Goal: Communication & Community: Connect with others

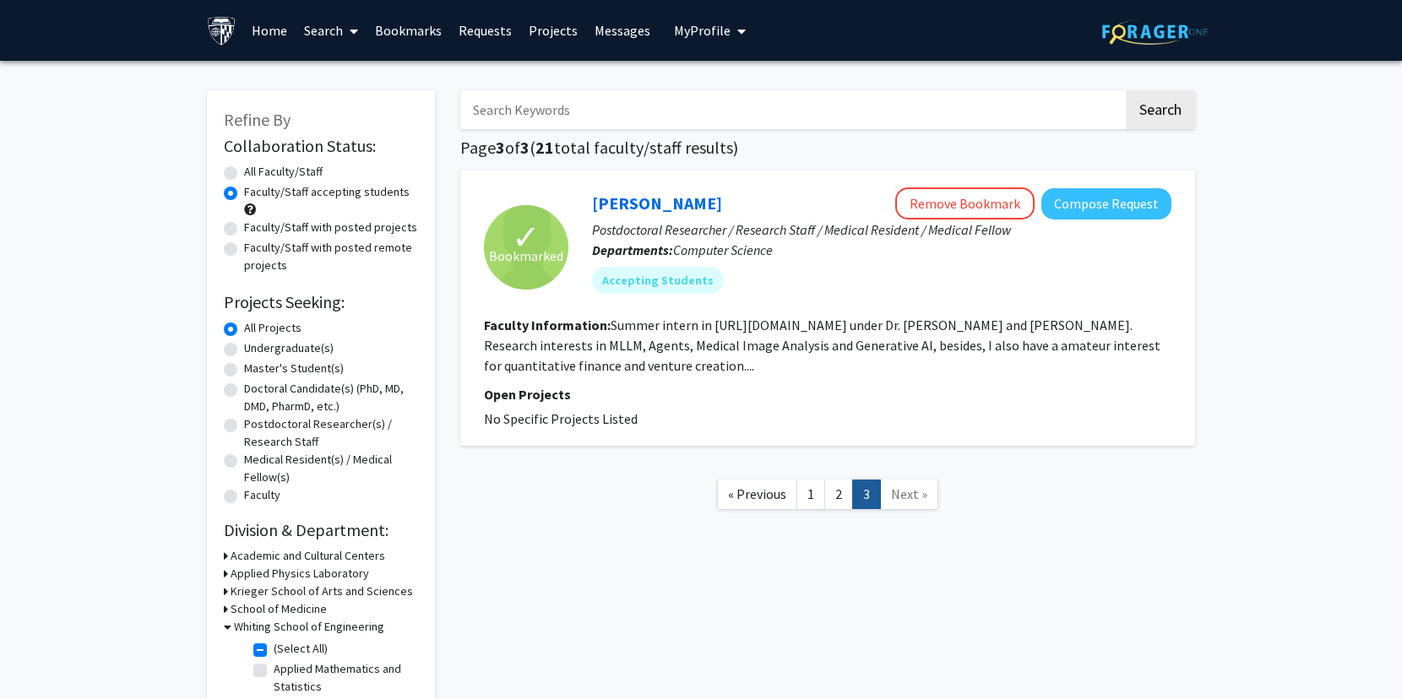
click at [253, 187] on label "Faculty/Staff accepting students" at bounding box center [327, 192] width 166 height 18
click at [253, 187] on input "Faculty/Staff accepting students" at bounding box center [249, 188] width 11 height 11
click at [809, 486] on link "1" at bounding box center [810, 495] width 29 height 30
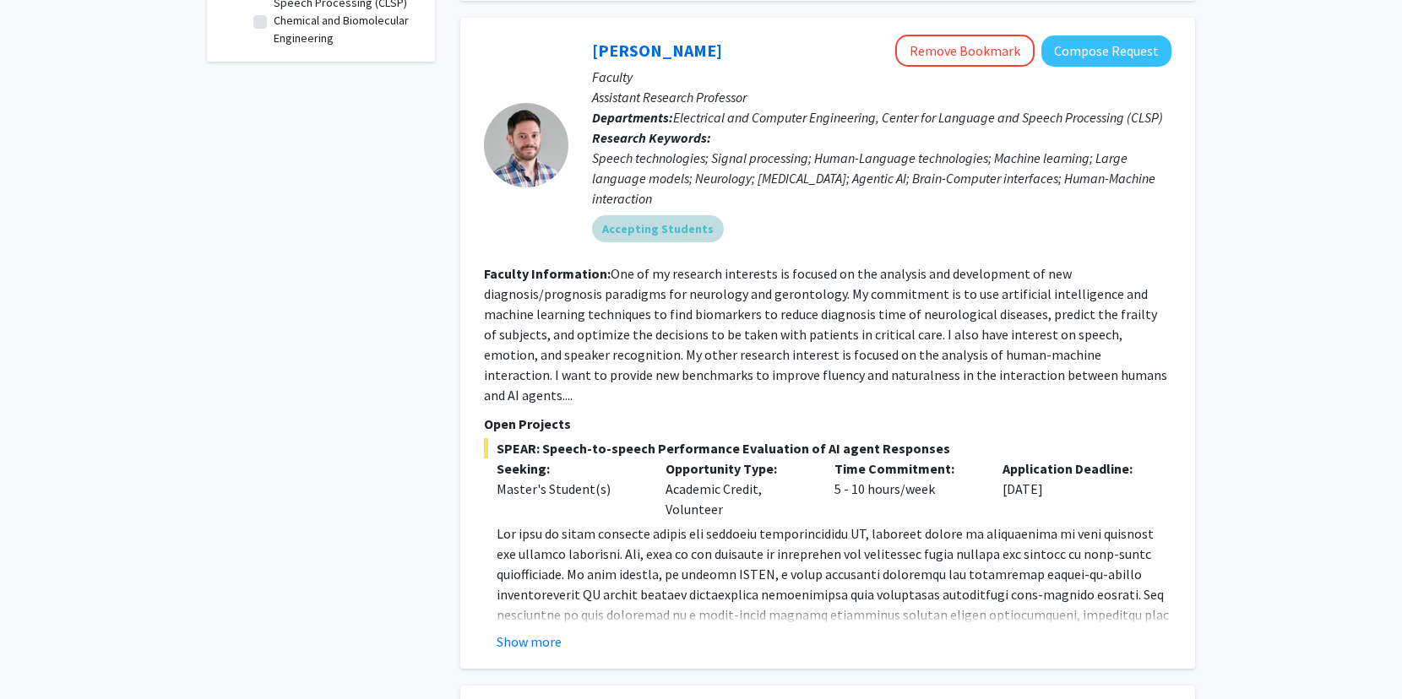
scroll to position [720, 0]
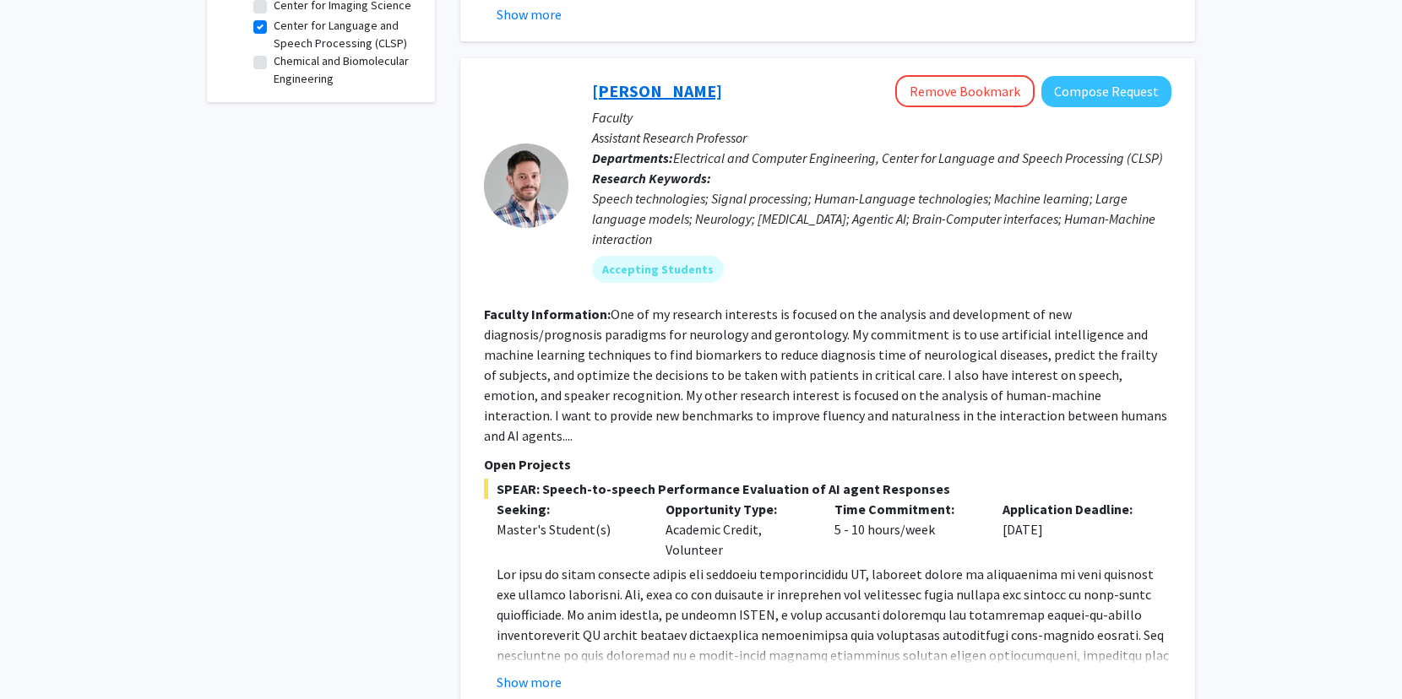
drag, startPoint x: 587, startPoint y: 58, endPoint x: 769, endPoint y: 69, distance: 182.8
click at [769, 75] on div "[PERSON_NAME] Remove Bookmark Compose Request Faculty Assistant Research Profes…" at bounding box center [869, 185] width 603 height 220
click at [816, 107] on p "Faculty" at bounding box center [881, 117] width 579 height 20
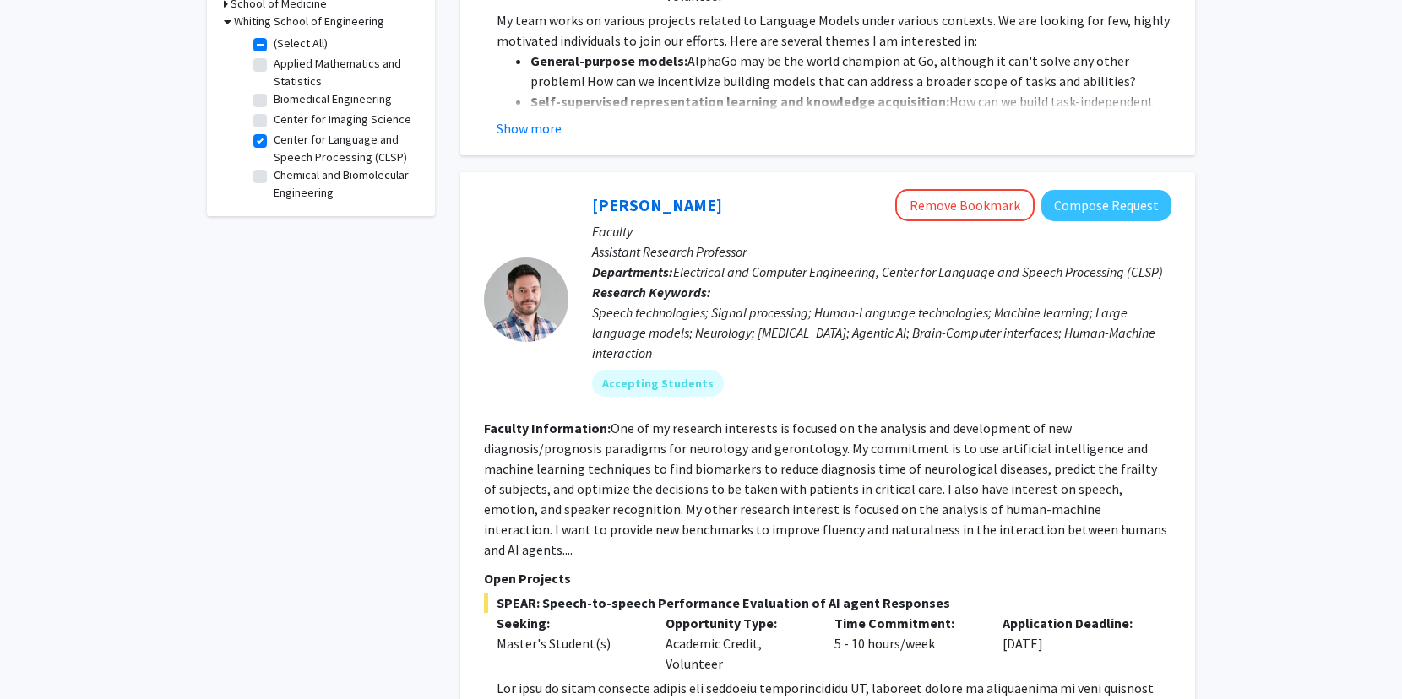
scroll to position [606, 0]
click at [274, 45] on label "(Select All)" at bounding box center [301, 43] width 54 height 18
click at [274, 45] on input "(Select All)" at bounding box center [279, 39] width 11 height 11
checkbox input "false"
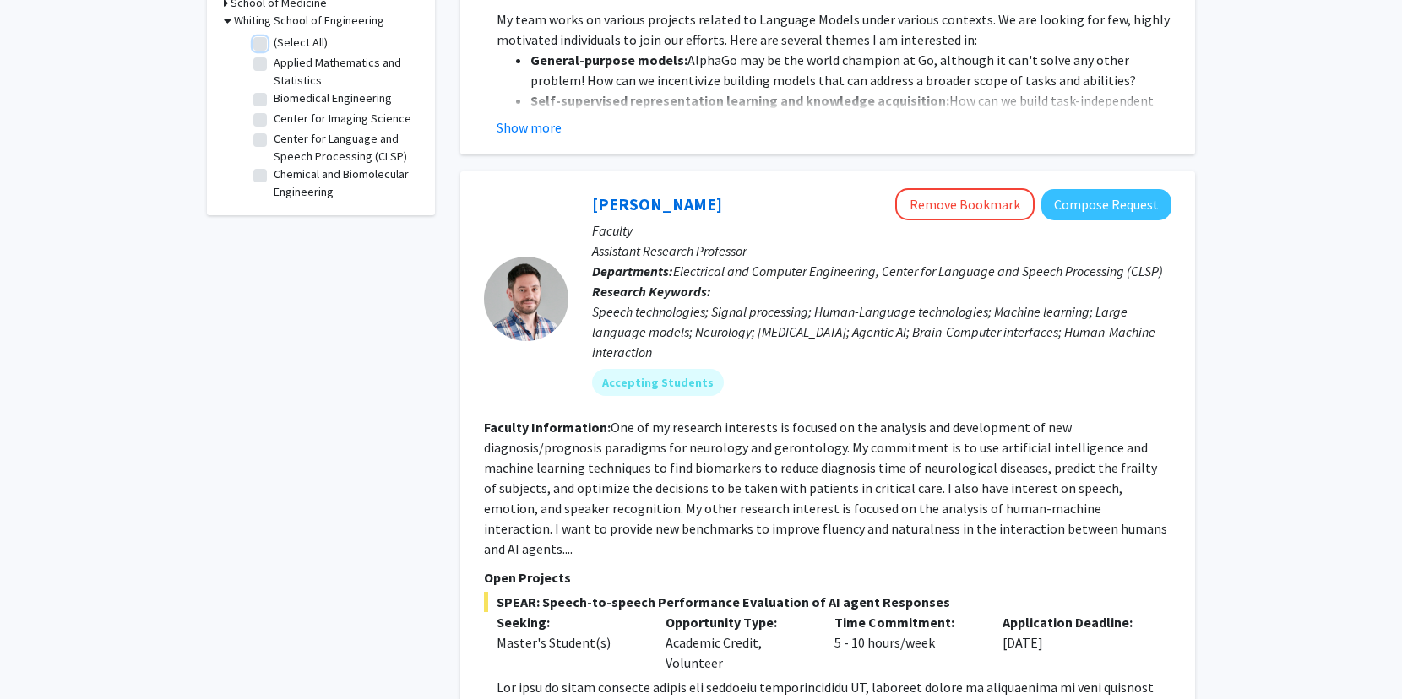
checkbox input "false"
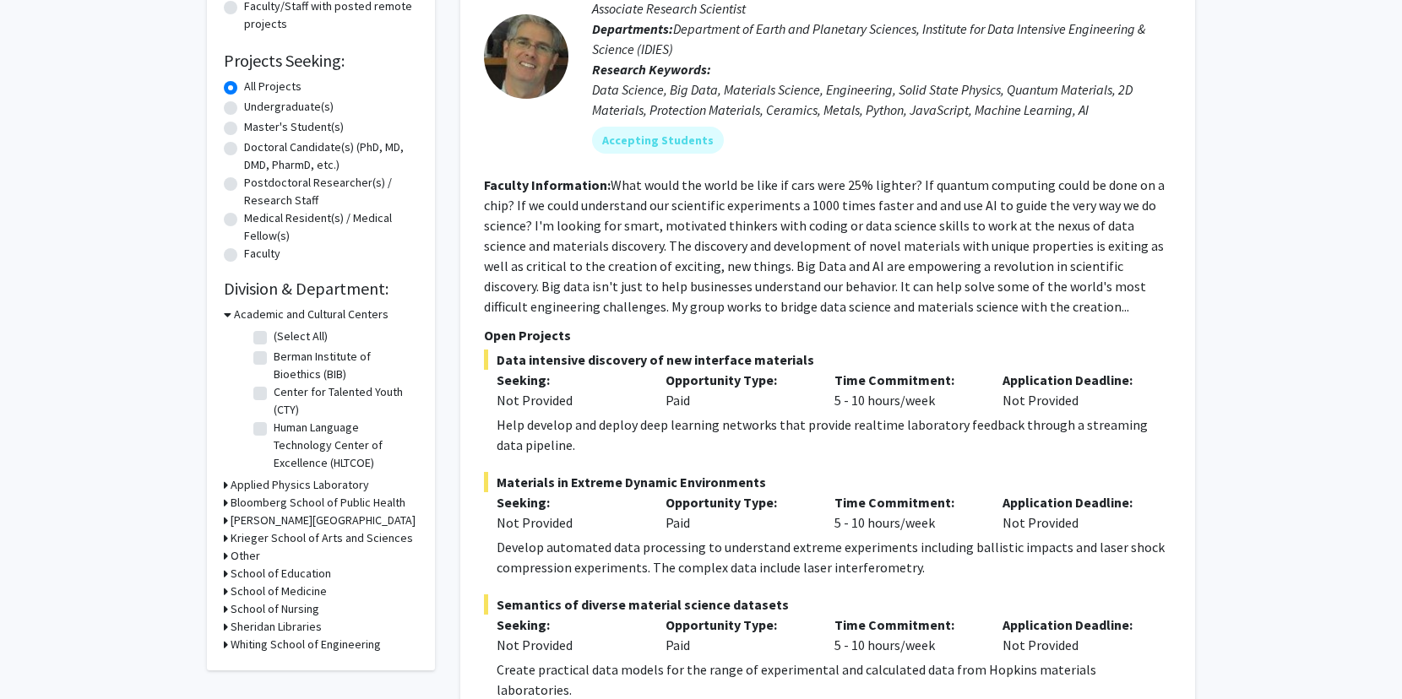
scroll to position [245, 0]
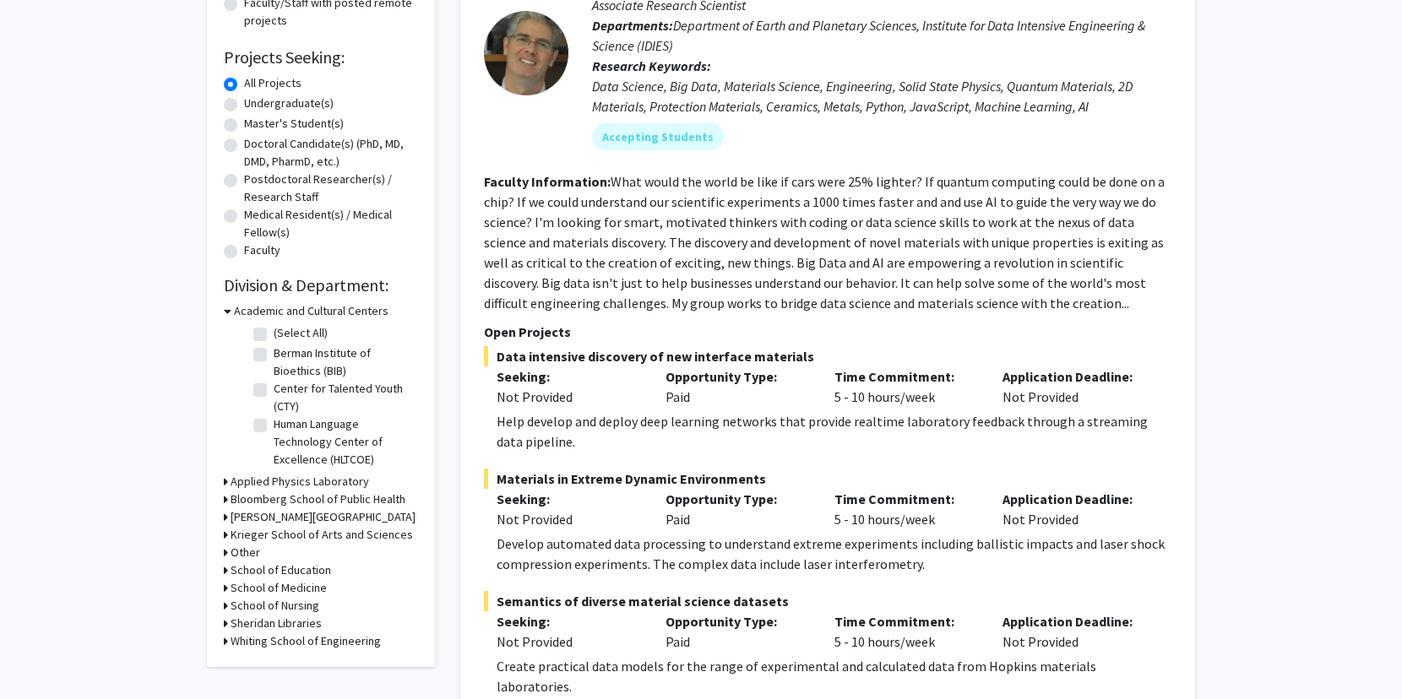
click at [227, 644] on icon at bounding box center [226, 642] width 4 height 18
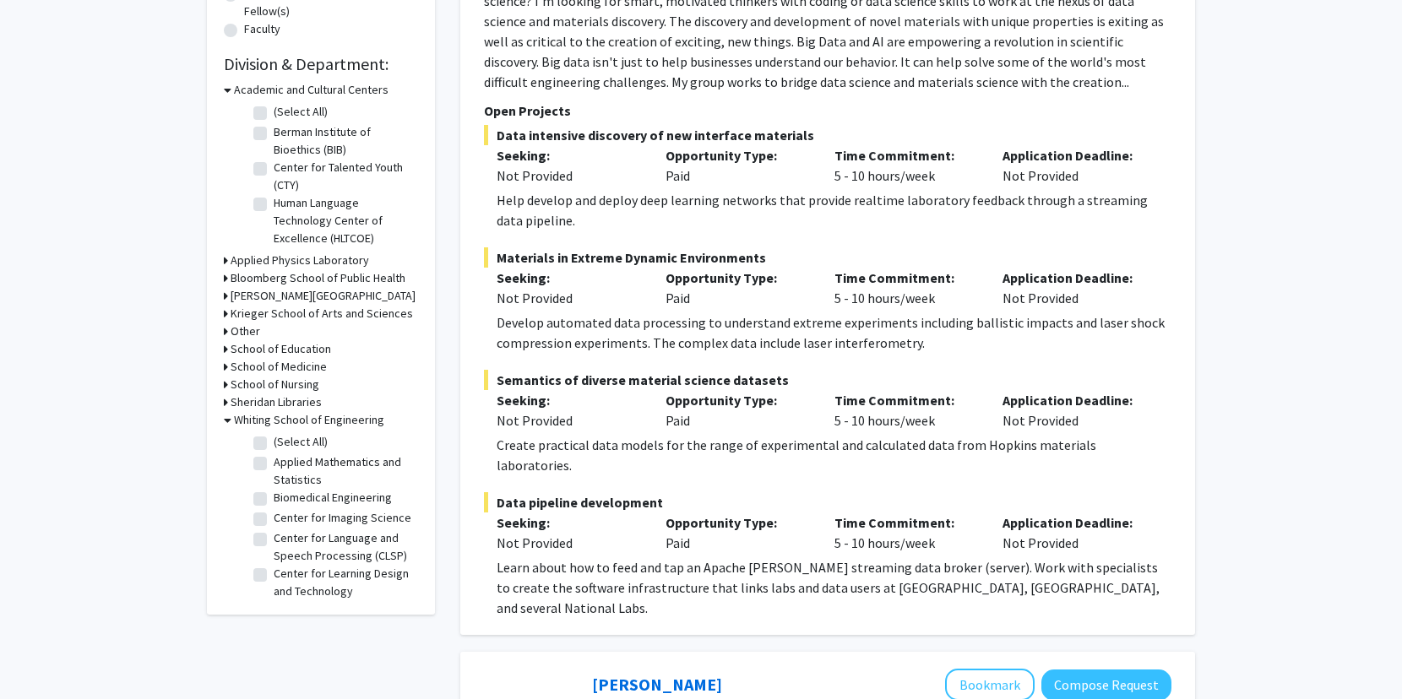
scroll to position [475, 0]
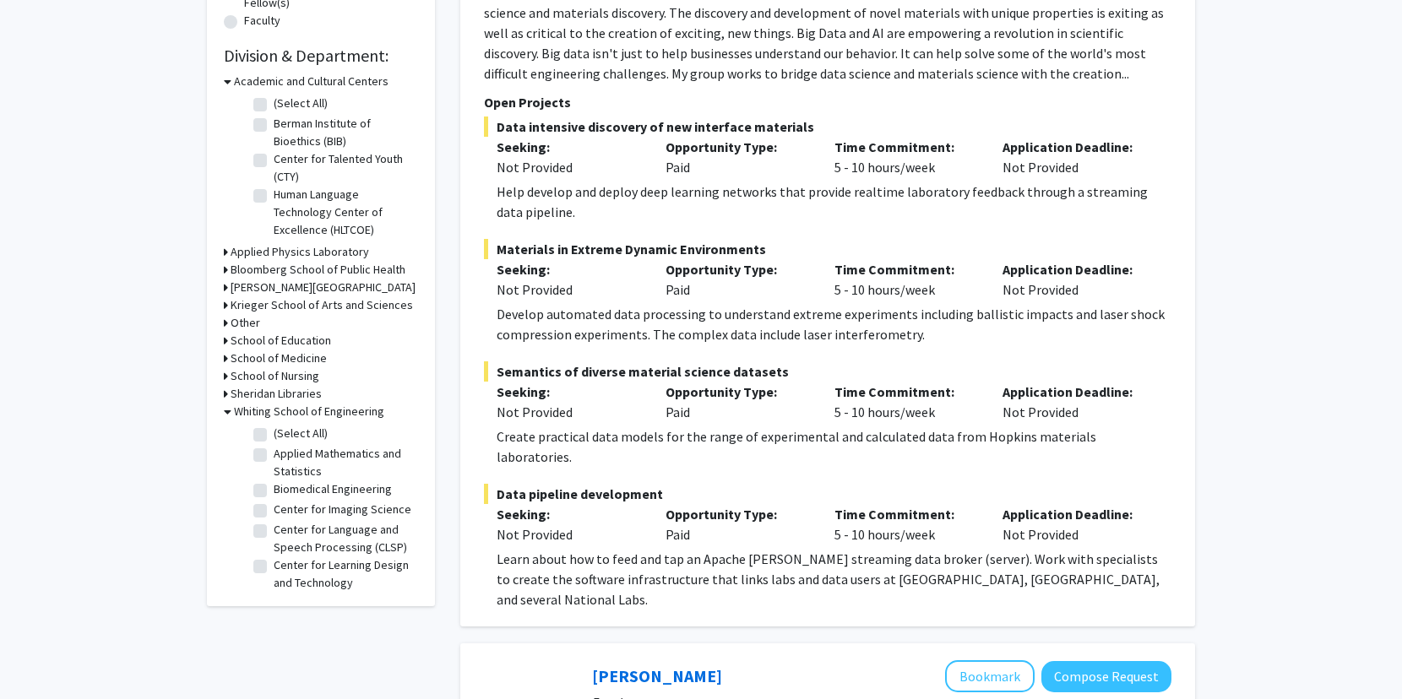
click at [274, 534] on label "Center for Language and Speech Processing (CLSP)" at bounding box center [344, 538] width 140 height 35
click at [274, 532] on input "Center for Language and Speech Processing (CLSP)" at bounding box center [279, 526] width 11 height 11
checkbox input "true"
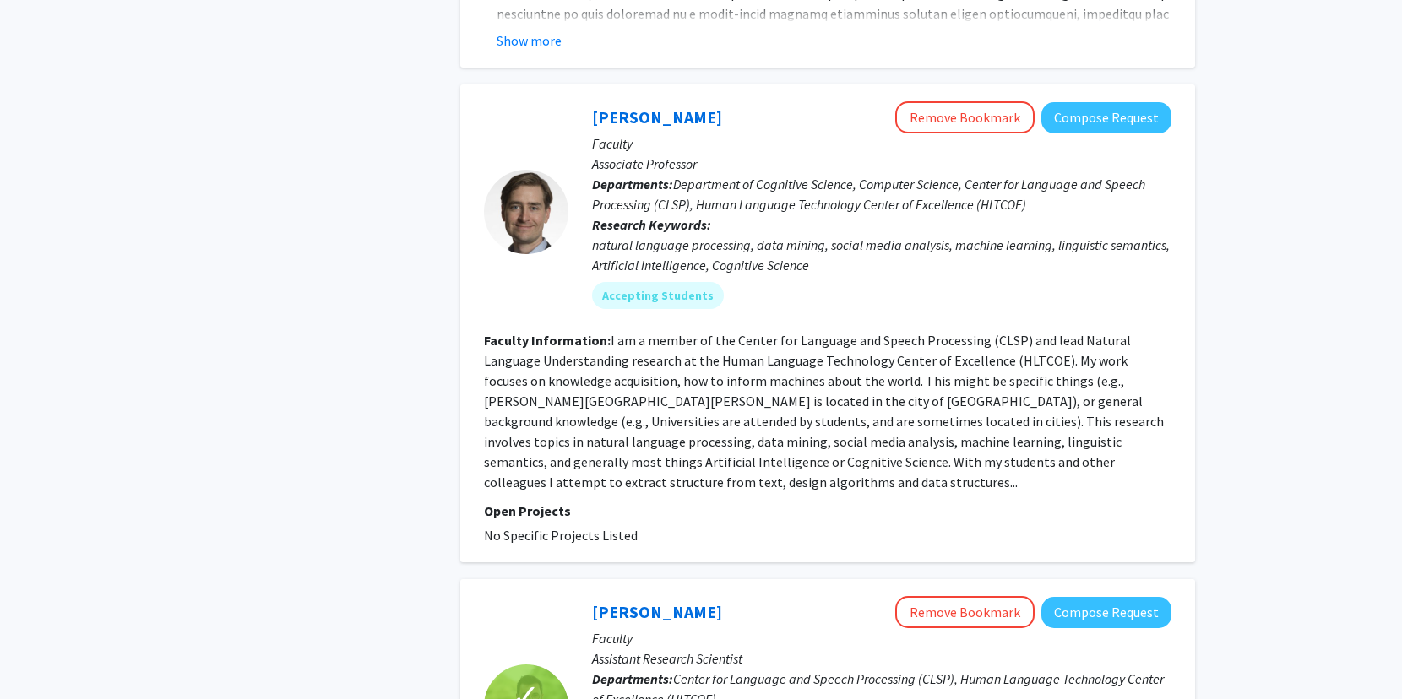
scroll to position [1370, 0]
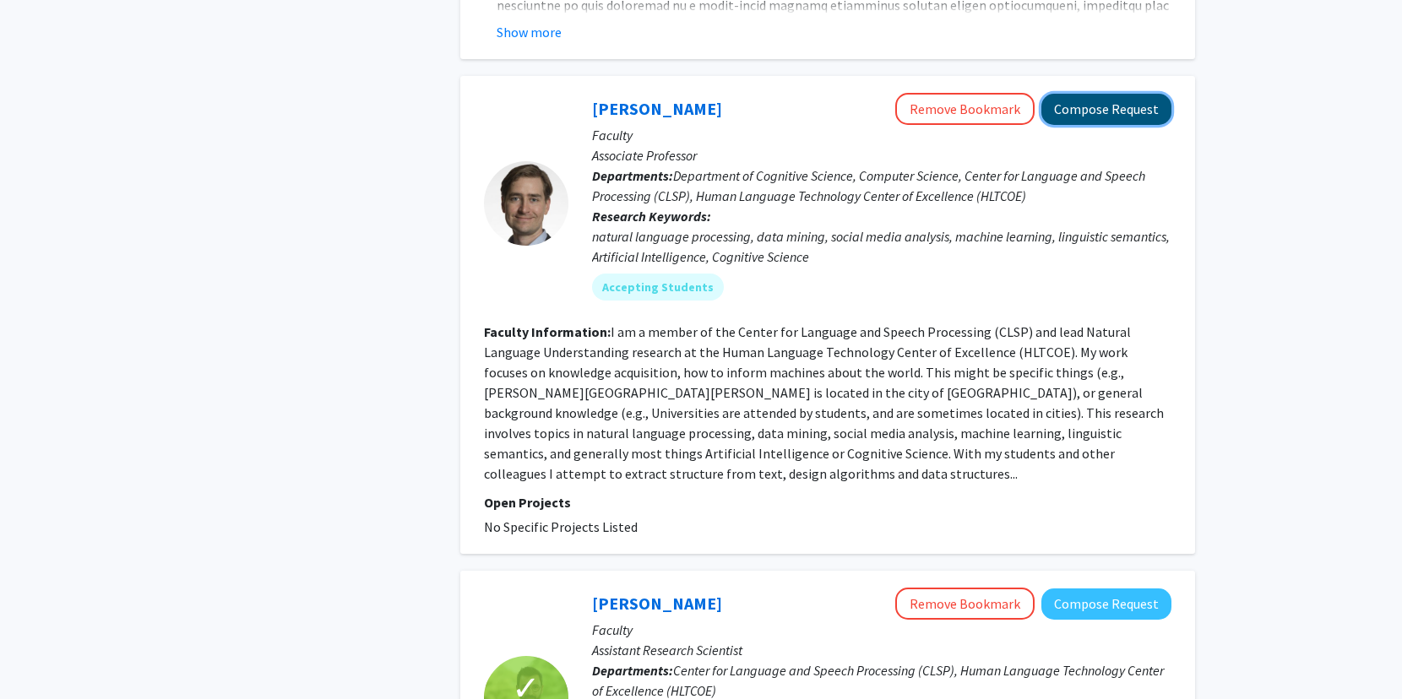
click at [1081, 94] on button "Compose Request" at bounding box center [1106, 109] width 130 height 31
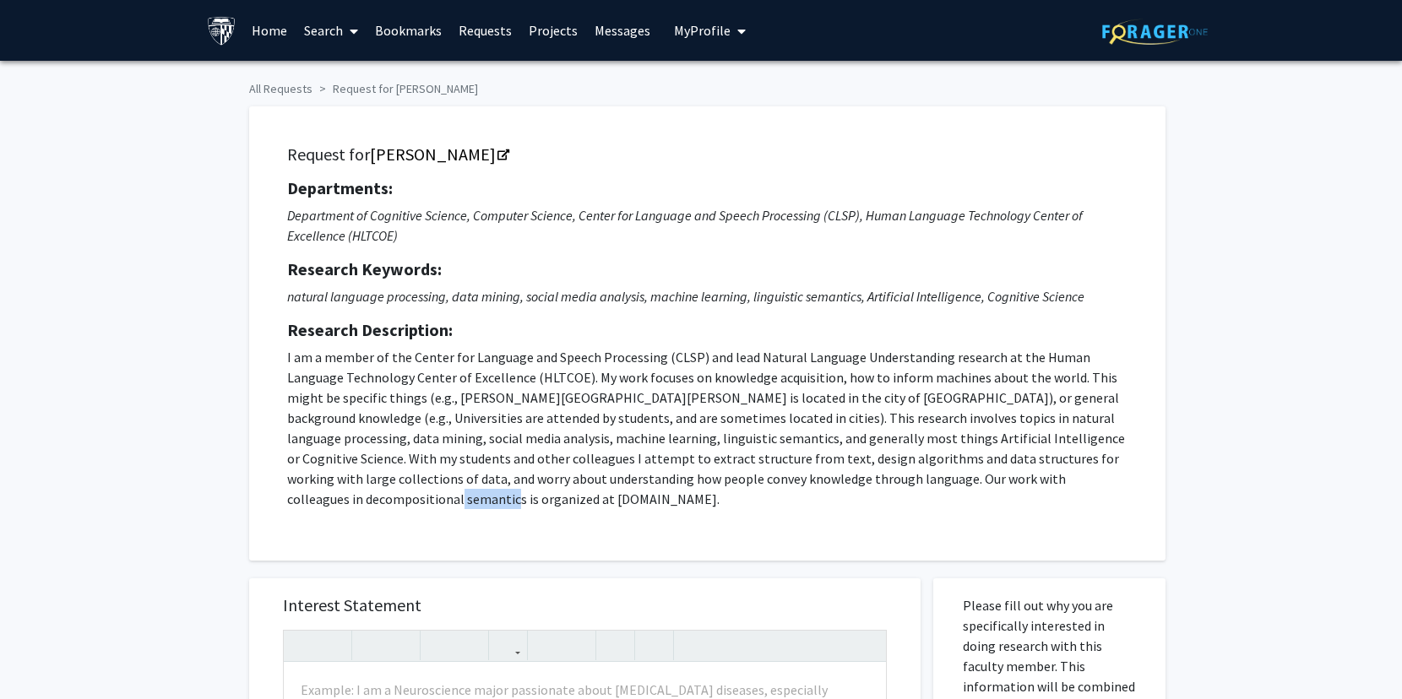
drag, startPoint x: 1055, startPoint y: 480, endPoint x: 1115, endPoint y: 486, distance: 60.3
click at [1116, 485] on p "I am a member of the Center for Language and Speech Processing (CLSP) and lead …" at bounding box center [707, 428] width 840 height 162
copy p "[DOMAIN_NAME]"
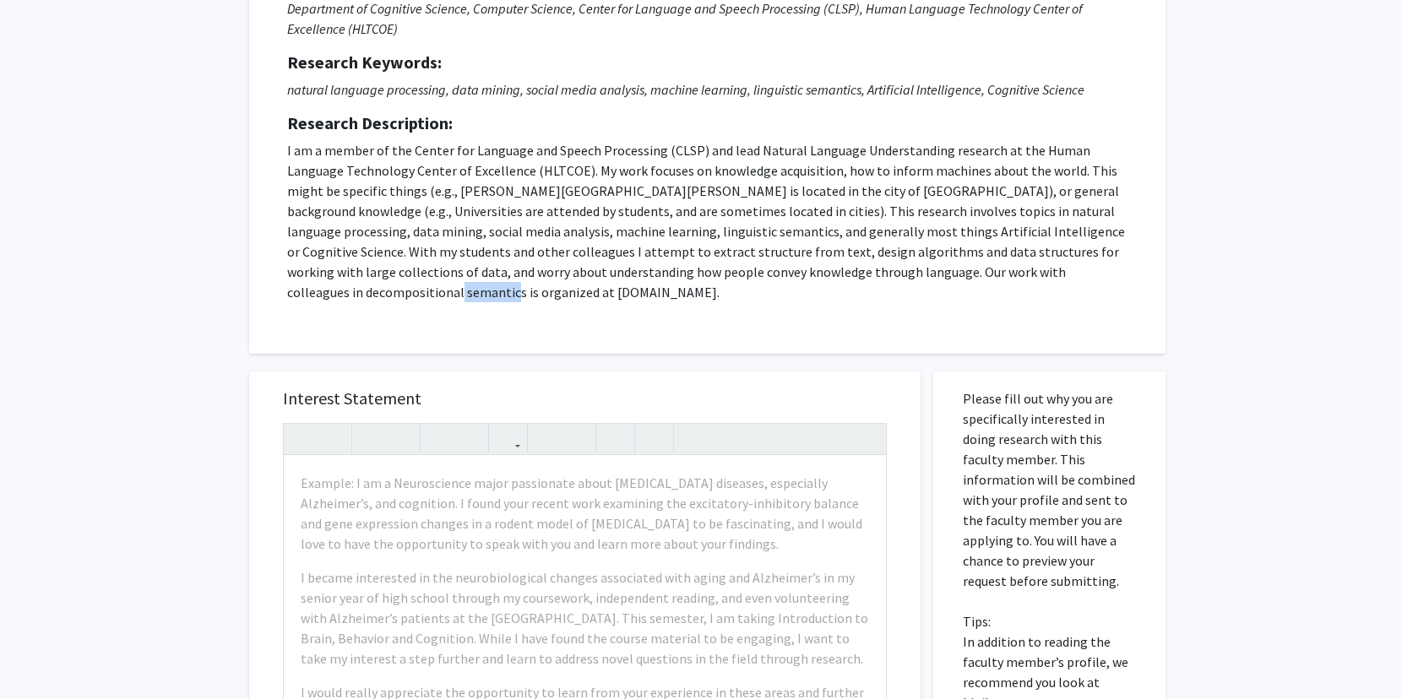
scroll to position [270, 0]
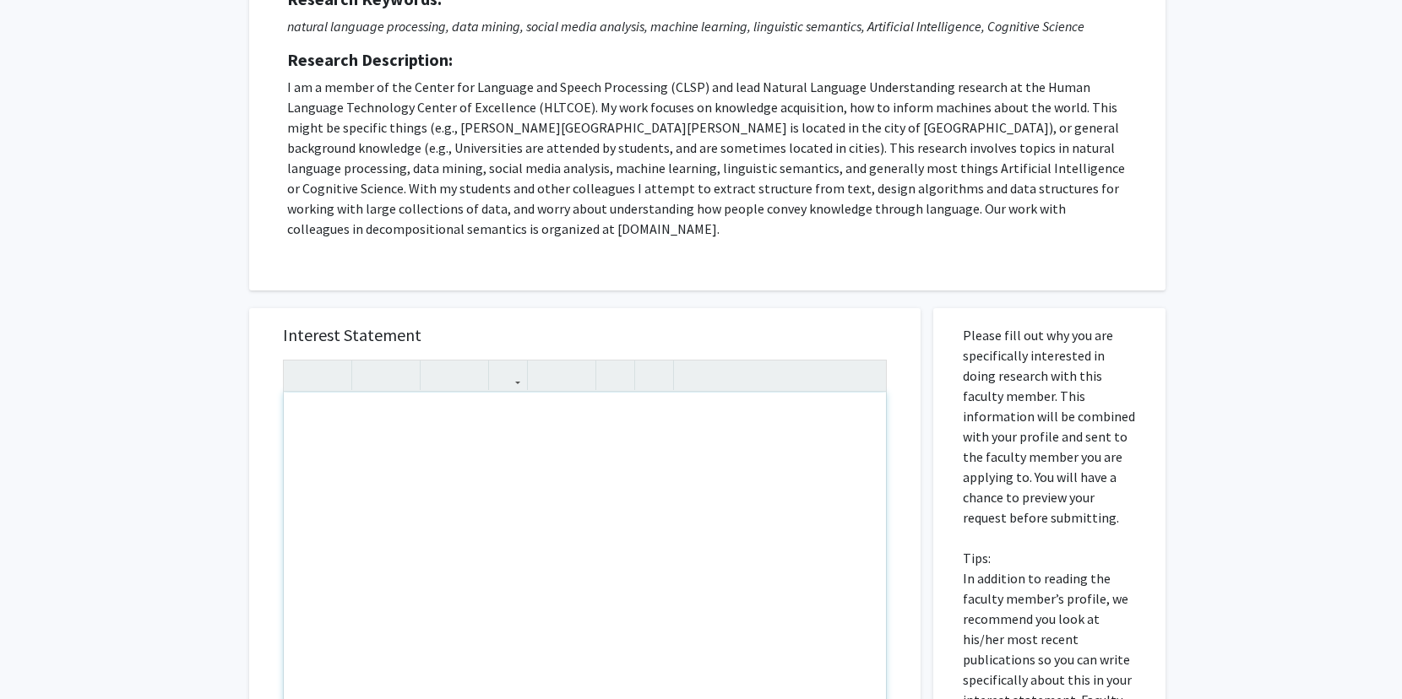
click at [507, 457] on div "To enrich screen reader interactions, please activate Accessibility in Grammarl…" at bounding box center [585, 586] width 602 height 387
paste div "To enrich screen reader interactions, please activate Accessibility in Grammarl…"
type textarea "<l>Ipsumdolo Sitametco Adi Elits,</d><ei><t>I utla etdo magna aliqu eni admi.</…"
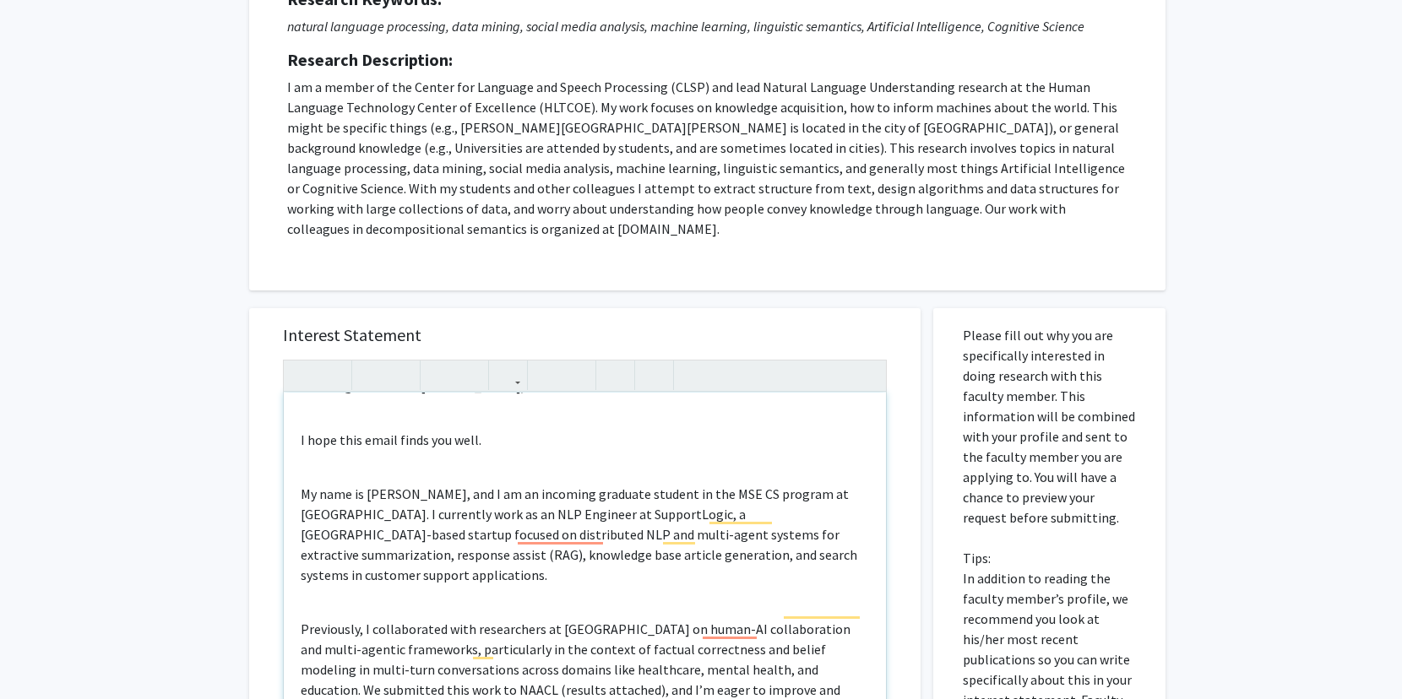
scroll to position [0, 0]
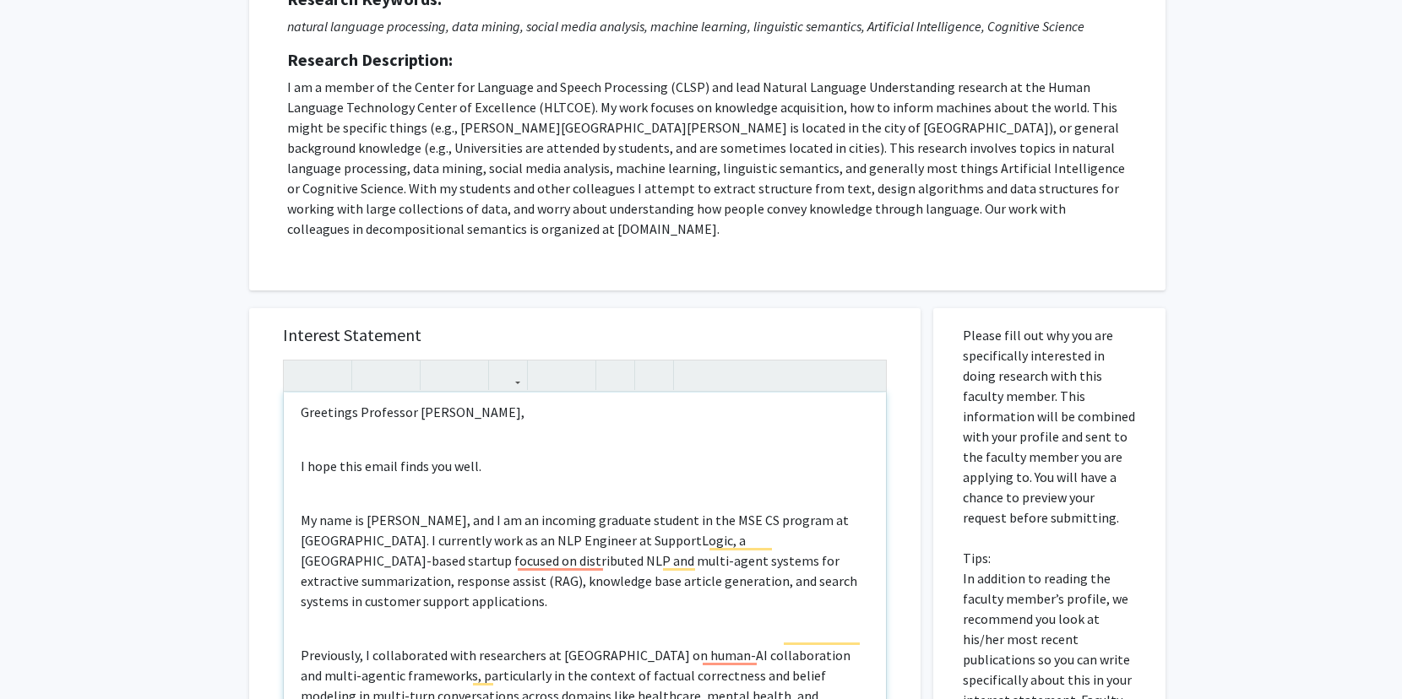
click at [505, 465] on div "Greetings Professor [PERSON_NAME], I hope this email finds you well. My name is…" at bounding box center [585, 586] width 602 height 387
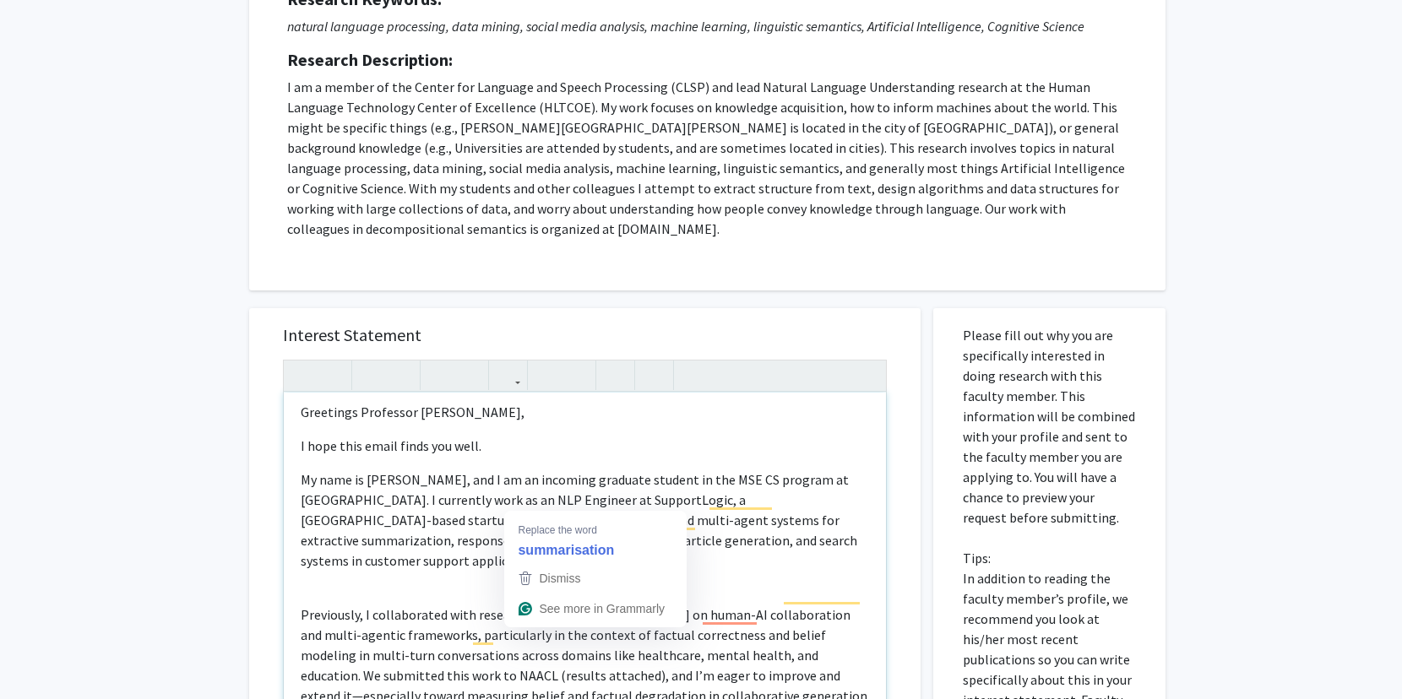
click at [729, 530] on div "Greetings Professor [PERSON_NAME], I hope this email finds you well. My name is…" at bounding box center [585, 586] width 602 height 387
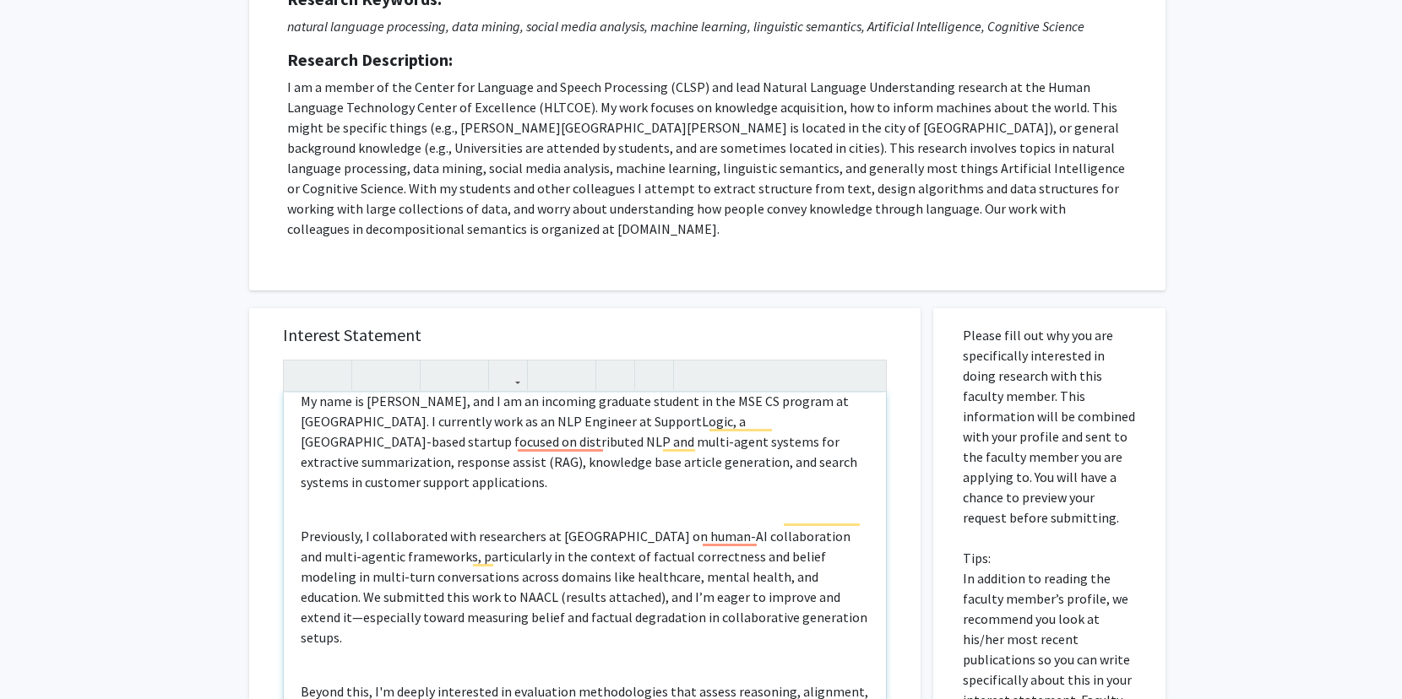
scroll to position [88, 0]
click at [712, 483] on div "Greetings Professor [PERSON_NAME], I hope this email finds you well. My name is…" at bounding box center [585, 586] width 602 height 387
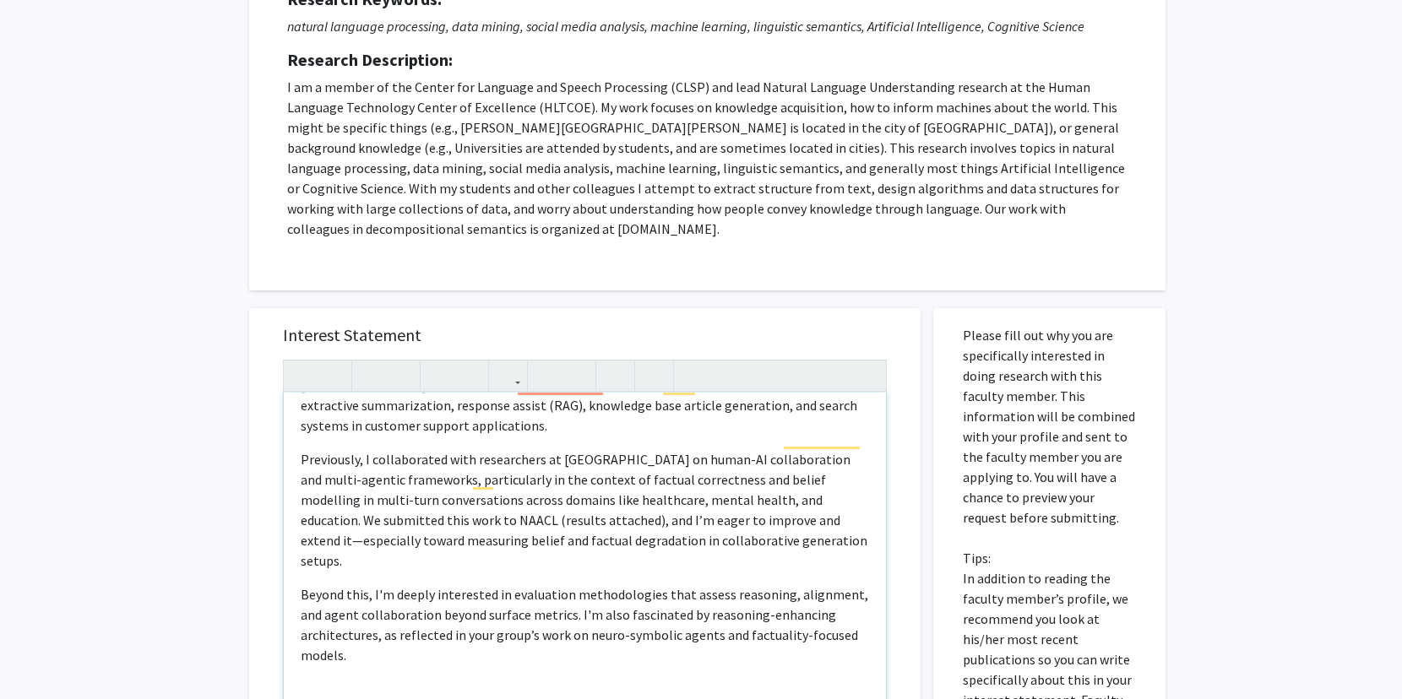
scroll to position [144, 0]
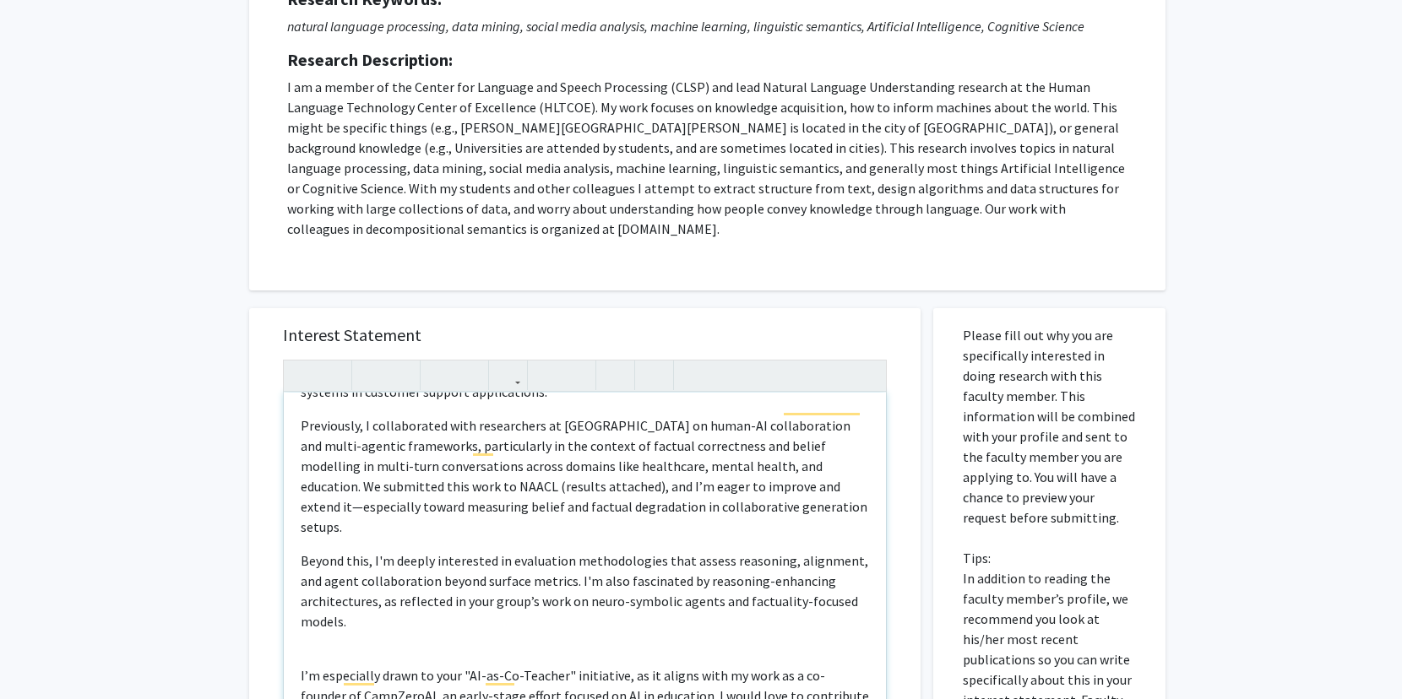
click at [696, 574] on div "Greetings Professor [PERSON_NAME], I hope this email finds you well. My name is…" at bounding box center [585, 586] width 602 height 387
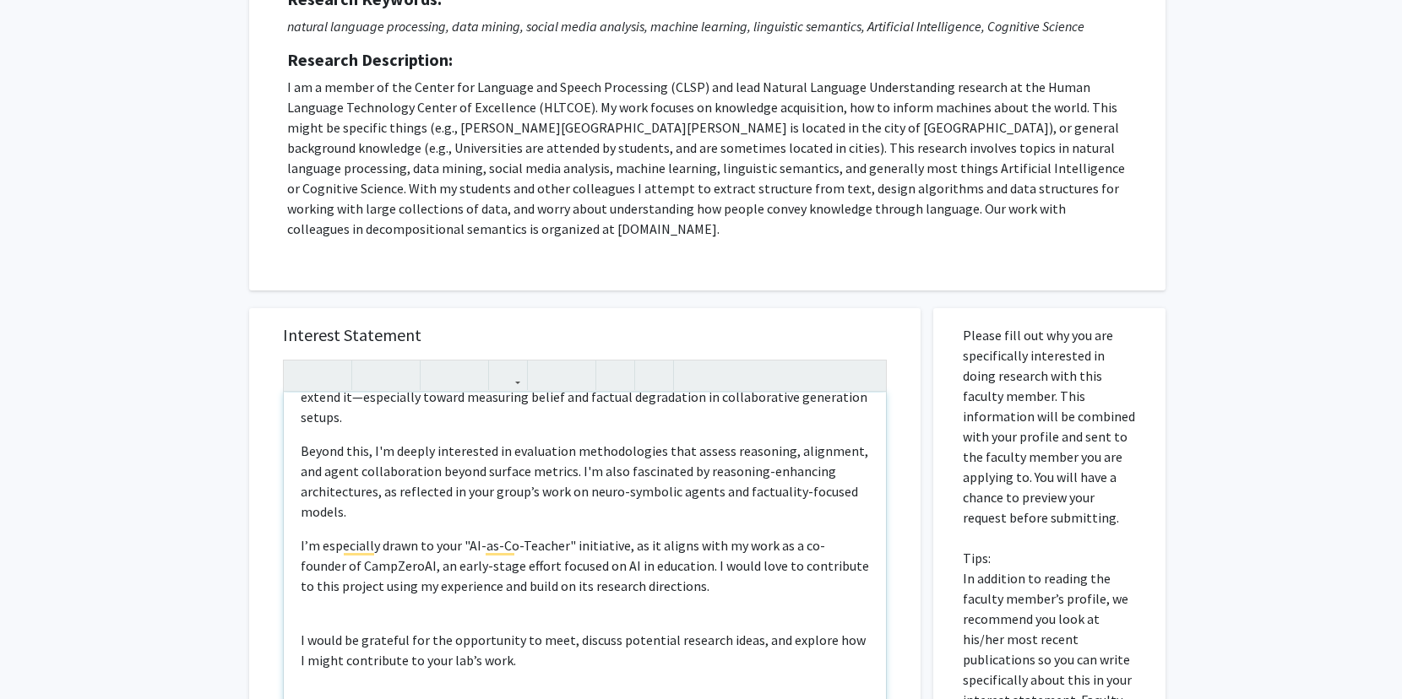
click at [558, 555] on div "Greetings Professor [PERSON_NAME], I hope this email finds you well. My name is…" at bounding box center [585, 586] width 602 height 387
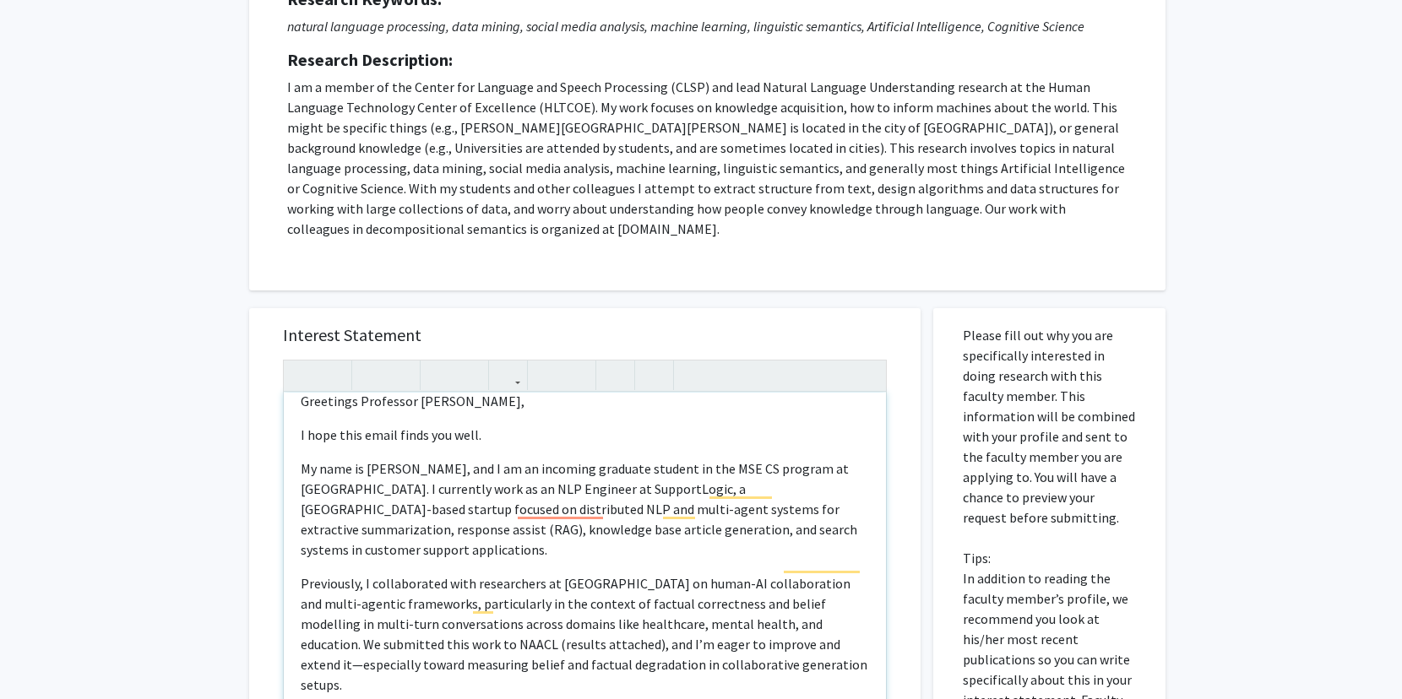
click at [611, 484] on p "My name is [PERSON_NAME], and I am an incoming graduate student in the MSE CS p…" at bounding box center [585, 509] width 568 height 101
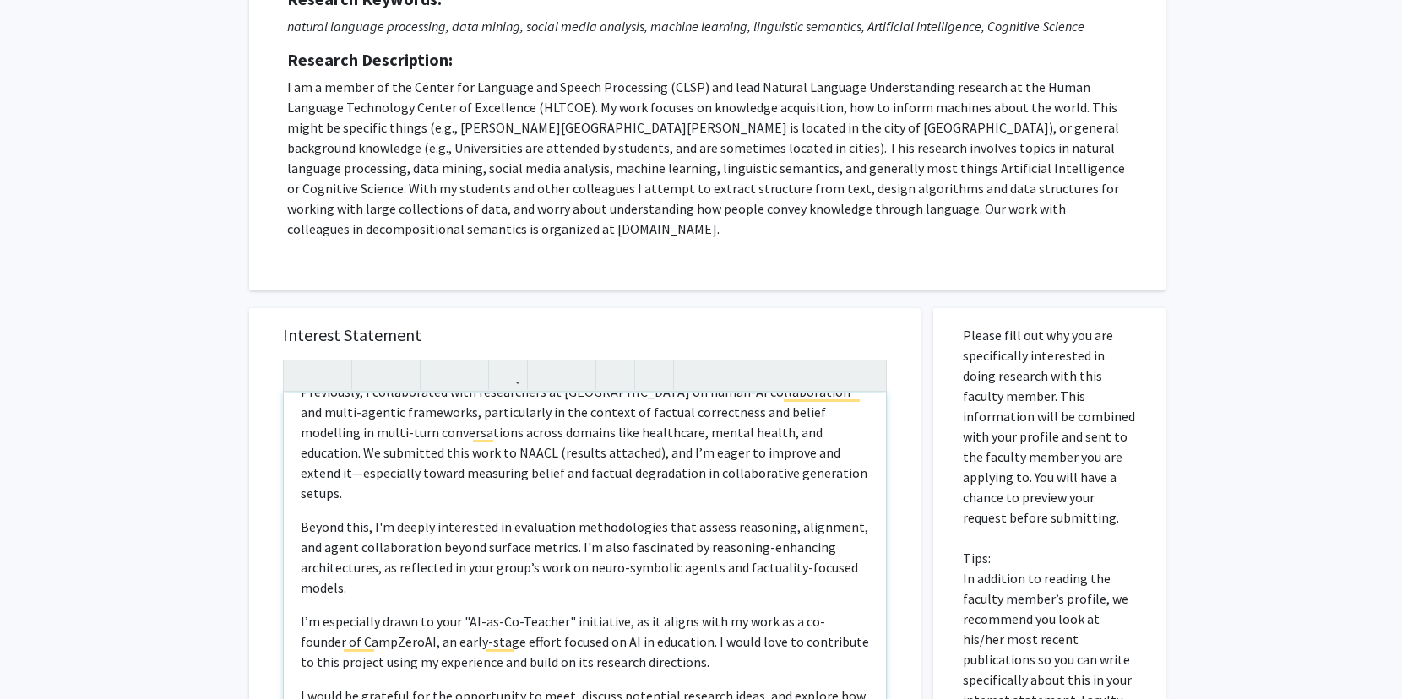
scroll to position [242, 0]
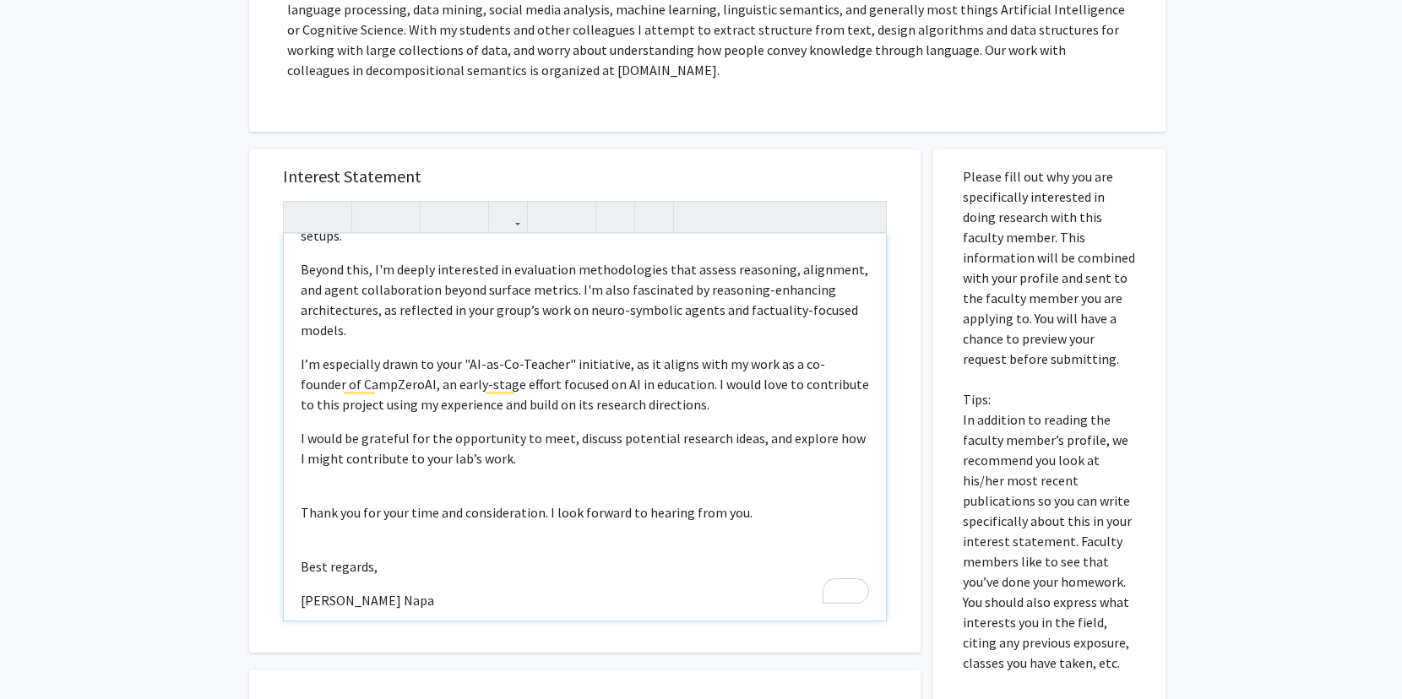
click at [388, 428] on p "I would be grateful for the opportunity to meet, discuss potential research ide…" at bounding box center [585, 448] width 568 height 41
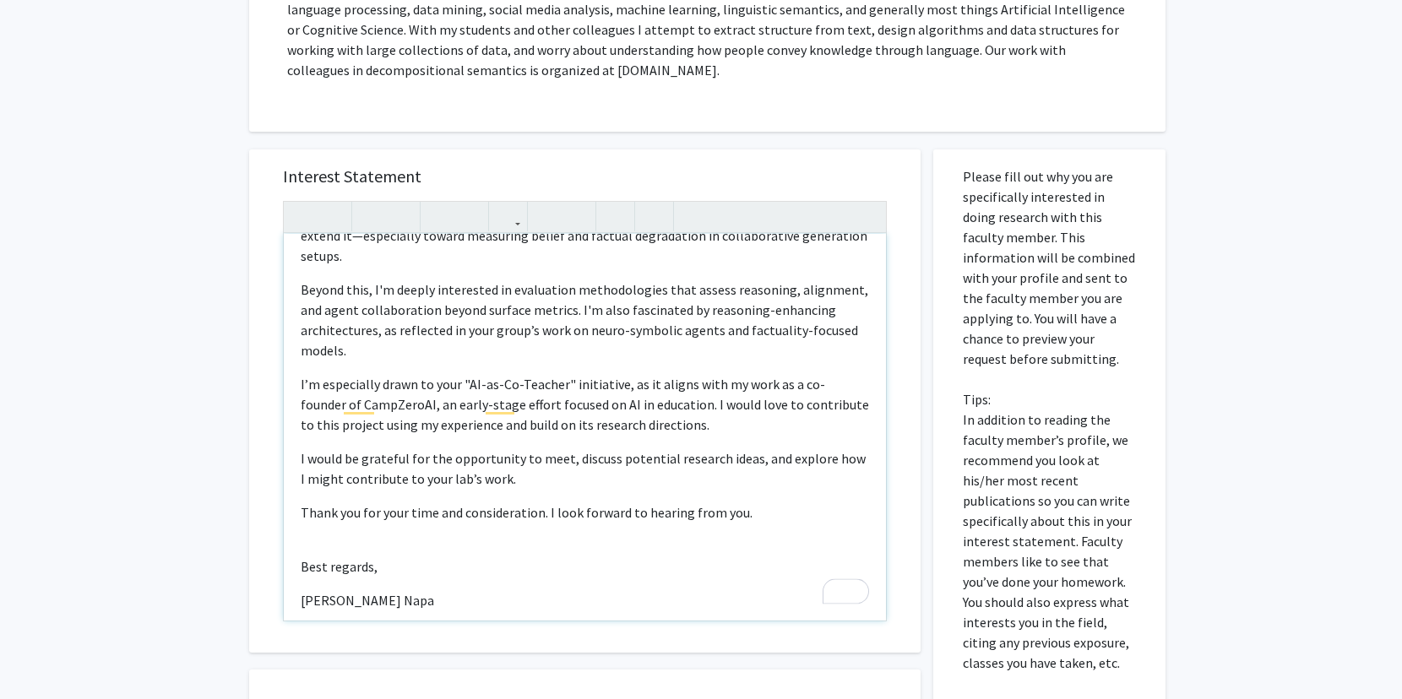
scroll to position [269, 0]
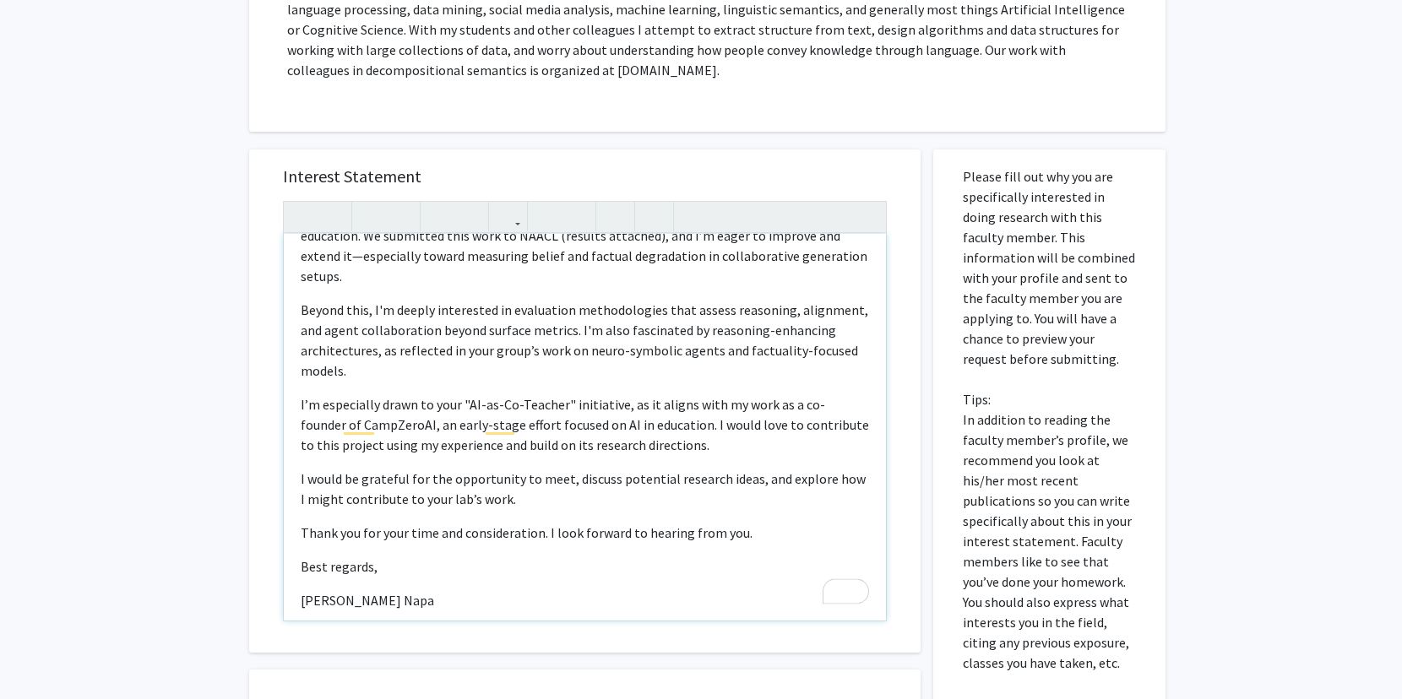
click at [371, 557] on p "Best regards," at bounding box center [585, 567] width 568 height 20
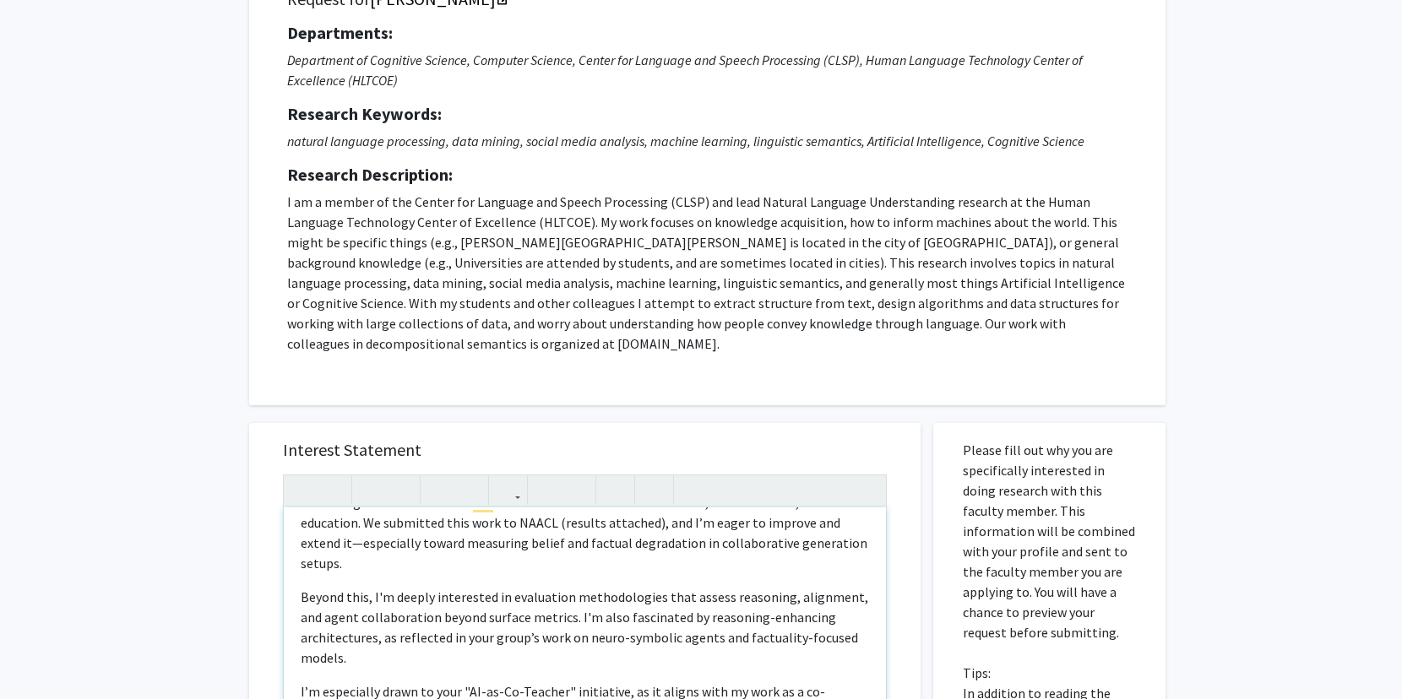
scroll to position [0, 0]
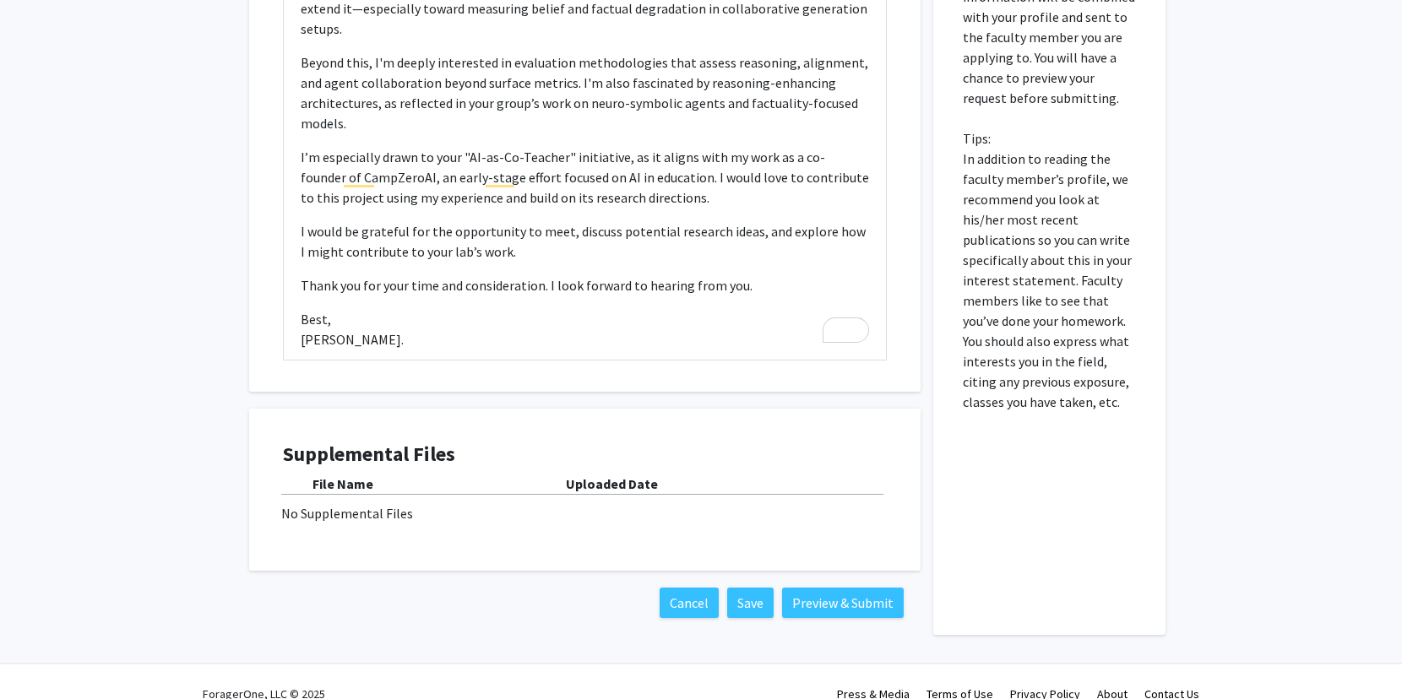
click at [601, 475] on b "Uploaded Date" at bounding box center [612, 483] width 92 height 17
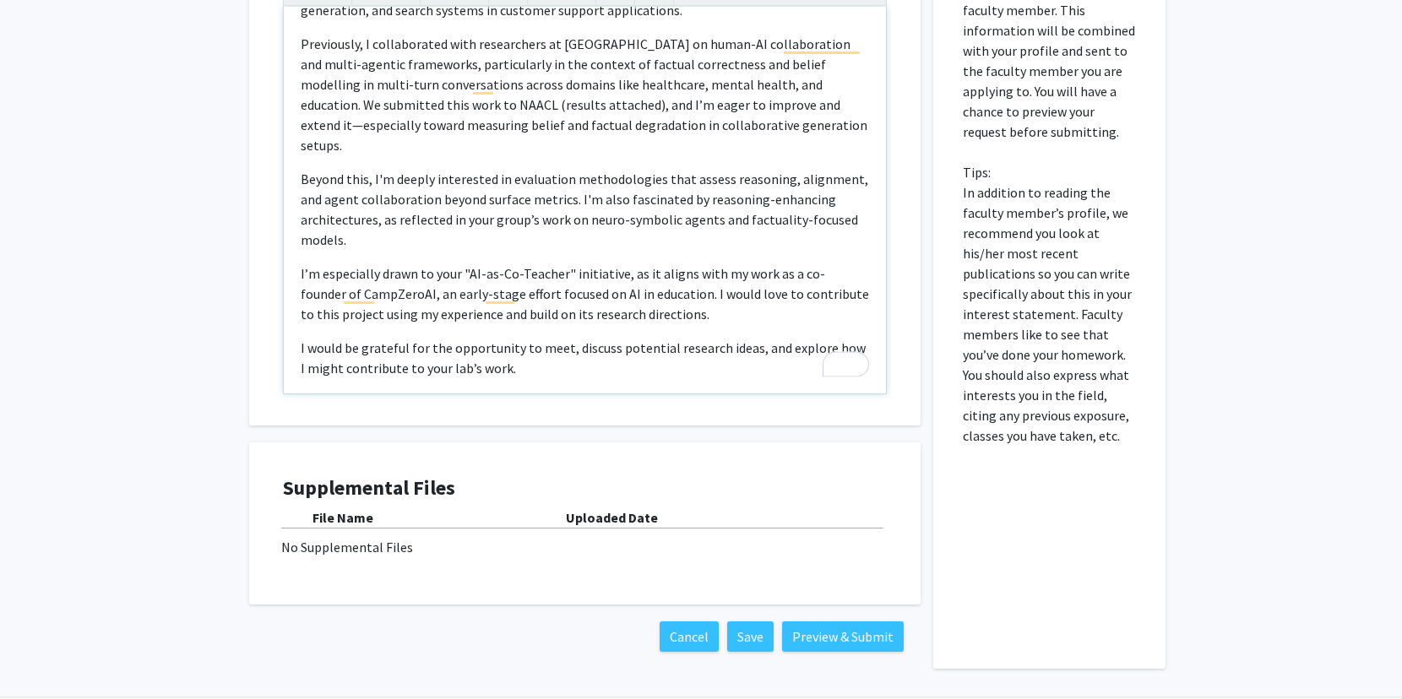
scroll to position [255, 0]
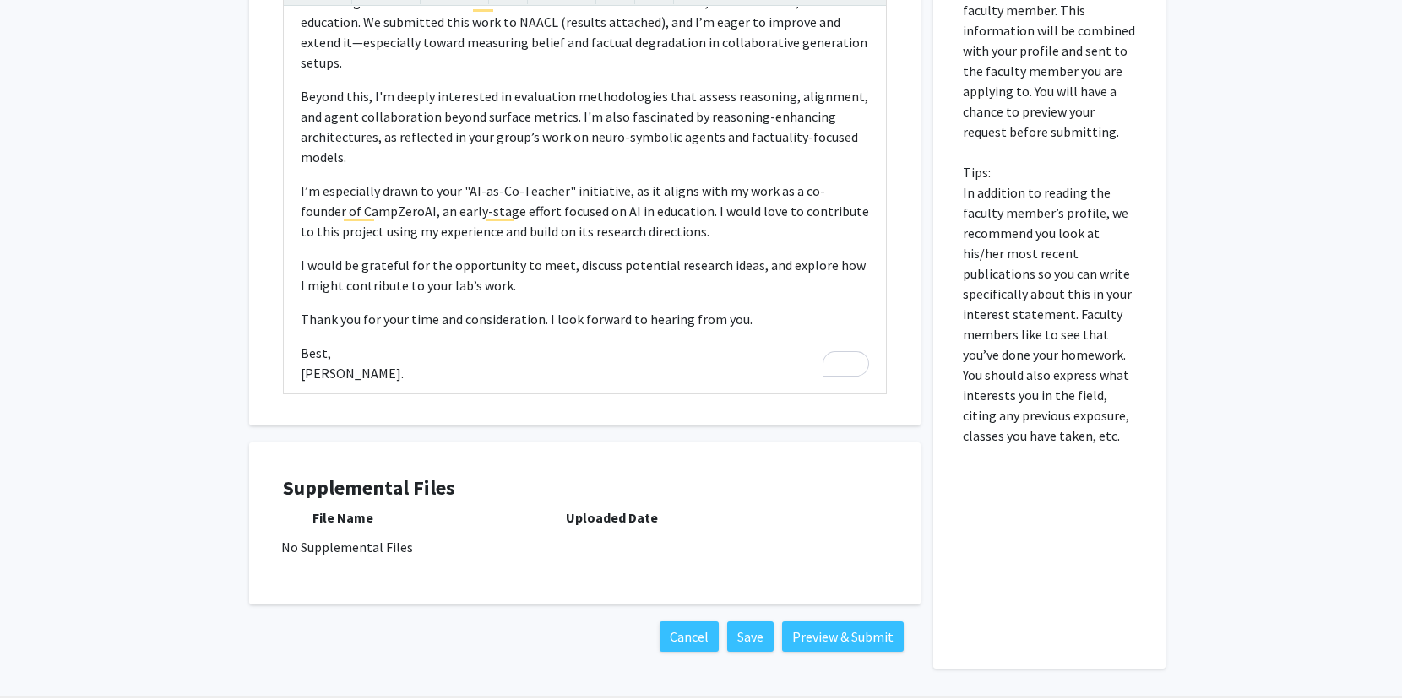
click at [323, 537] on div "No Supplemental Files" at bounding box center [584, 547] width 607 height 20
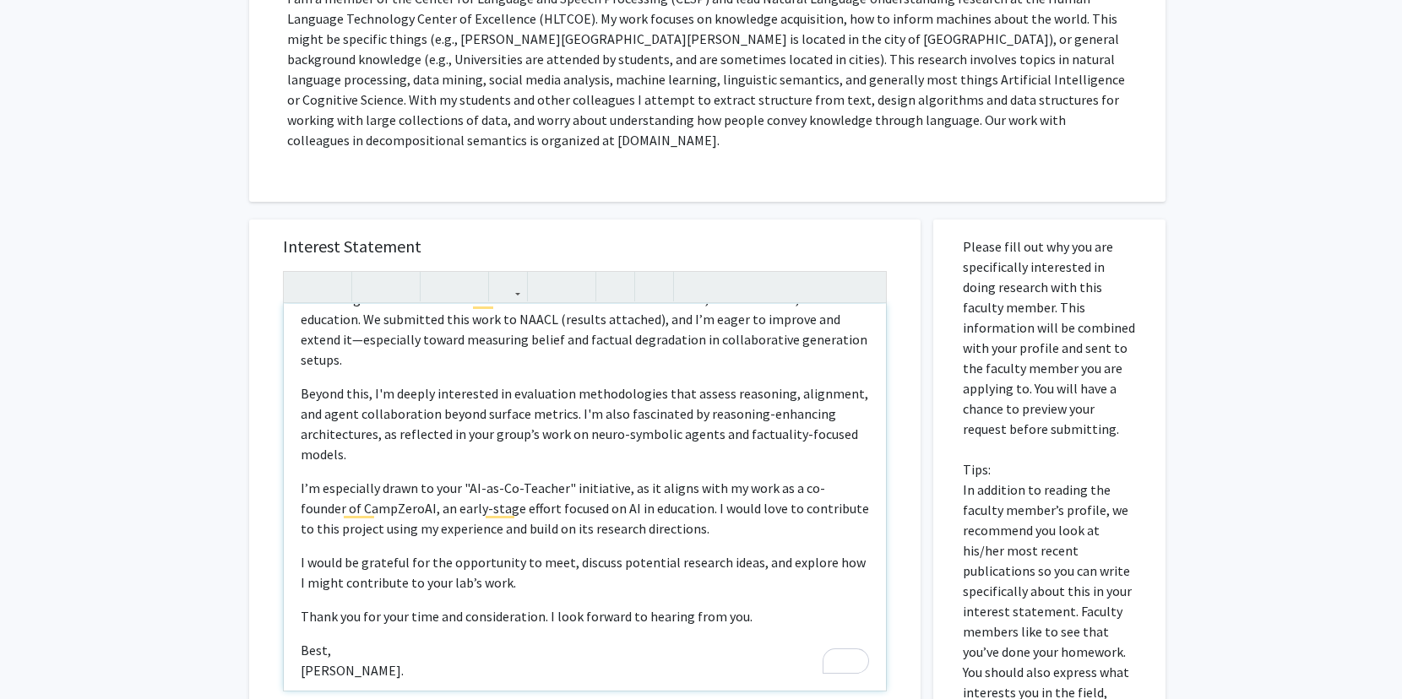
click at [524, 599] on div "Greetings Professor [PERSON_NAME], I hope this email finds you well. My name is…" at bounding box center [585, 497] width 602 height 387
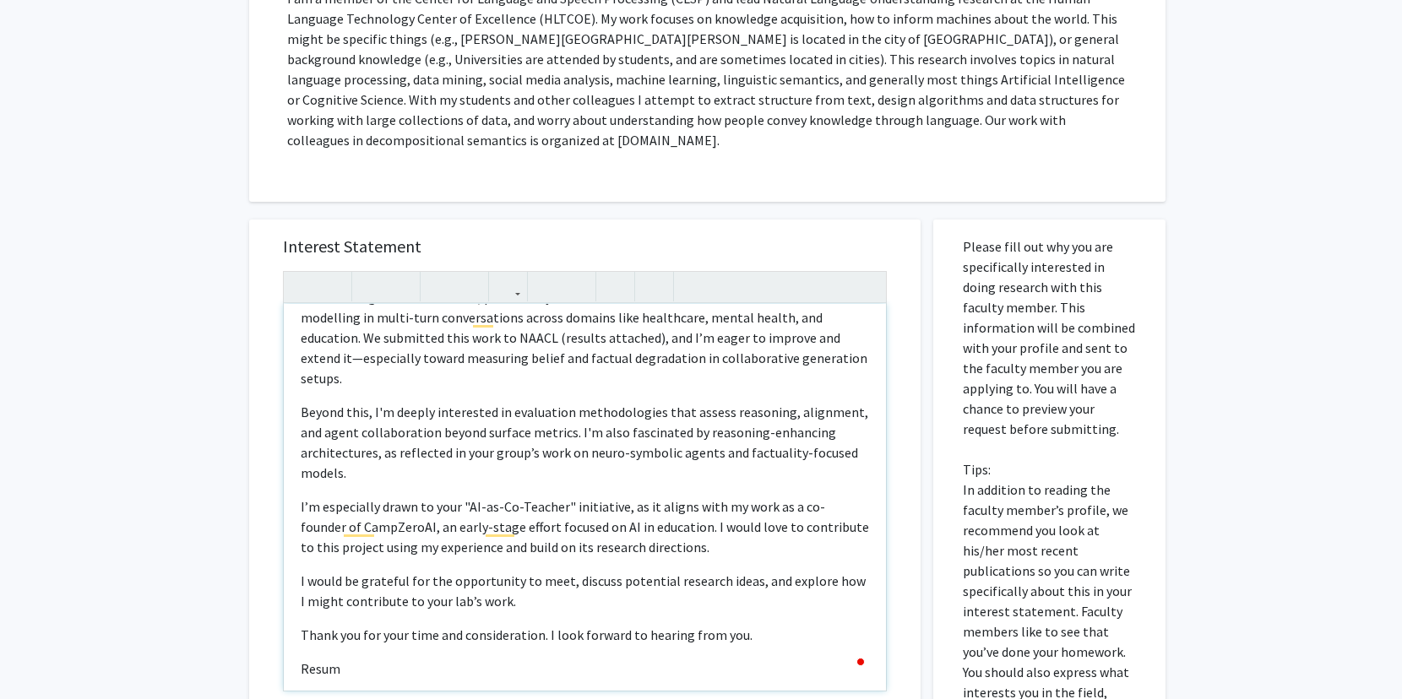
type textarea "<l>Ipsumdolo Sitametco Adi Elits,</d><e>T inci utla etdol magna ali enim.</a><m…"
click at [509, 279] on icon "button" at bounding box center [508, 287] width 14 height 28
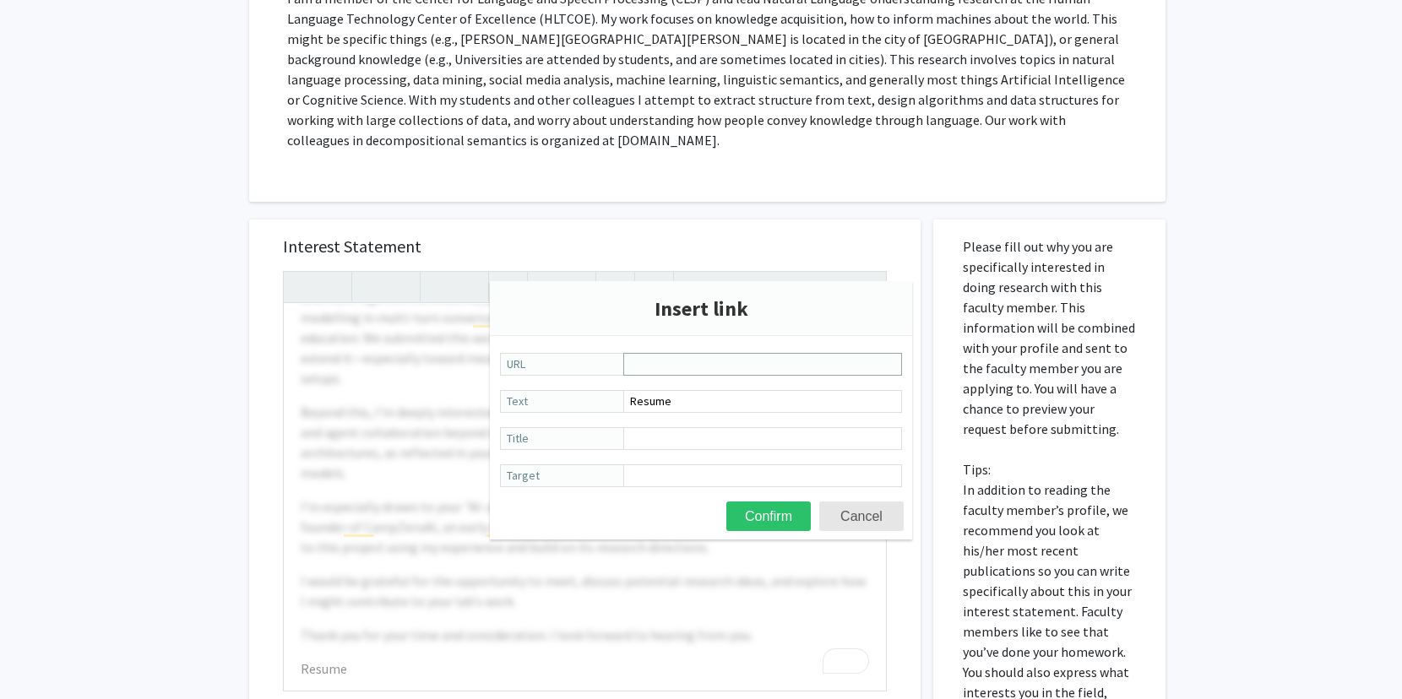
paste input "[URL][DOMAIN_NAME]"
type input "[URL][DOMAIN_NAME]"
click at [726, 502] on button "Confirm" at bounding box center [768, 517] width 84 height 30
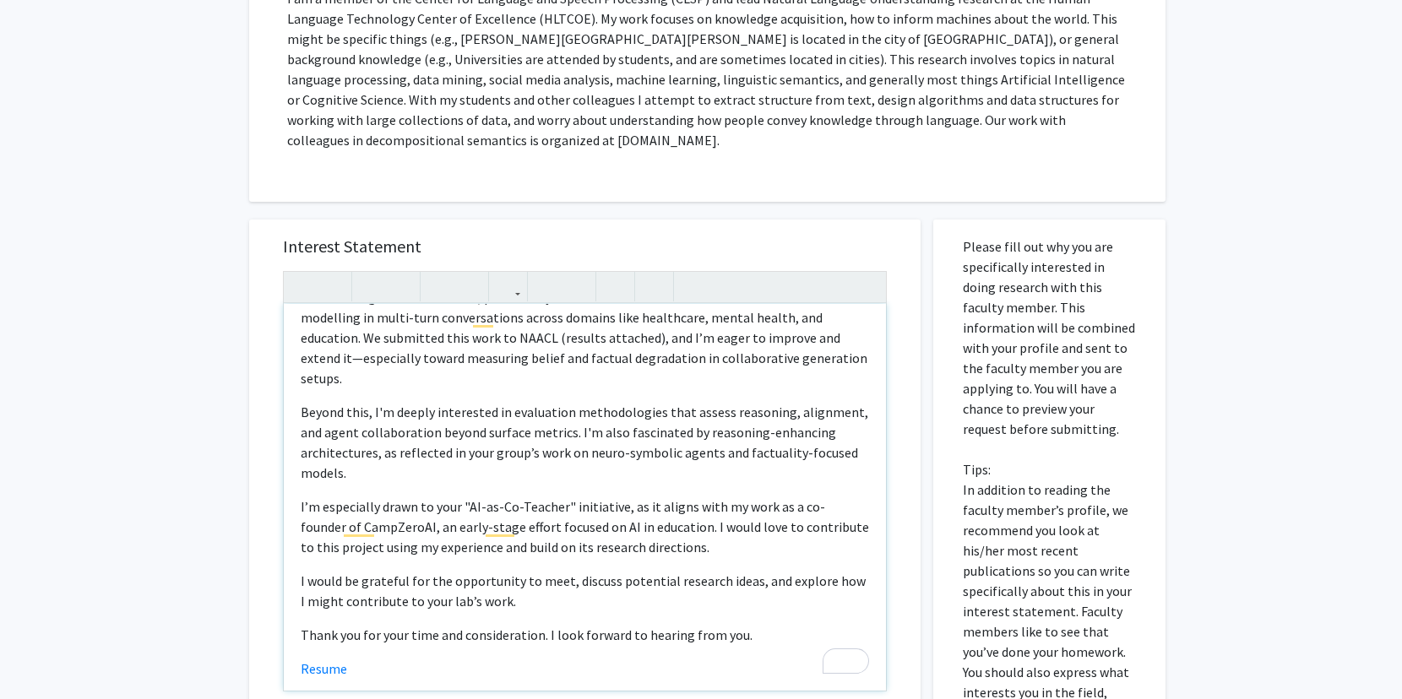
click at [440, 659] on p "Resume" at bounding box center [585, 669] width 568 height 20
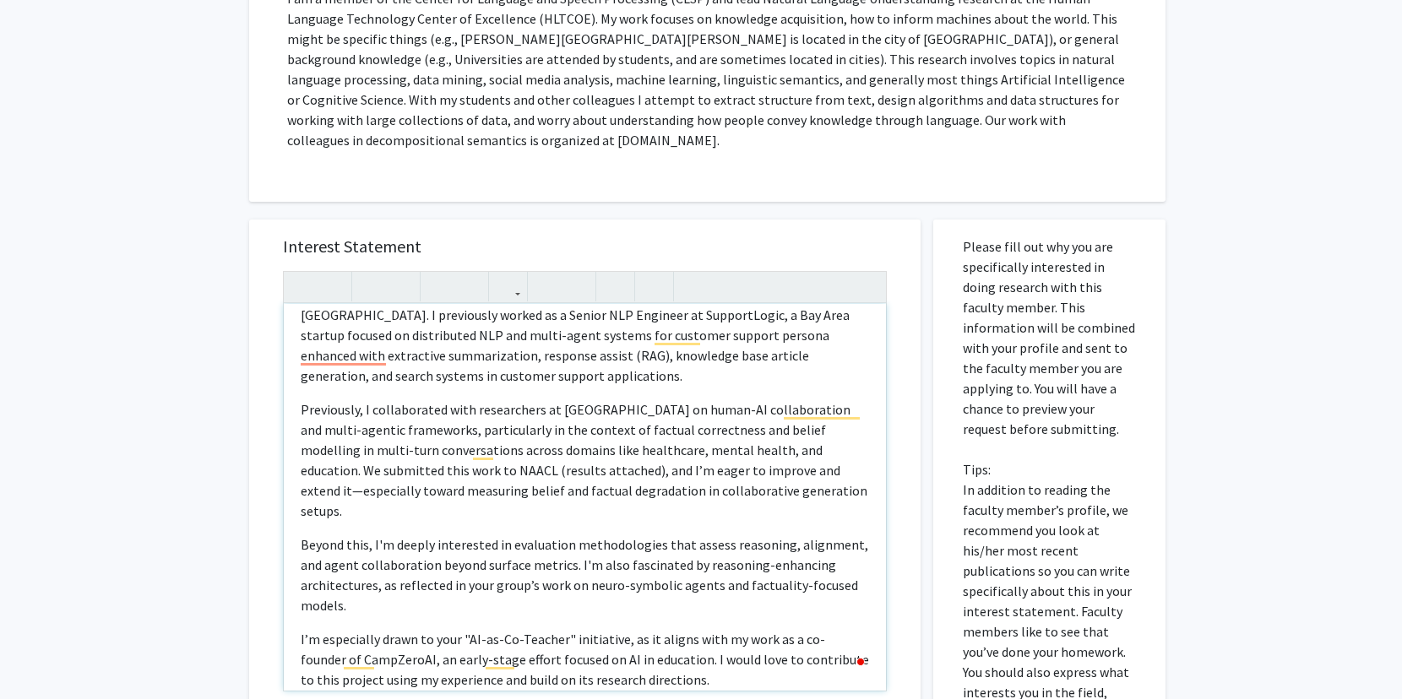
drag, startPoint x: 687, startPoint y: 455, endPoint x: 687, endPoint y: 503, distance: 47.3
click at [687, 457] on p "Previously, I collaborated with researchers at [GEOGRAPHIC_DATA] on human-AI co…" at bounding box center [585, 460] width 568 height 122
type textarea "<l>Ipsumdolo Sitametco Adi Elits,</d><e>T inci utla etdol magna ali enim.</a><m…"
click at [501, 273] on use "button" at bounding box center [501, 273] width 0 height 0
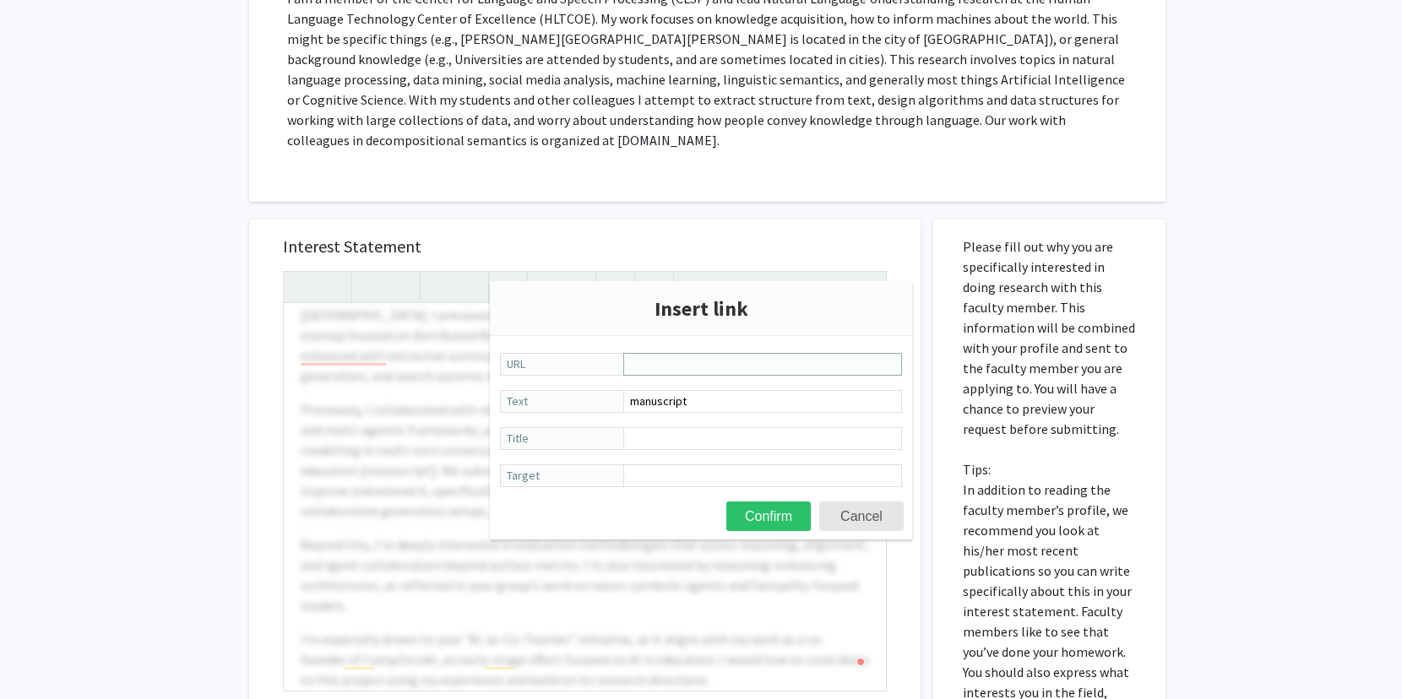
paste input "[URL][DOMAIN_NAME]"
type input "[URL][DOMAIN_NAME]"
click at [784, 510] on button "Confirm" at bounding box center [768, 517] width 84 height 30
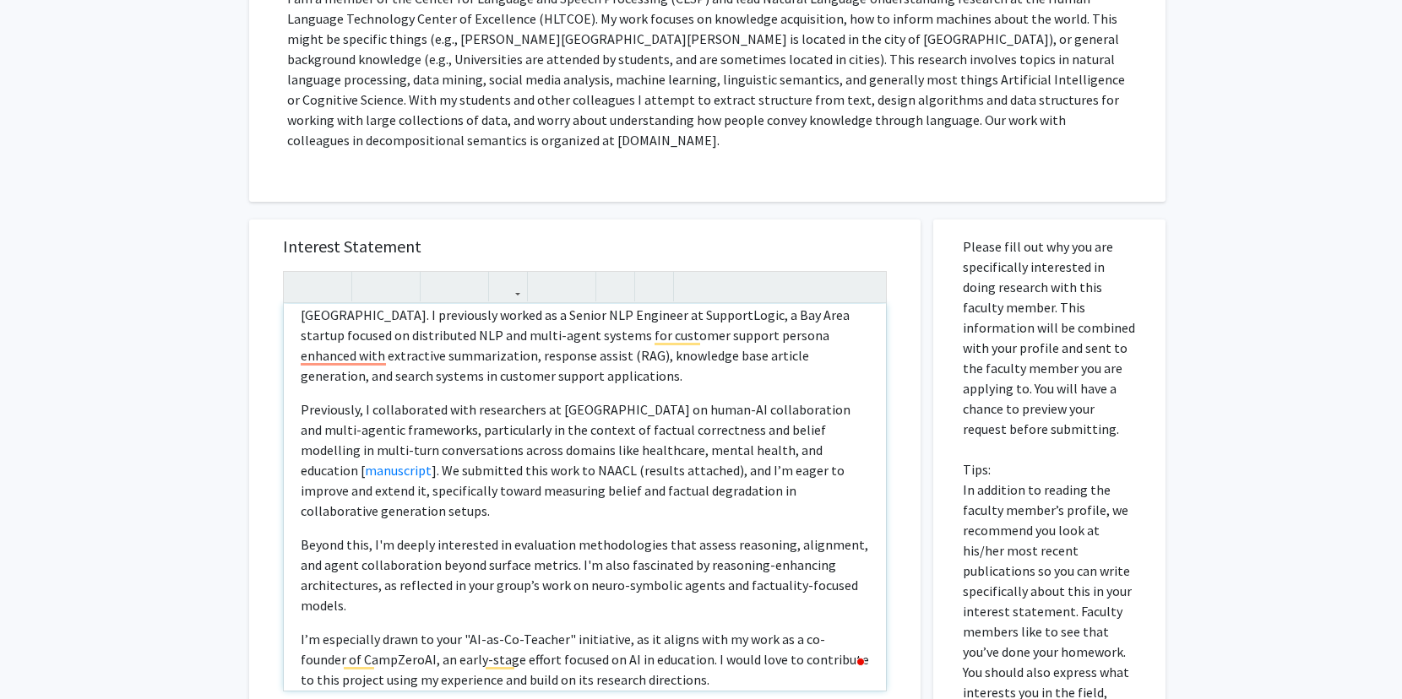
click at [736, 462] on p "Previously, I collaborated with researchers at [GEOGRAPHIC_DATA] on human-AI co…" at bounding box center [585, 460] width 568 height 122
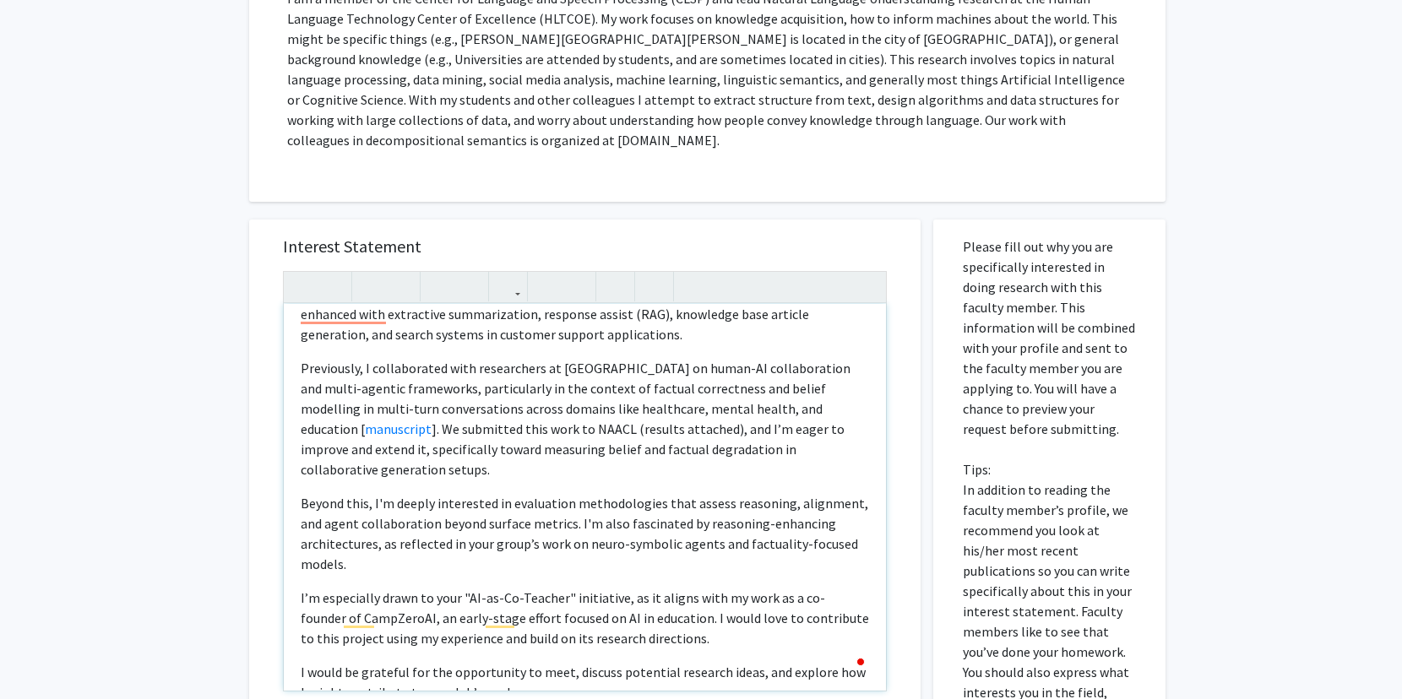
click at [566, 406] on p "Previously, I collaborated with researchers at [GEOGRAPHIC_DATA] on human-AI co…" at bounding box center [585, 419] width 568 height 122
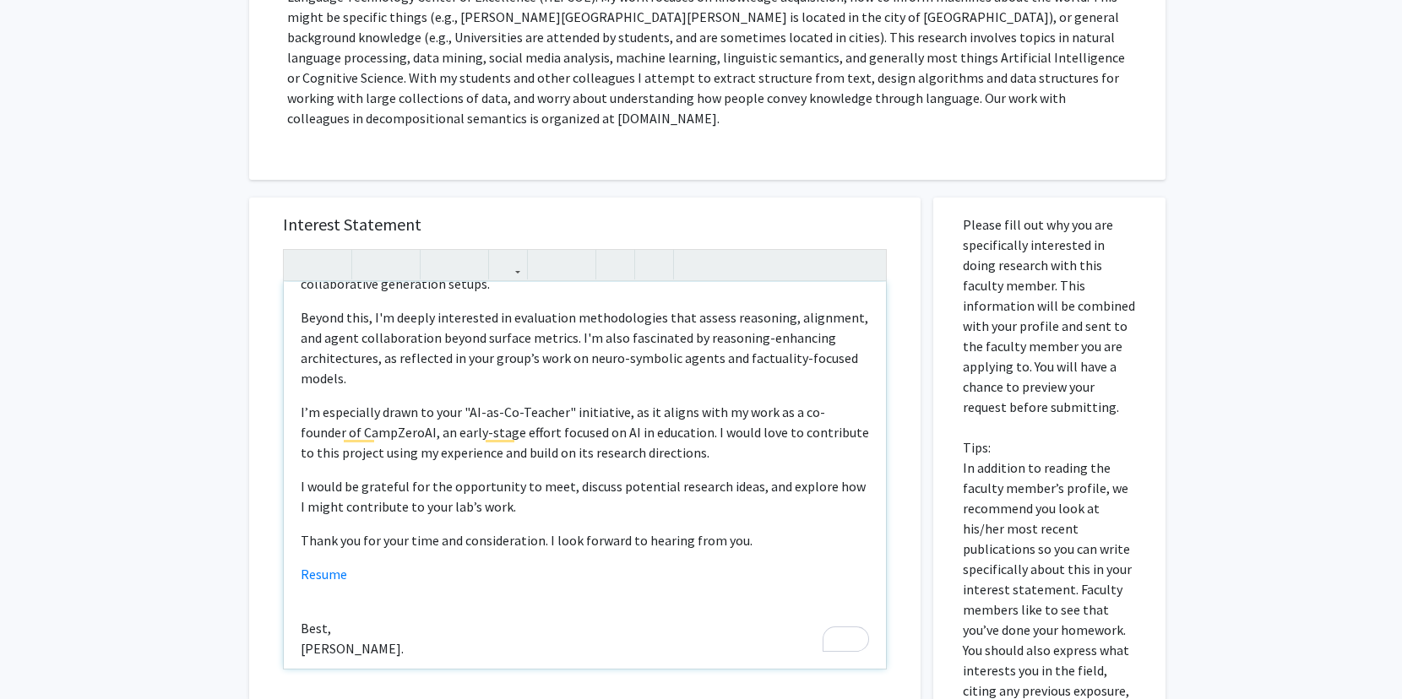
click at [361, 556] on div "Greetings Professor [PERSON_NAME], I hope this email finds you well. My name is…" at bounding box center [585, 475] width 602 height 387
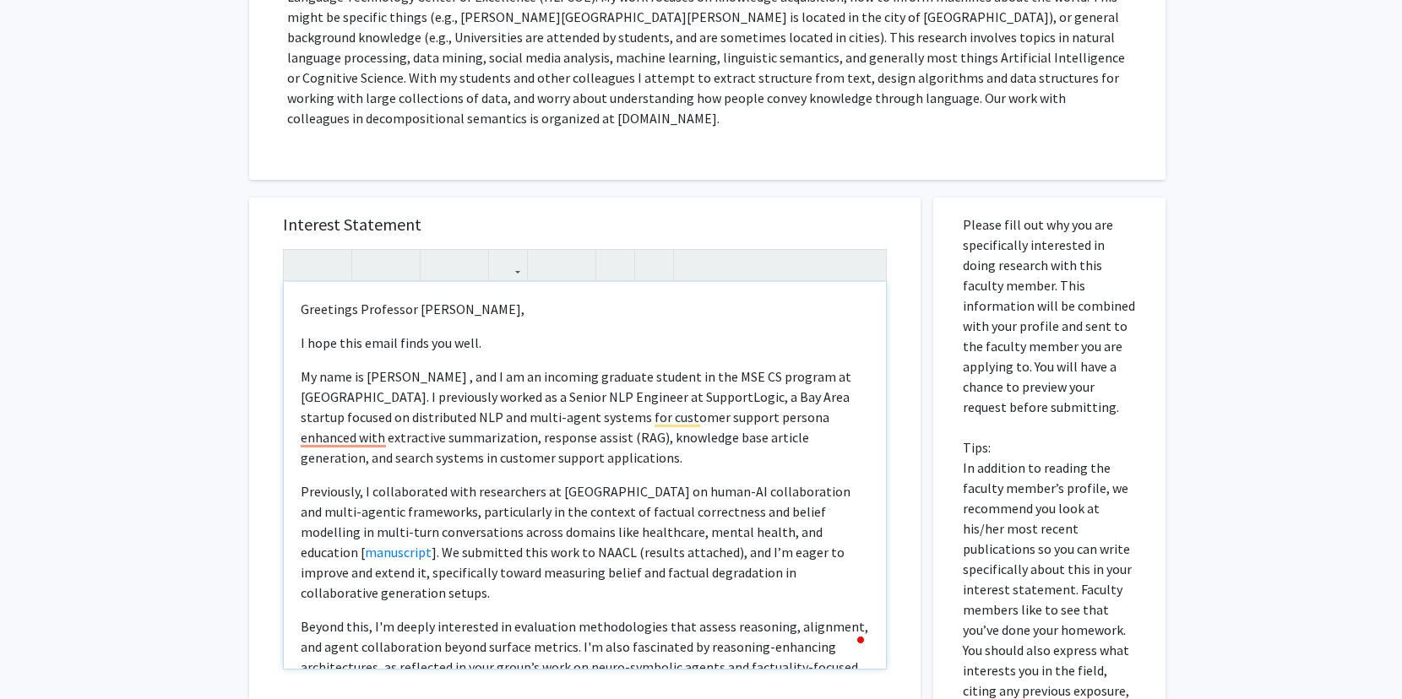
type textarea "<l>Ipsumdolo Sitametco Adi Elits,</d><e>T inci utla etdol magna ali enim.</a><m…"
click at [511, 253] on icon "button" at bounding box center [508, 265] width 14 height 28
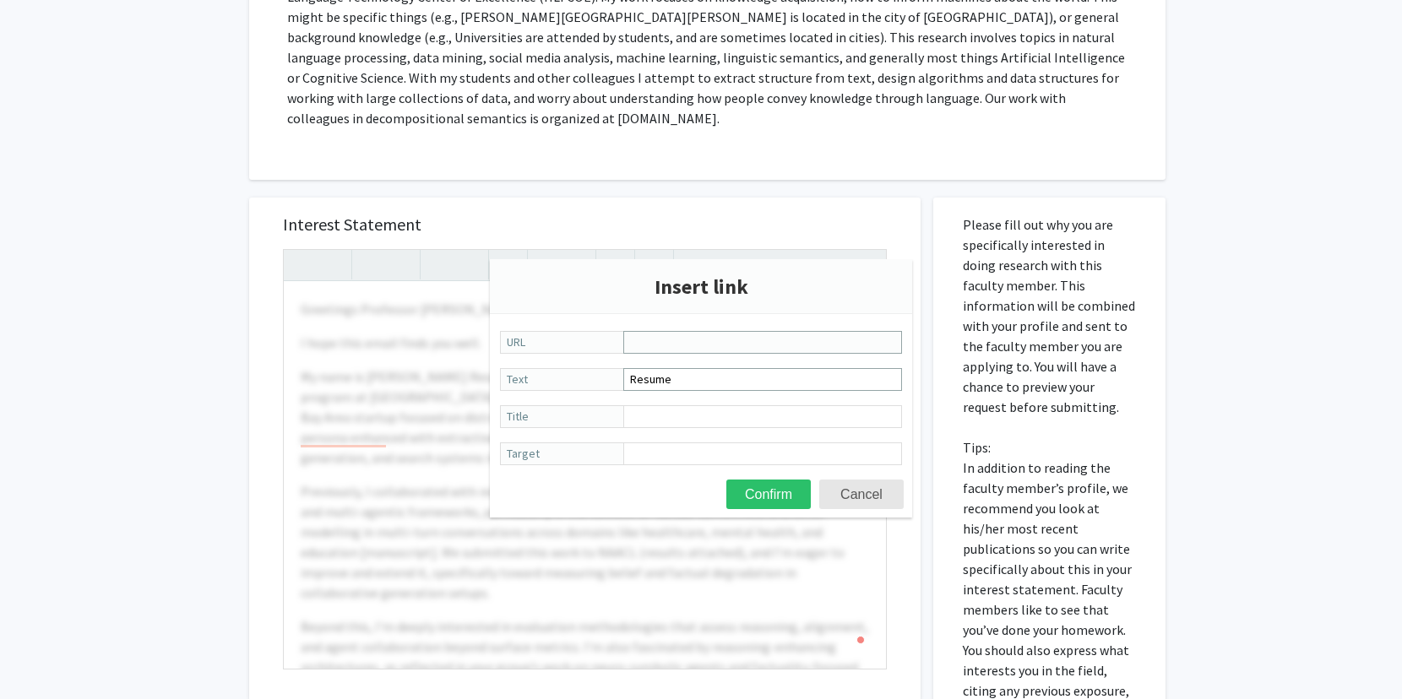
paste input "[URL][DOMAIN_NAME]"
type input "[URL][DOMAIN_NAME]"
click at [769, 499] on button "Confirm" at bounding box center [768, 495] width 84 height 30
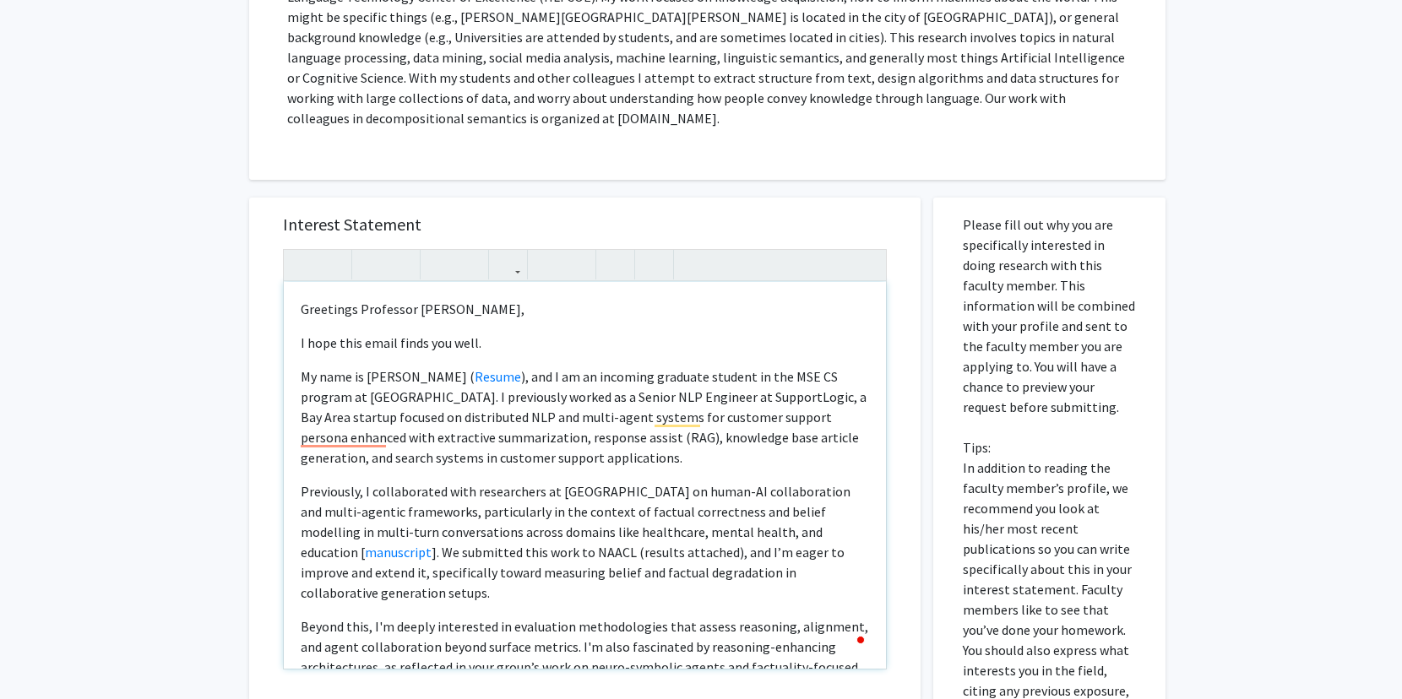
type textarea "<p>Greetings Professor [PERSON_NAME],</p><p>I hope this email finds you well.</…"
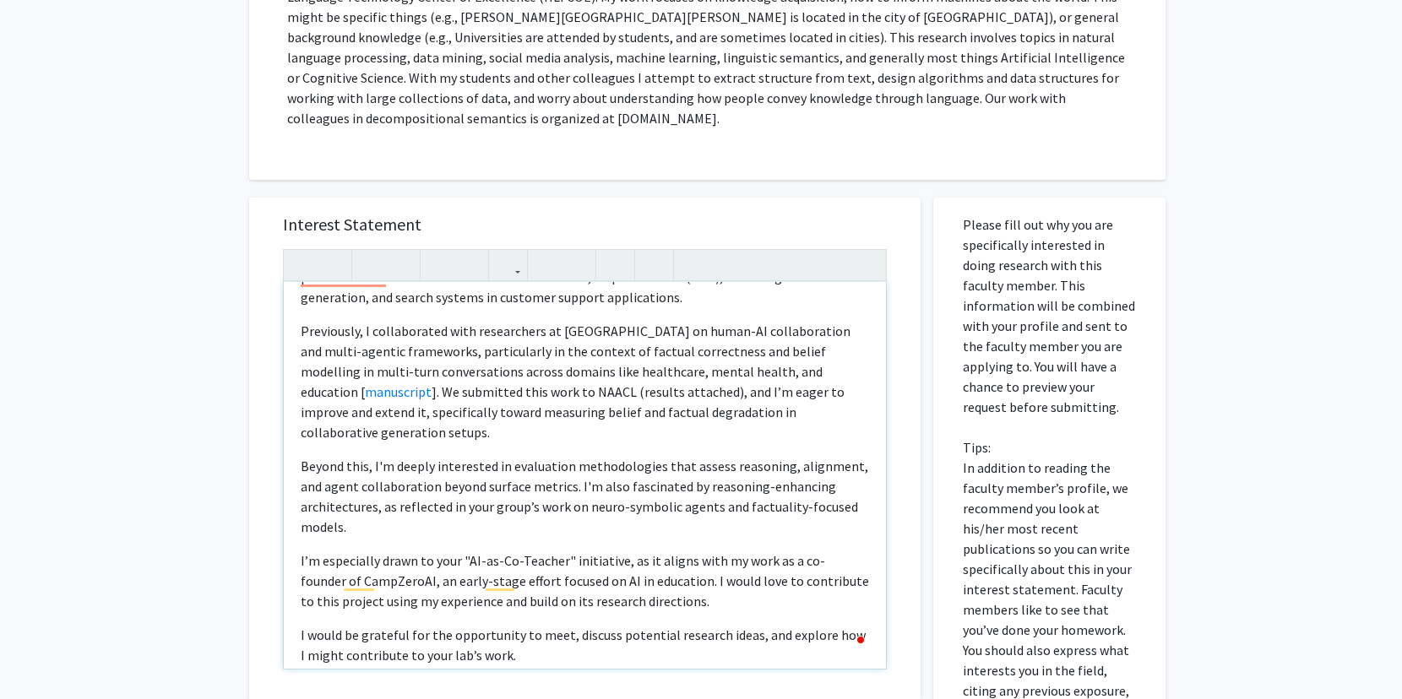
scroll to position [180, 0]
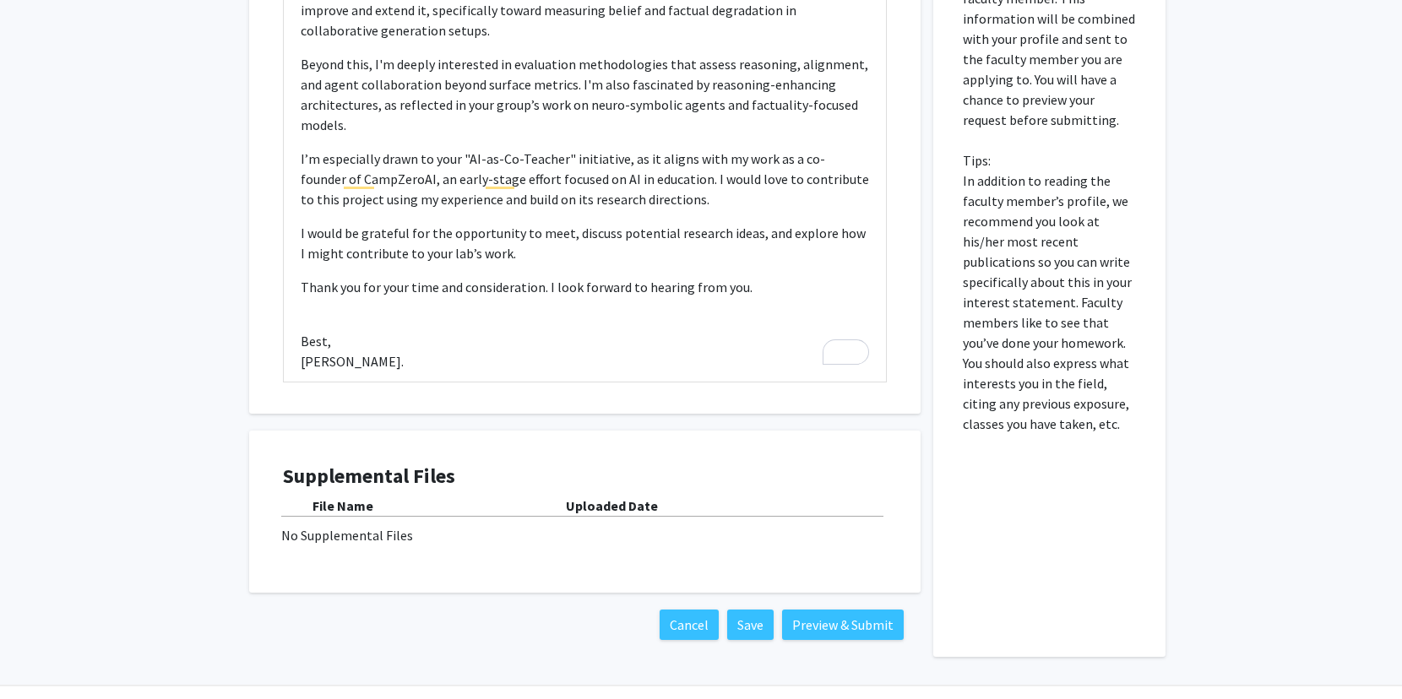
click at [598, 497] on b "Uploaded Date" at bounding box center [612, 505] width 92 height 17
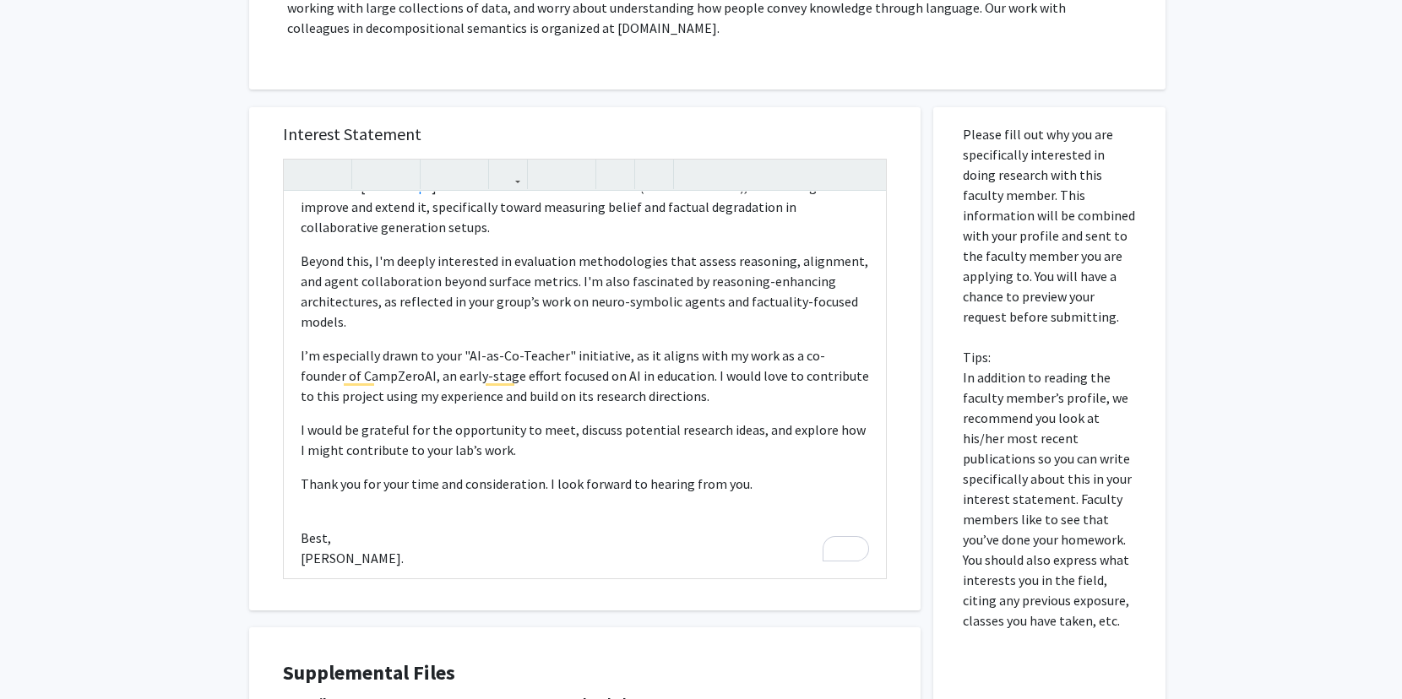
click at [850, 160] on div at bounding box center [585, 175] width 602 height 31
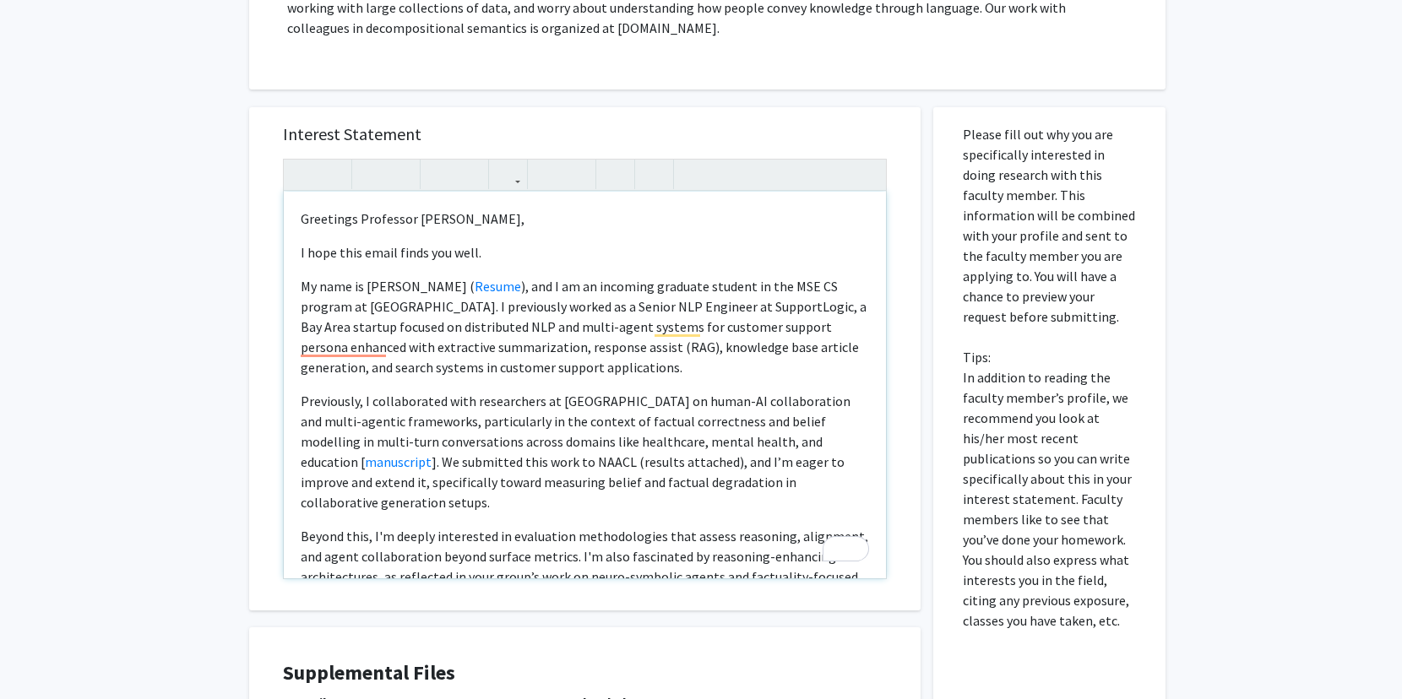
click at [858, 159] on div "Greetings Professor [PERSON_NAME], I hope this email finds you well. My name is…" at bounding box center [585, 369] width 604 height 421
click at [1381, 15] on div "All Requests Request for [PERSON_NAME] Request for [PERSON_NAME] Departments: D…" at bounding box center [701, 241] width 1402 height 1302
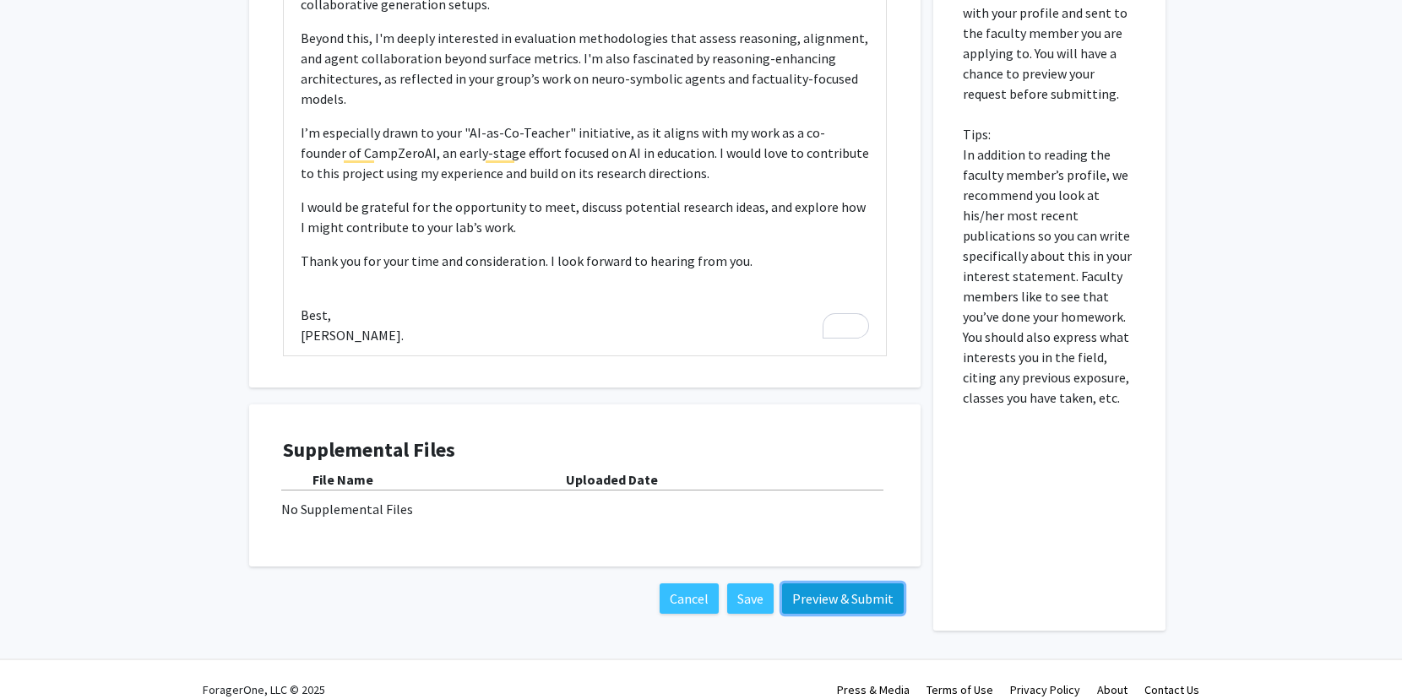
click at [796, 584] on button "Preview & Submit" at bounding box center [843, 599] width 122 height 30
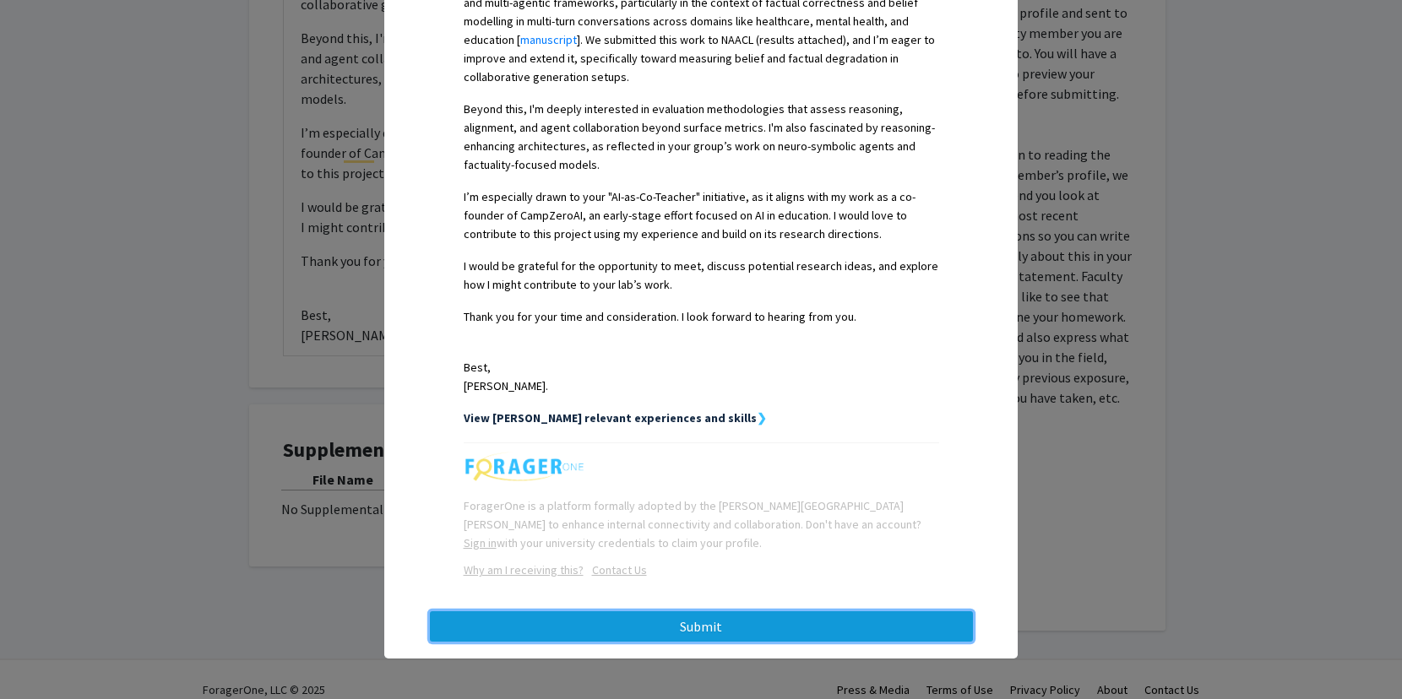
click at [727, 612] on button "Submit" at bounding box center [701, 626] width 543 height 30
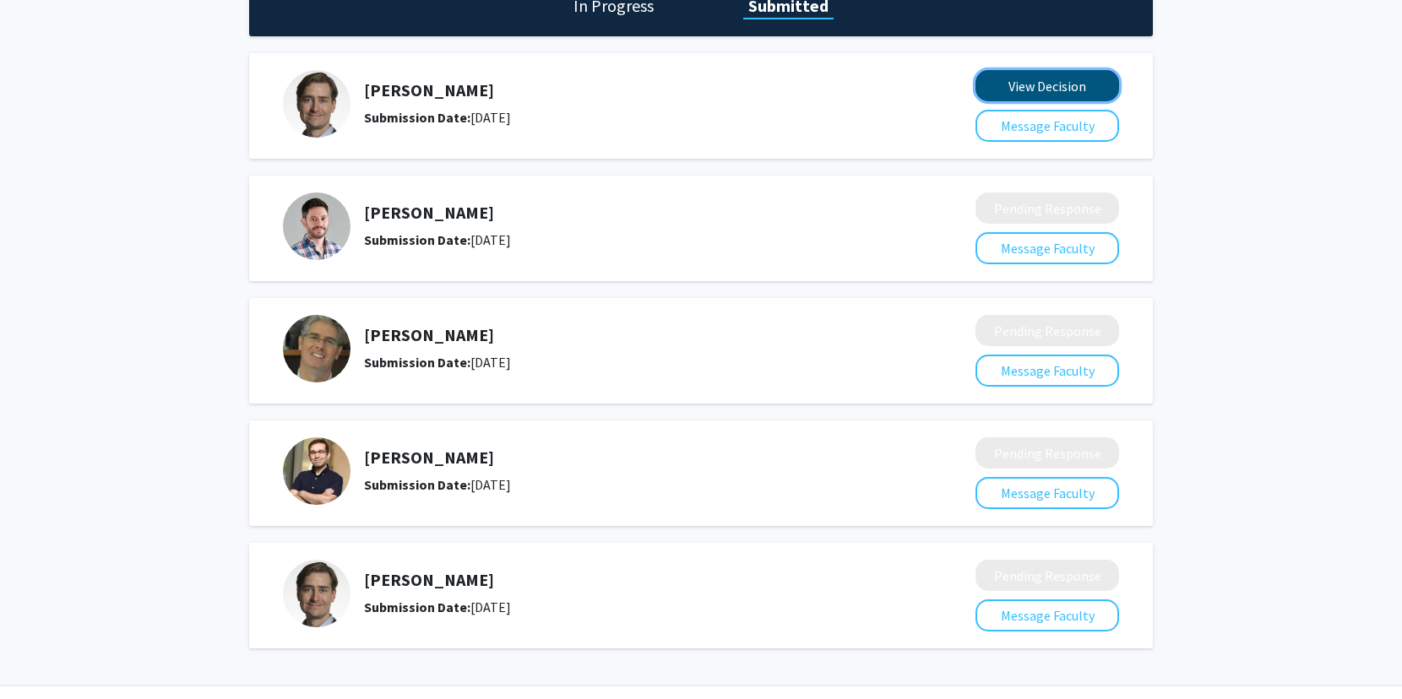
click at [1040, 84] on button "View Decision" at bounding box center [1047, 85] width 144 height 31
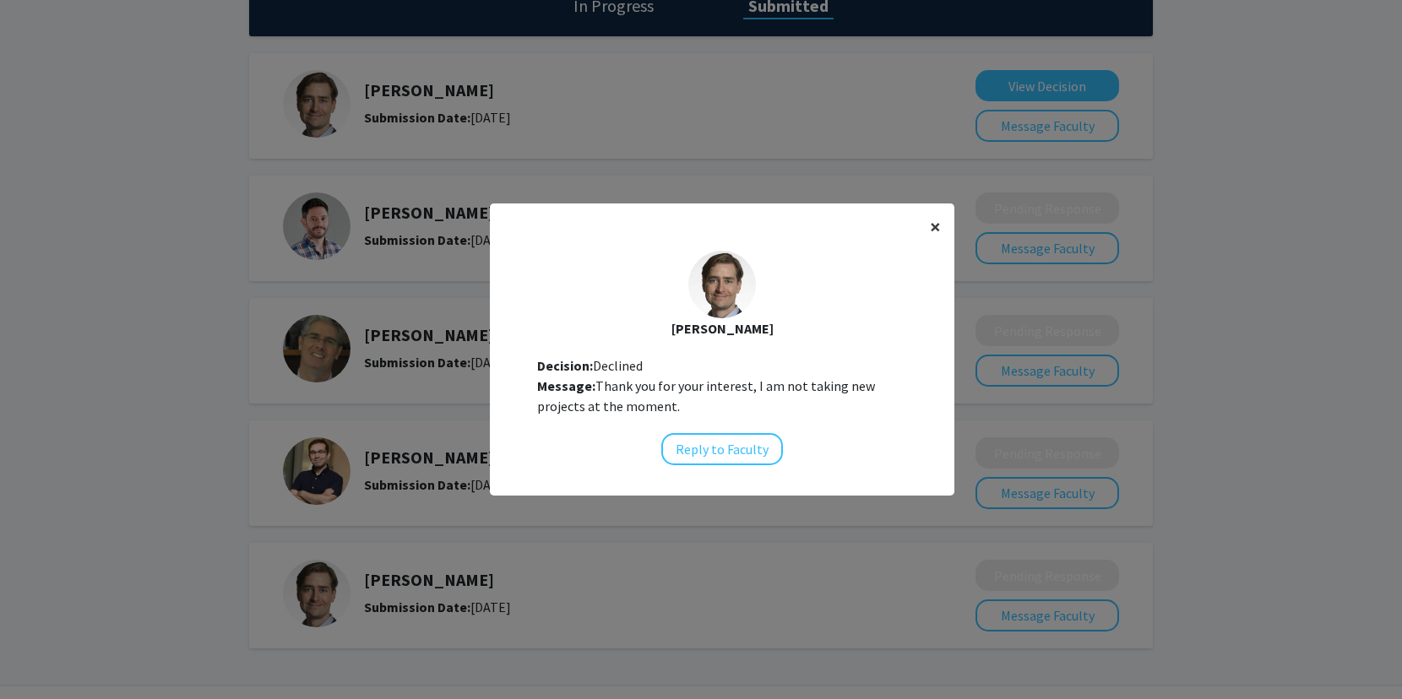
click at [929, 221] on button "×" at bounding box center [935, 227] width 38 height 47
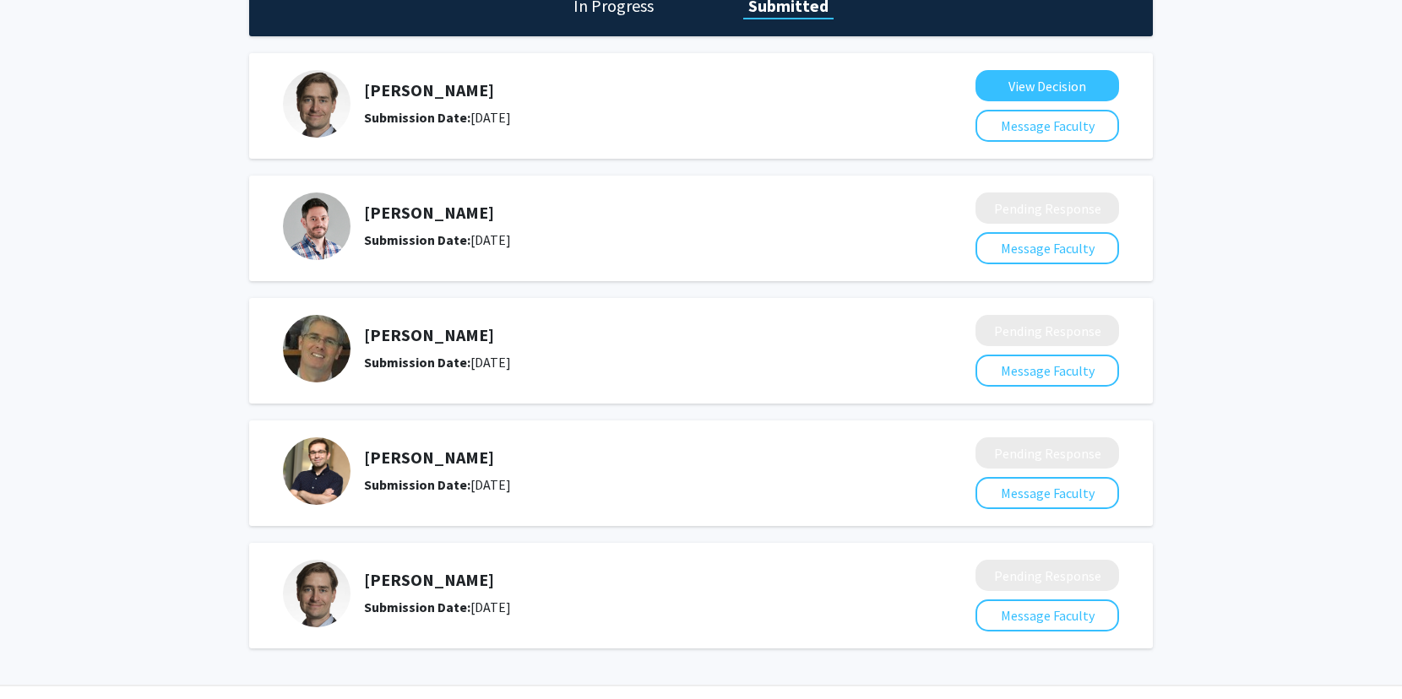
click at [138, 236] on div "In Progress Submitted [PERSON_NAME] Submission Date: [DATE] View Decision Messa…" at bounding box center [701, 330] width 1402 height 731
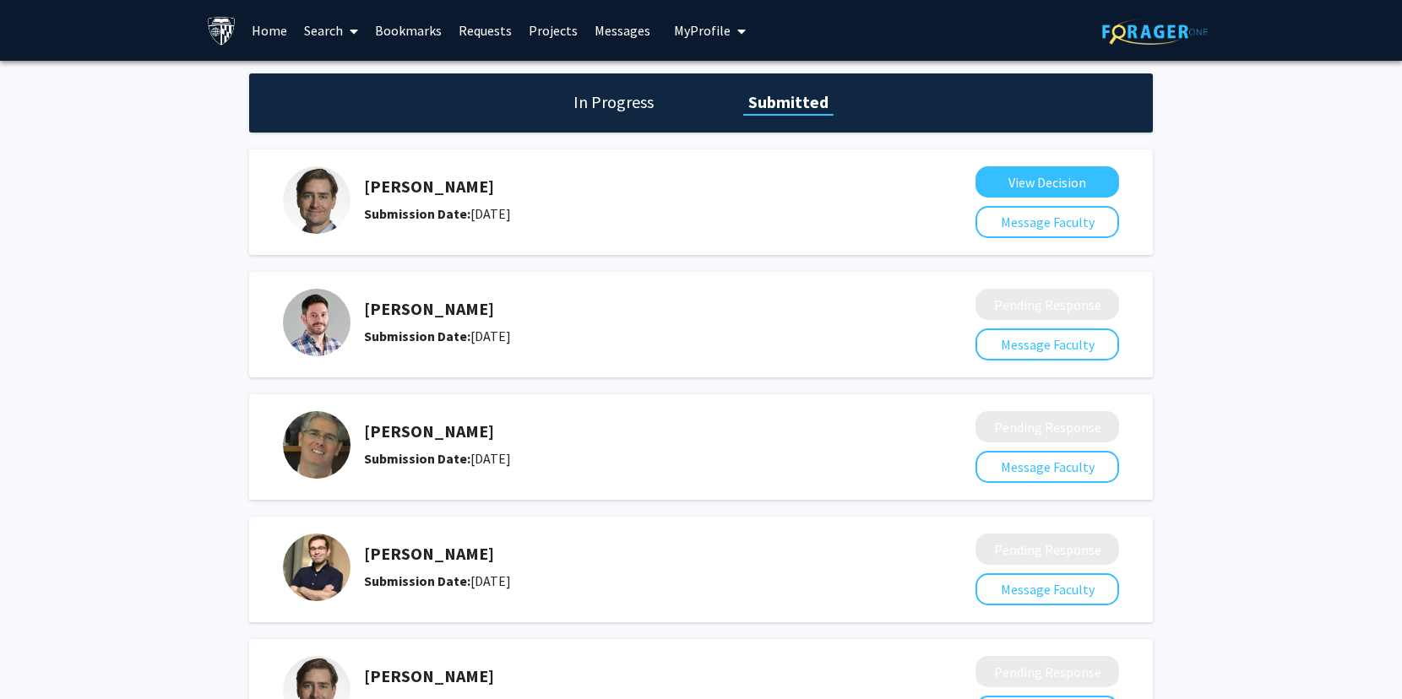
click at [346, 39] on span at bounding box center [350, 31] width 15 height 59
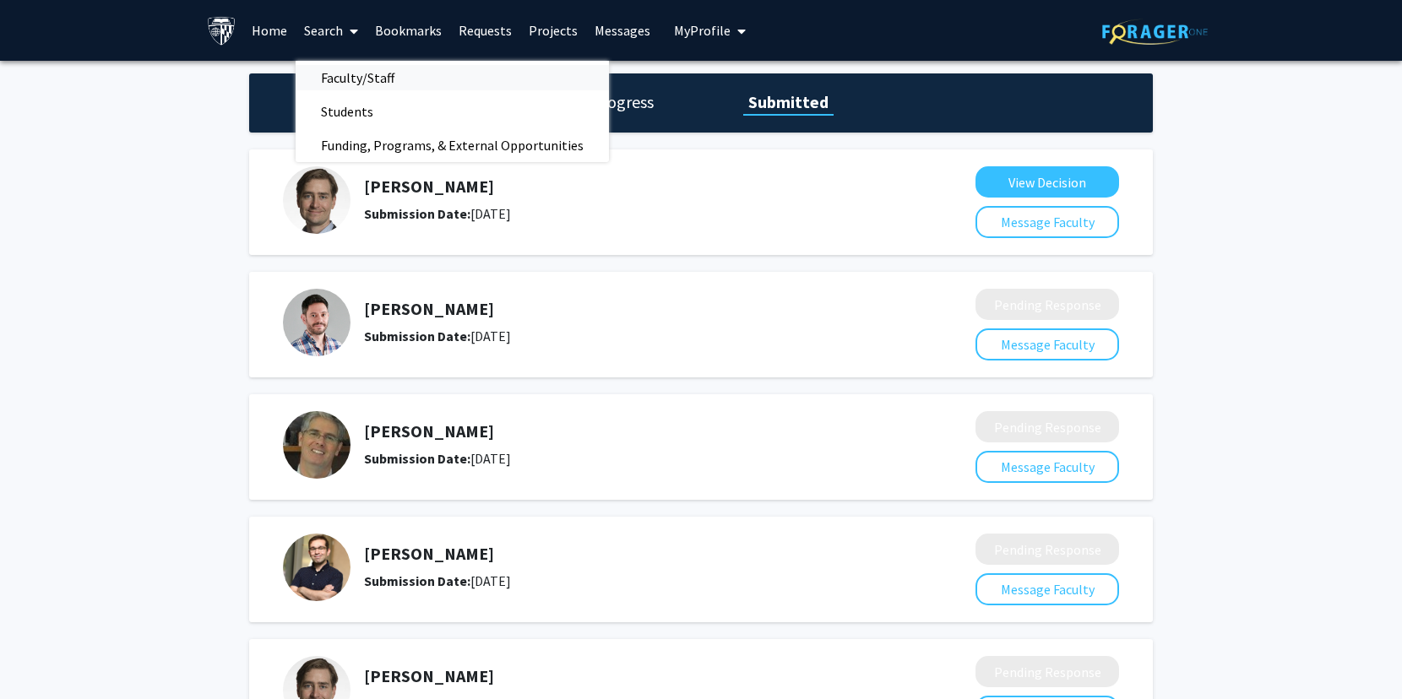
click at [372, 73] on span "Faculty/Staff" at bounding box center [358, 78] width 124 height 34
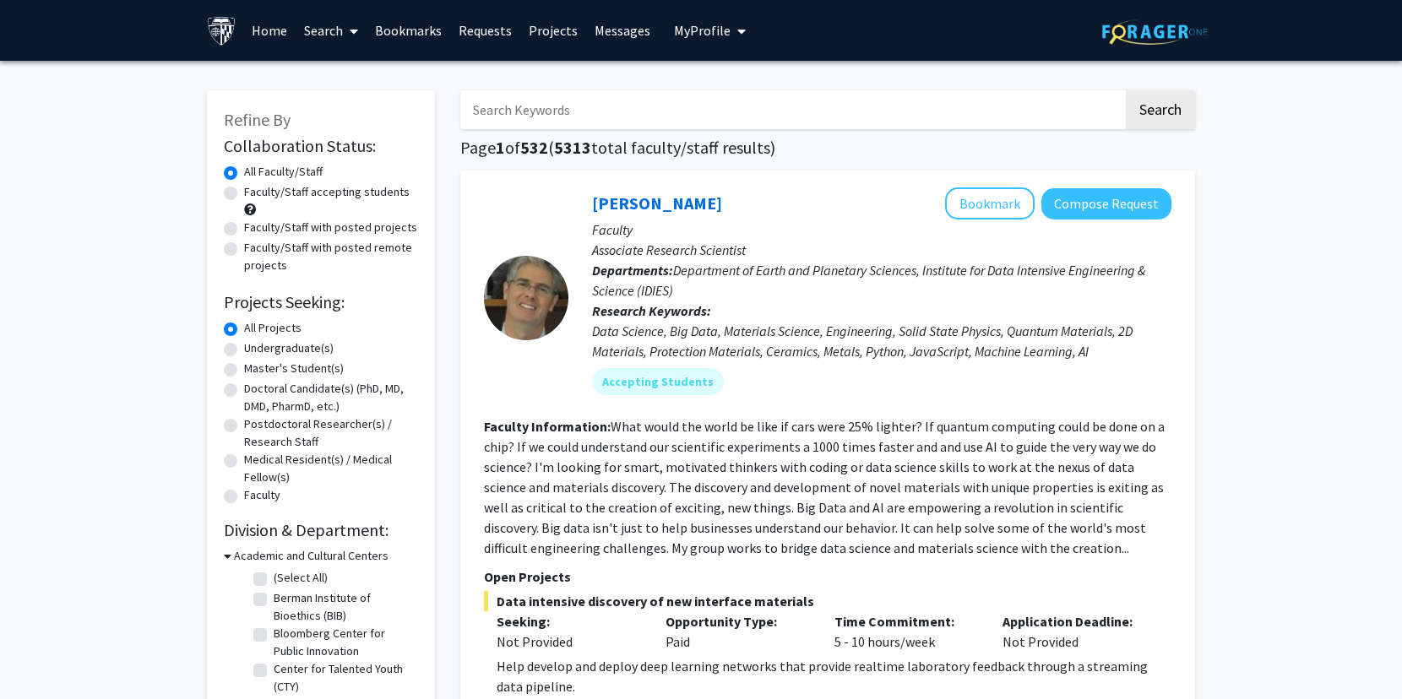
click at [312, 191] on label "Faculty/Staff accepting students" at bounding box center [327, 192] width 166 height 18
click at [255, 191] on input "Faculty/Staff accepting students" at bounding box center [249, 188] width 11 height 11
radio input "true"
click at [294, 371] on label "Master's Student(s)" at bounding box center [294, 369] width 100 height 18
click at [255, 371] on input "Master's Student(s)" at bounding box center [249, 365] width 11 height 11
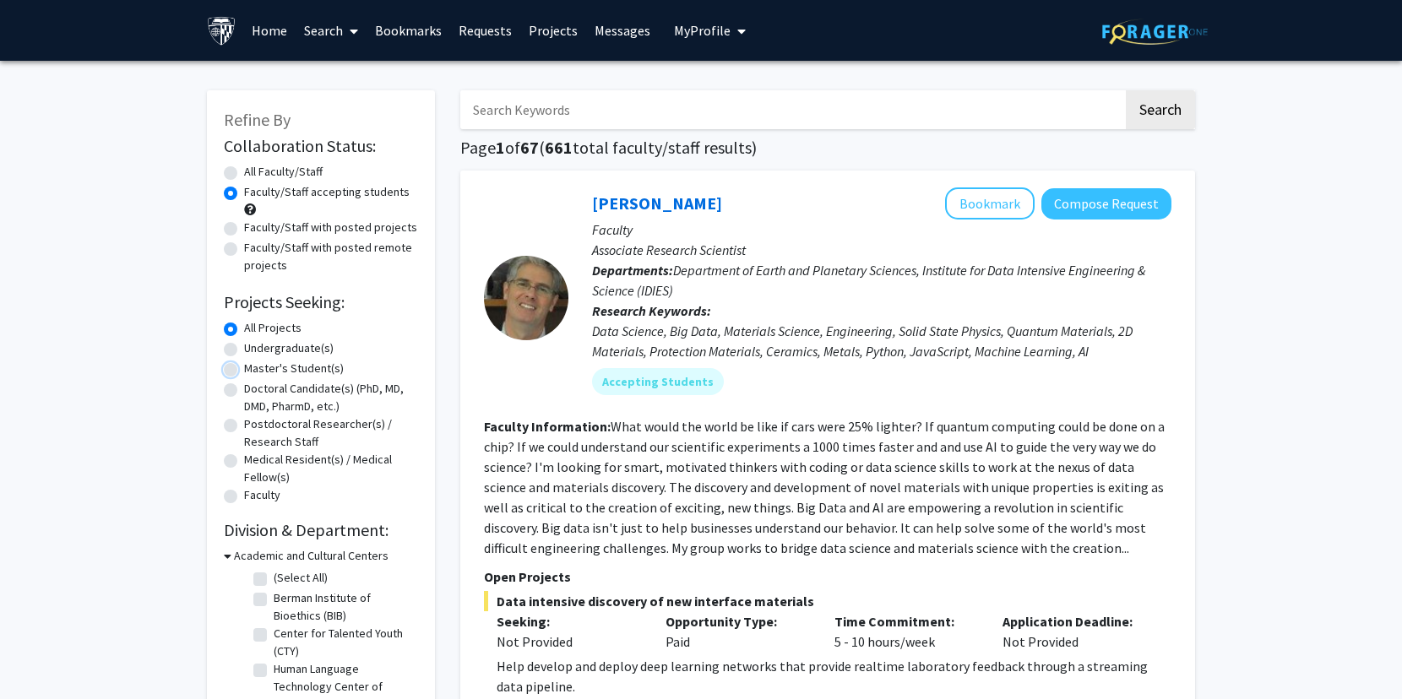
radio input "true"
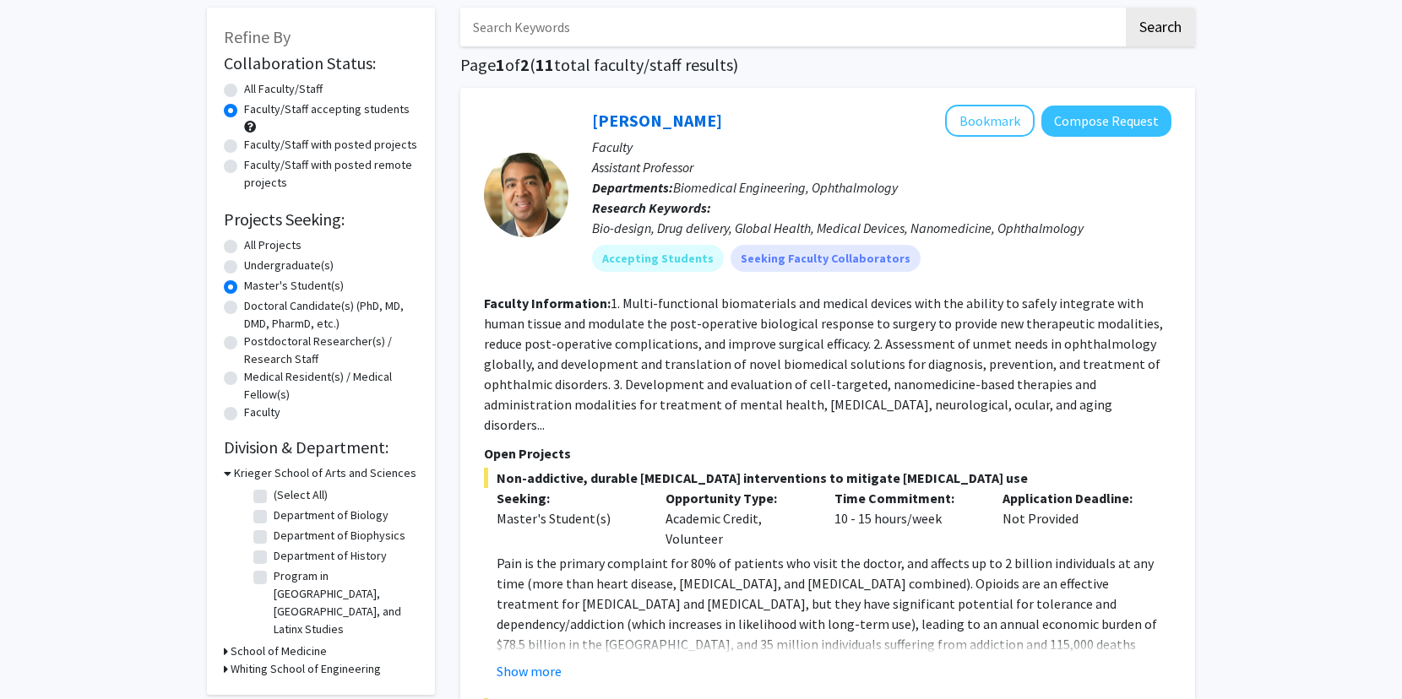
click at [238, 660] on h3 "Whiting School of Engineering" at bounding box center [306, 669] width 150 height 18
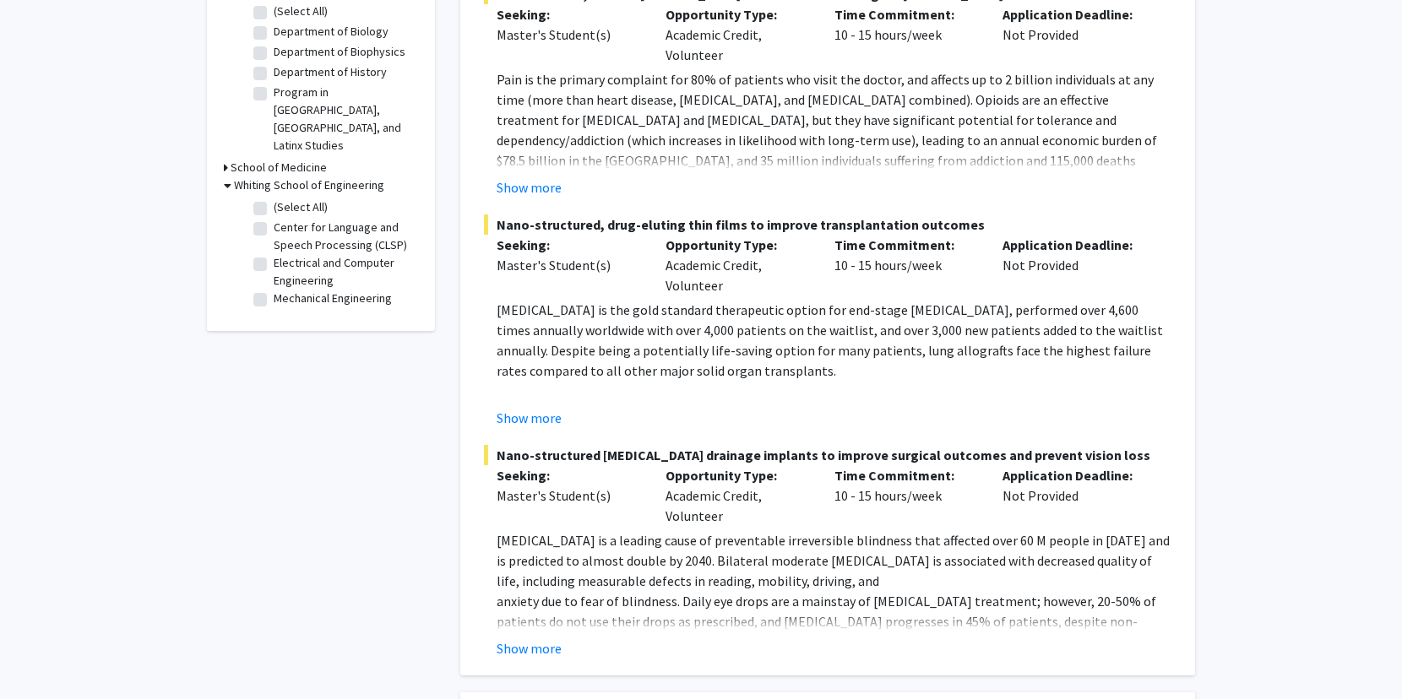
click at [271, 219] on fg-checkbox "Center for Language and Speech Processing (CLSP) Center for Language and Speech…" at bounding box center [333, 236] width 160 height 35
click at [274, 219] on label "Center for Language and Speech Processing (CLSP)" at bounding box center [344, 236] width 140 height 35
click at [274, 219] on input "Center for Language and Speech Processing (CLSP)" at bounding box center [279, 224] width 11 height 11
checkbox input "true"
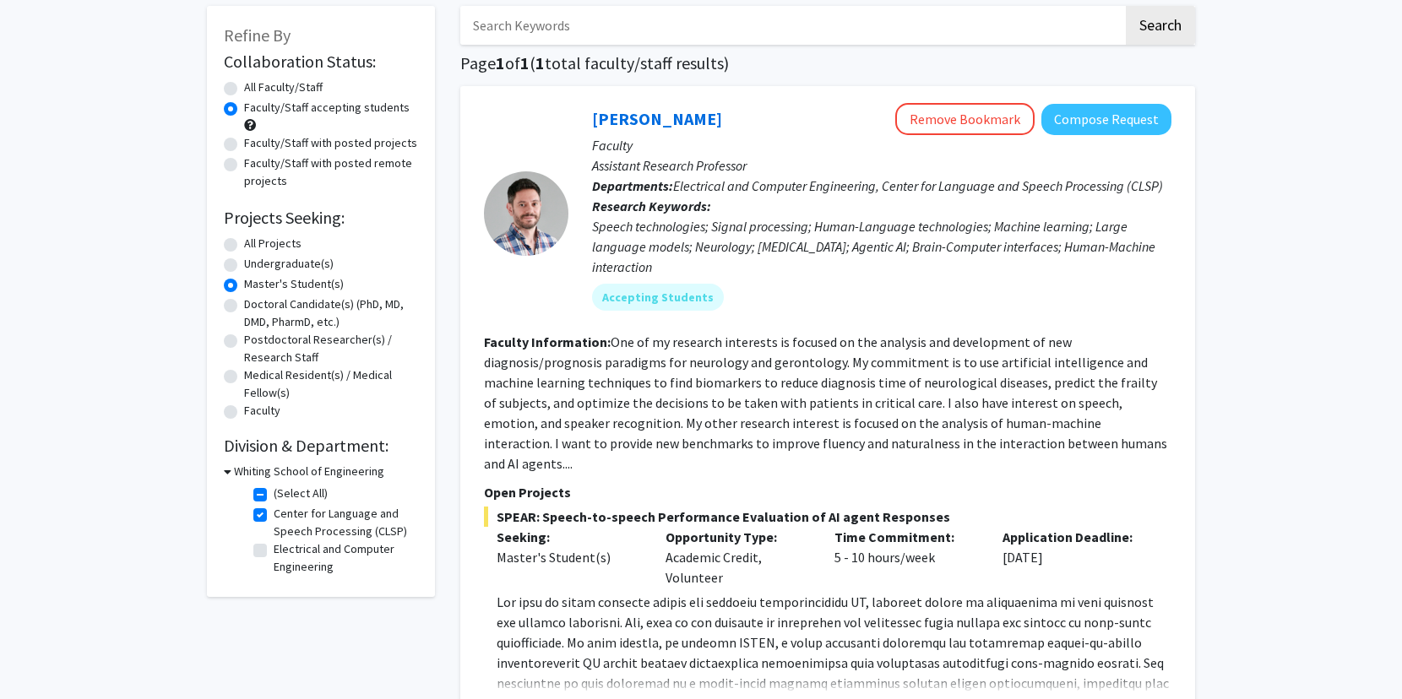
click at [290, 246] on label "All Projects" at bounding box center [272, 244] width 57 height 18
click at [255, 246] on input "All Projects" at bounding box center [249, 240] width 11 height 11
radio input "true"
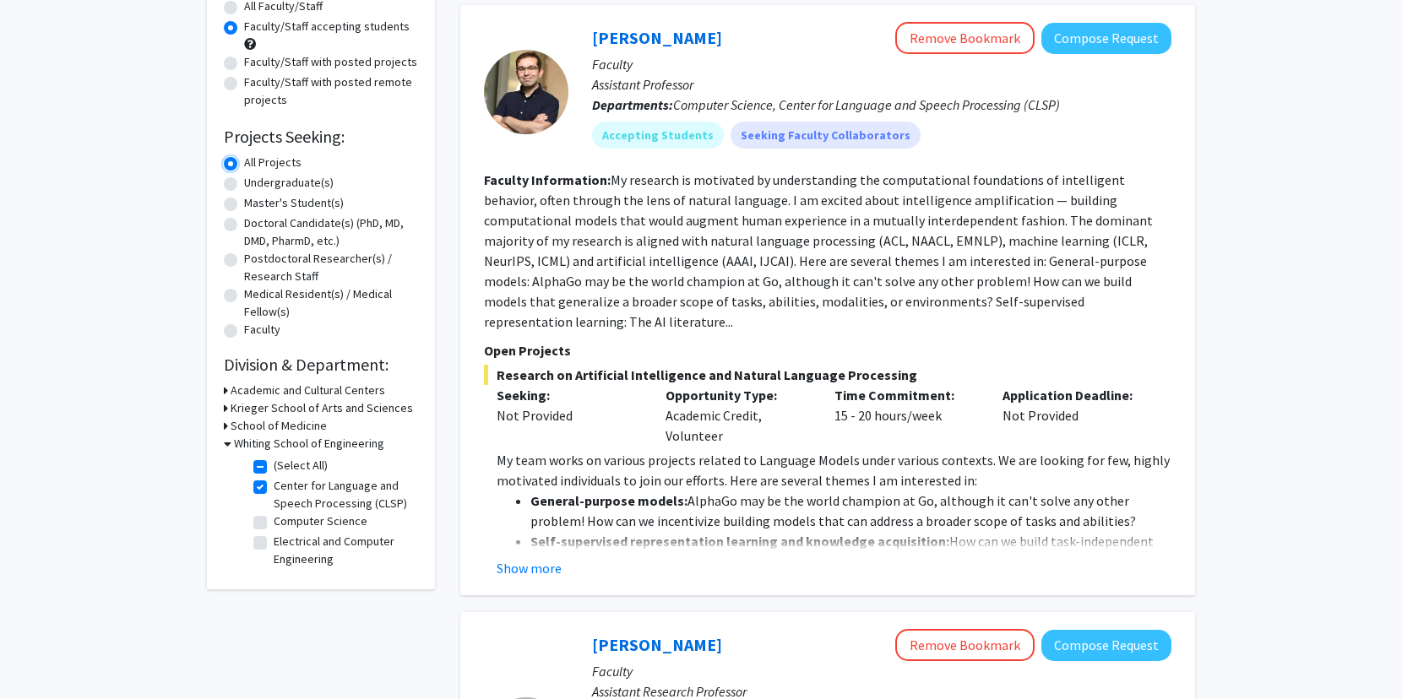
scroll to position [132, 0]
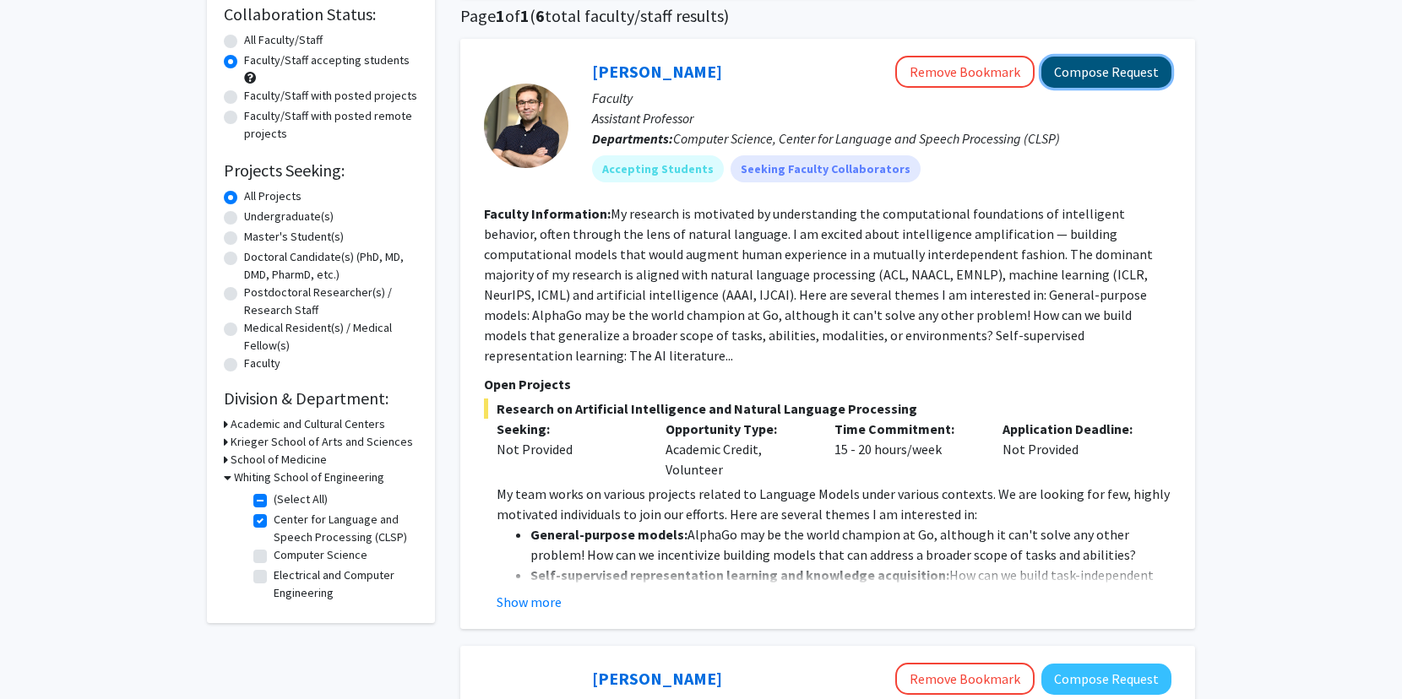
click at [1085, 68] on button "Compose Request" at bounding box center [1106, 72] width 130 height 31
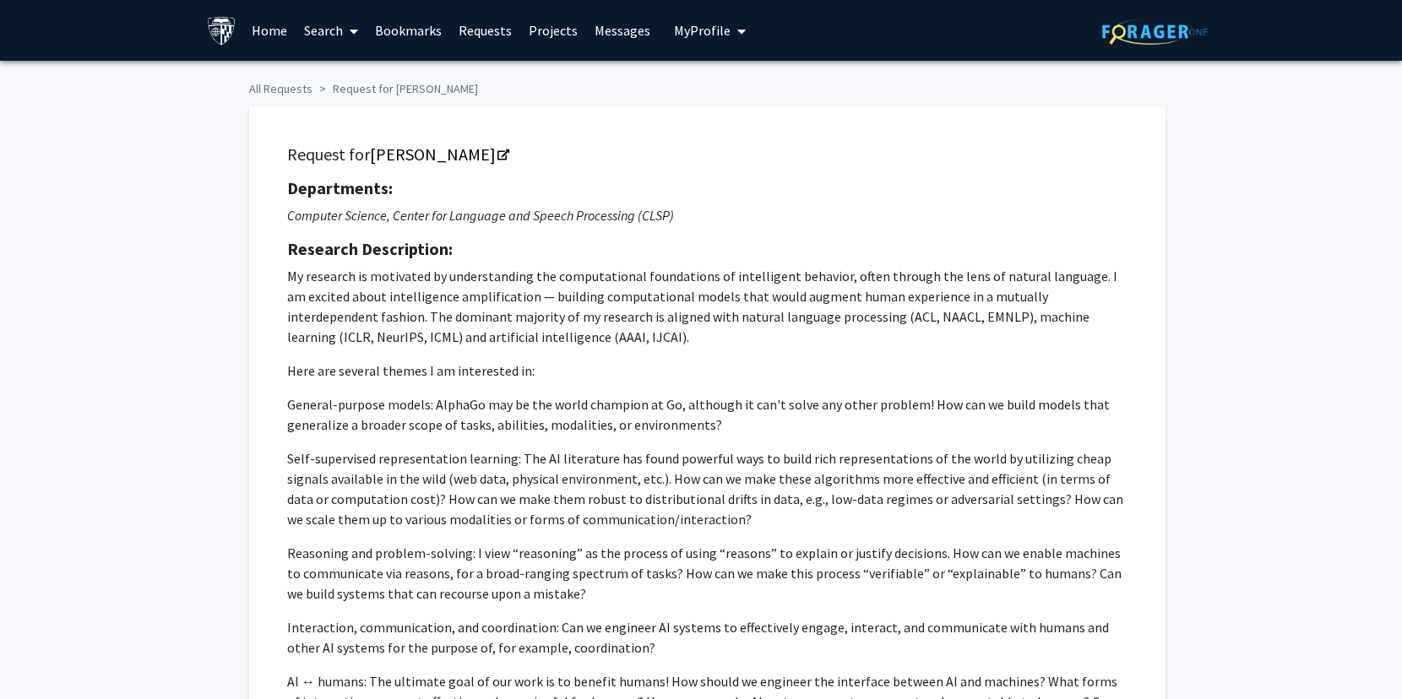
checkbox input "true"
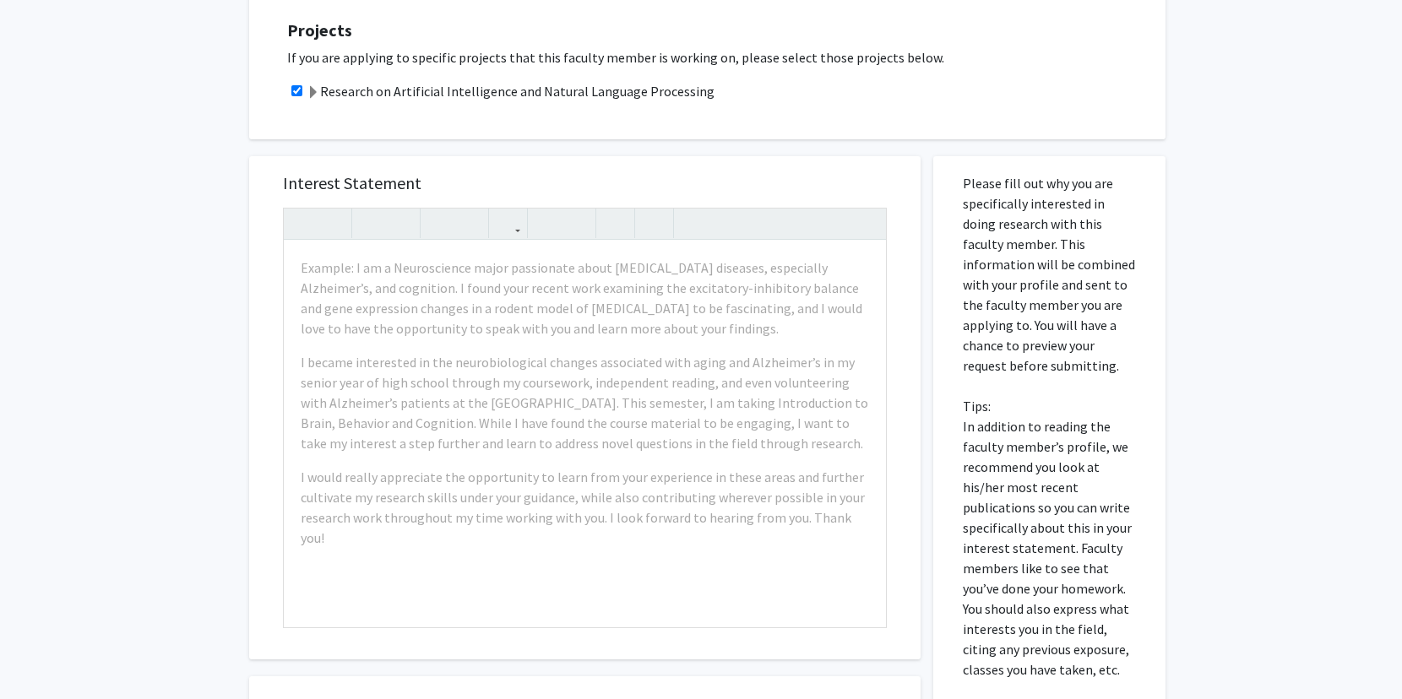
scroll to position [839, 0]
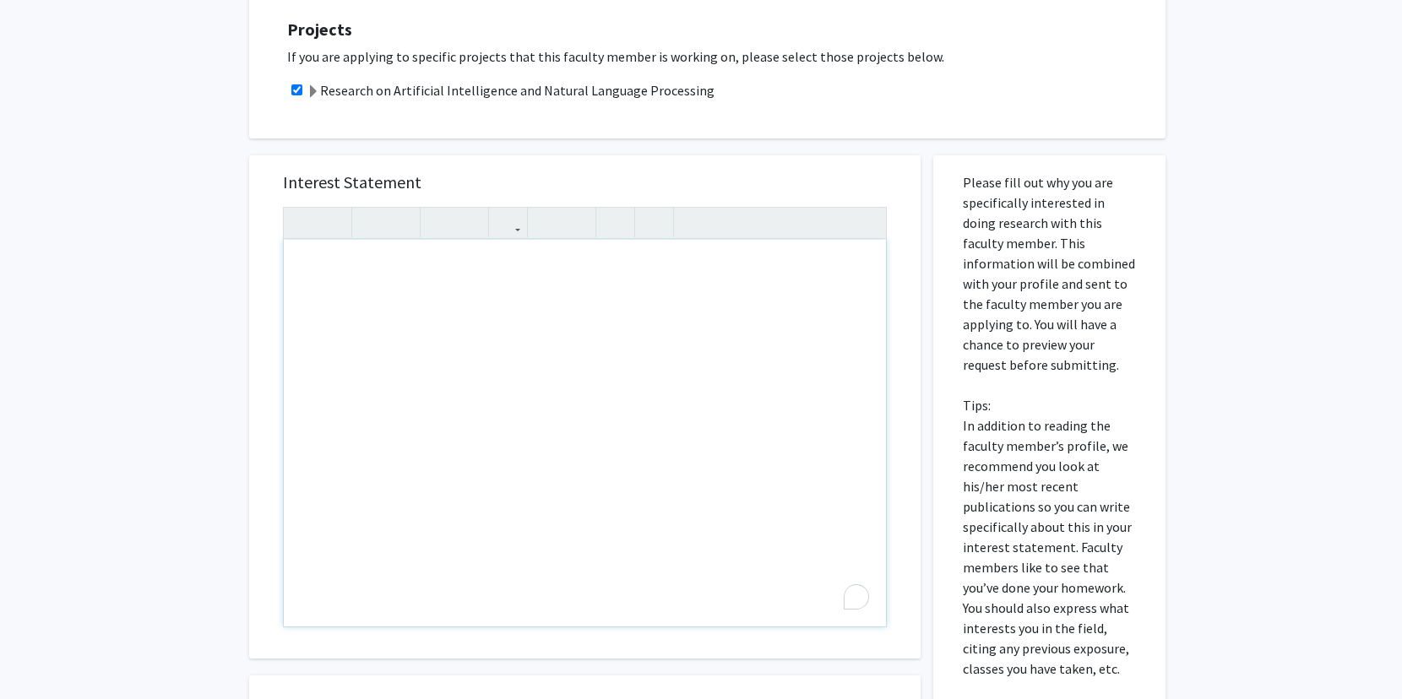
paste div "To enrich screen reader interactions, please activate Accessibility in Grammarl…"
type textarea "<l>Ipsumdolo Sitametco,</a><el><se><d>E temp in utlabor etdol mag aliq.</e><ad>…"
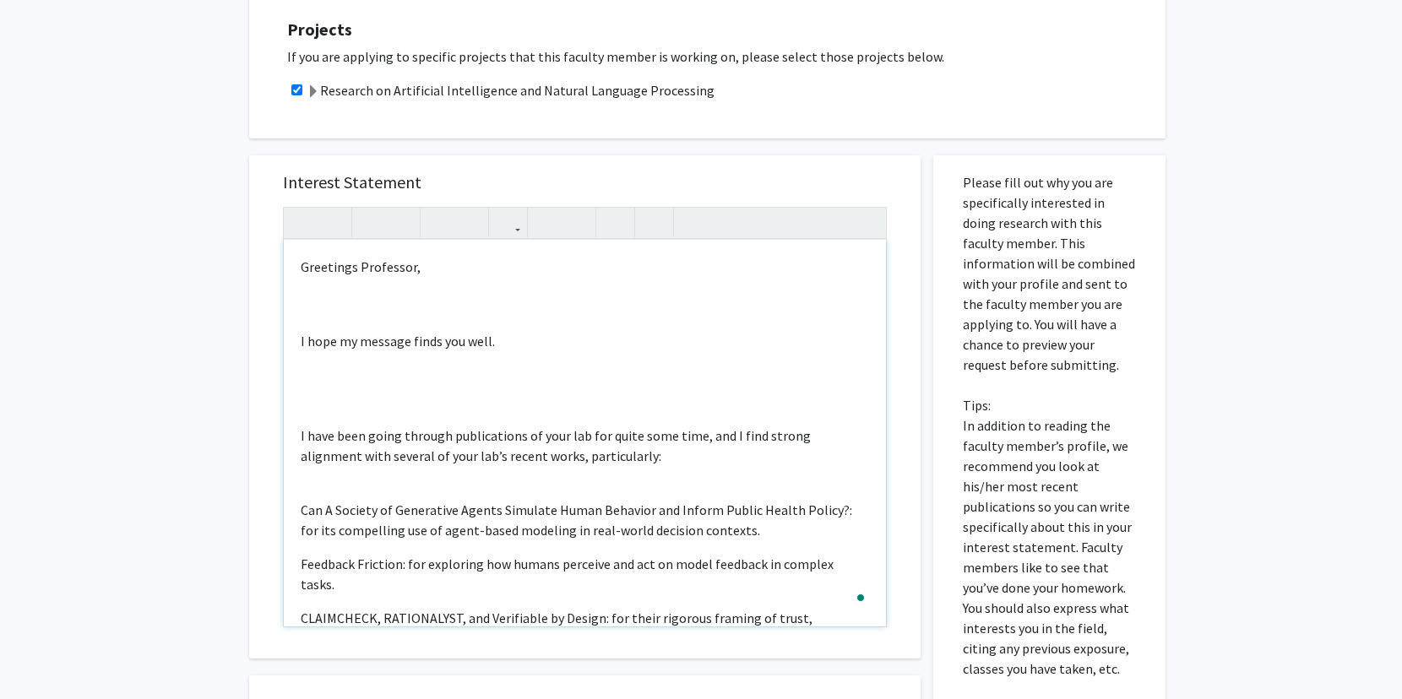
click at [446, 318] on div "Greetings Professor, I hope my message finds you well. I have been going throug…" at bounding box center [585, 433] width 602 height 387
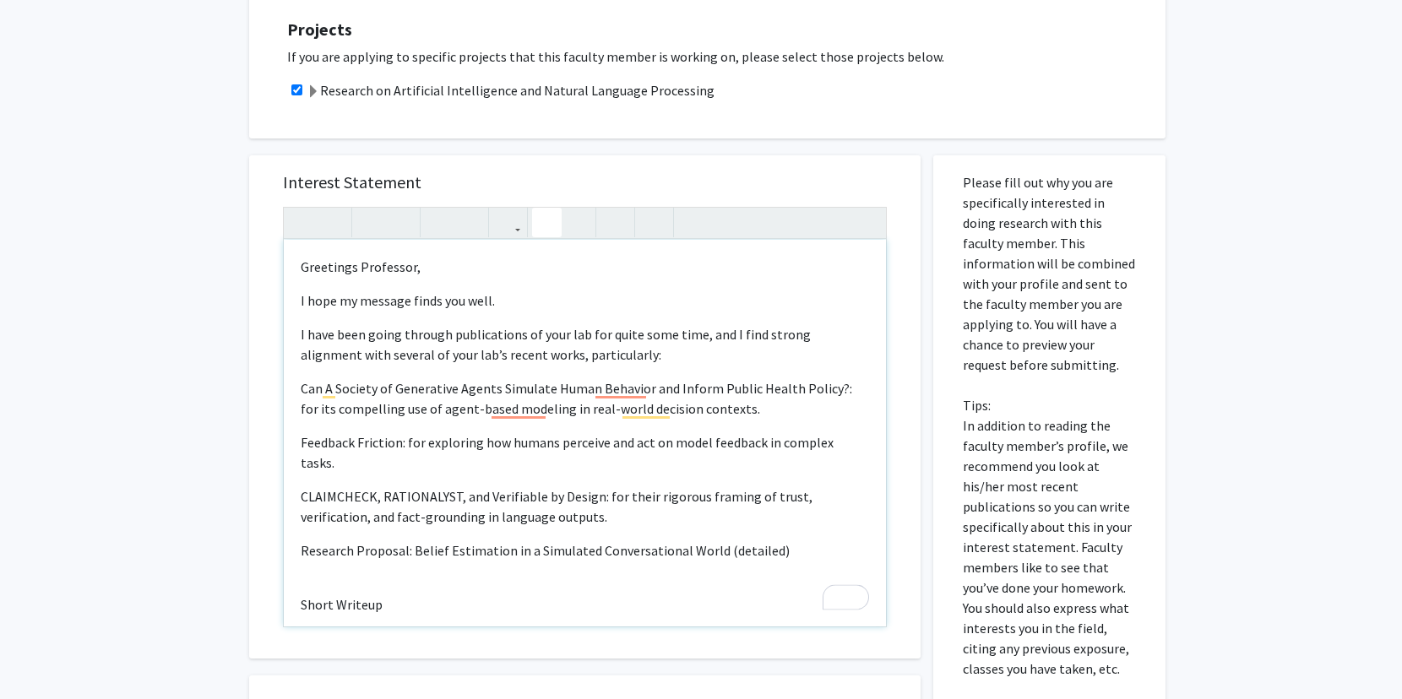
click at [541, 222] on icon "button" at bounding box center [547, 223] width 14 height 28
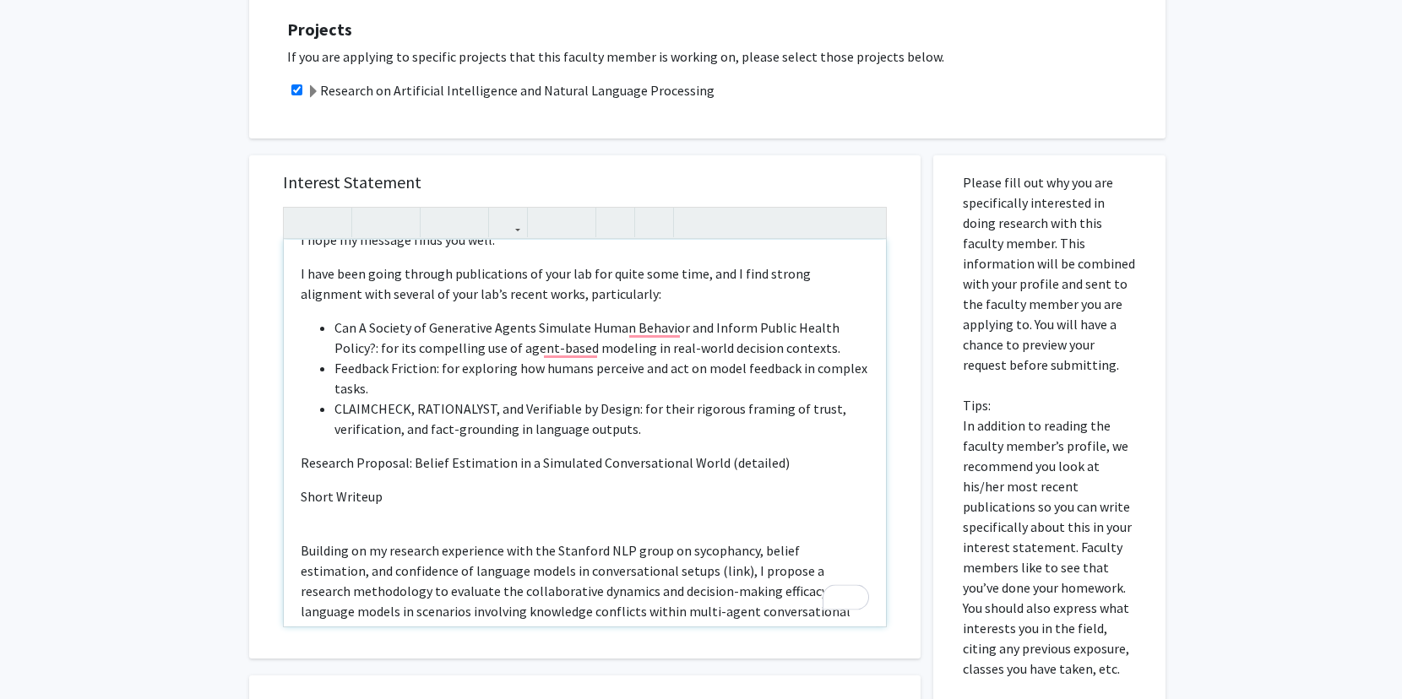
scroll to position [75, 0]
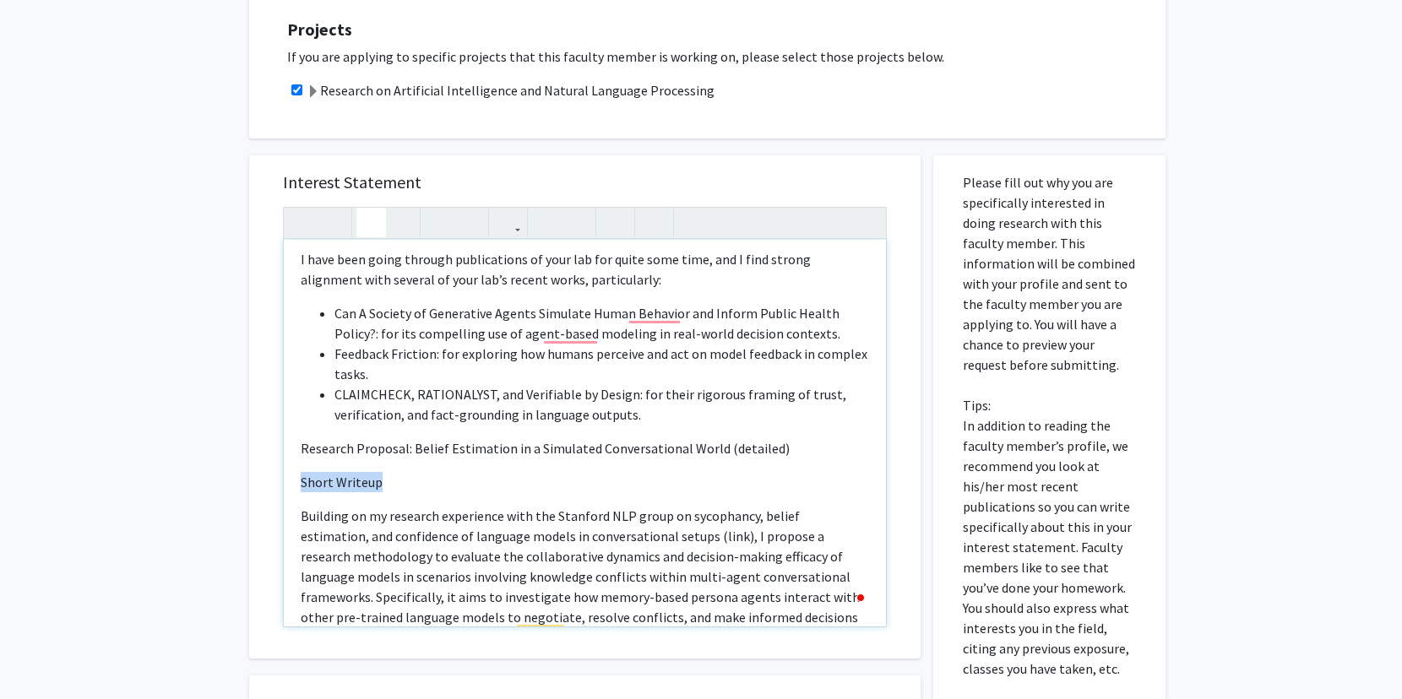
click at [365, 224] on icon "button" at bounding box center [371, 223] width 14 height 28
click at [445, 381] on li "Feedback Friction: for exploring how humans perceive and act on model feedback …" at bounding box center [601, 364] width 535 height 41
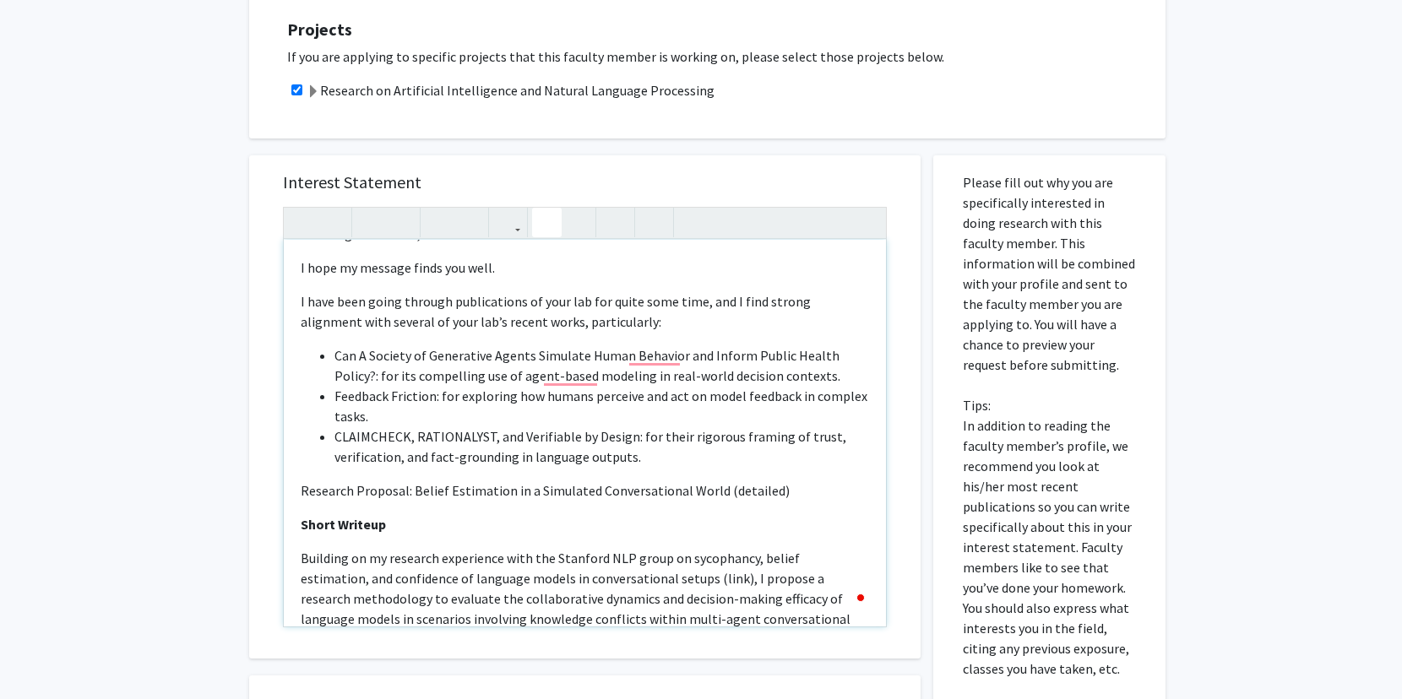
scroll to position [27, 0]
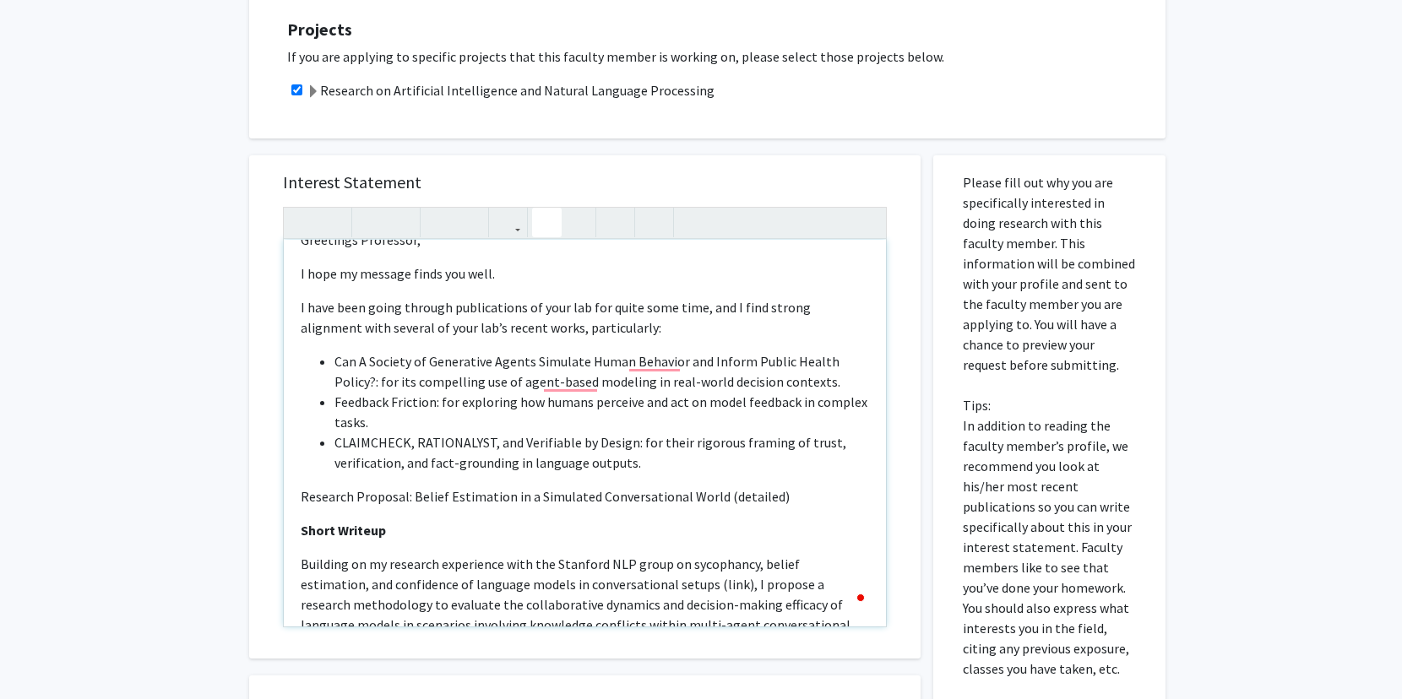
click at [406, 497] on p "Research Proposal: Belief Estimation in a Simulated Conversational World (detai…" at bounding box center [585, 496] width 568 height 20
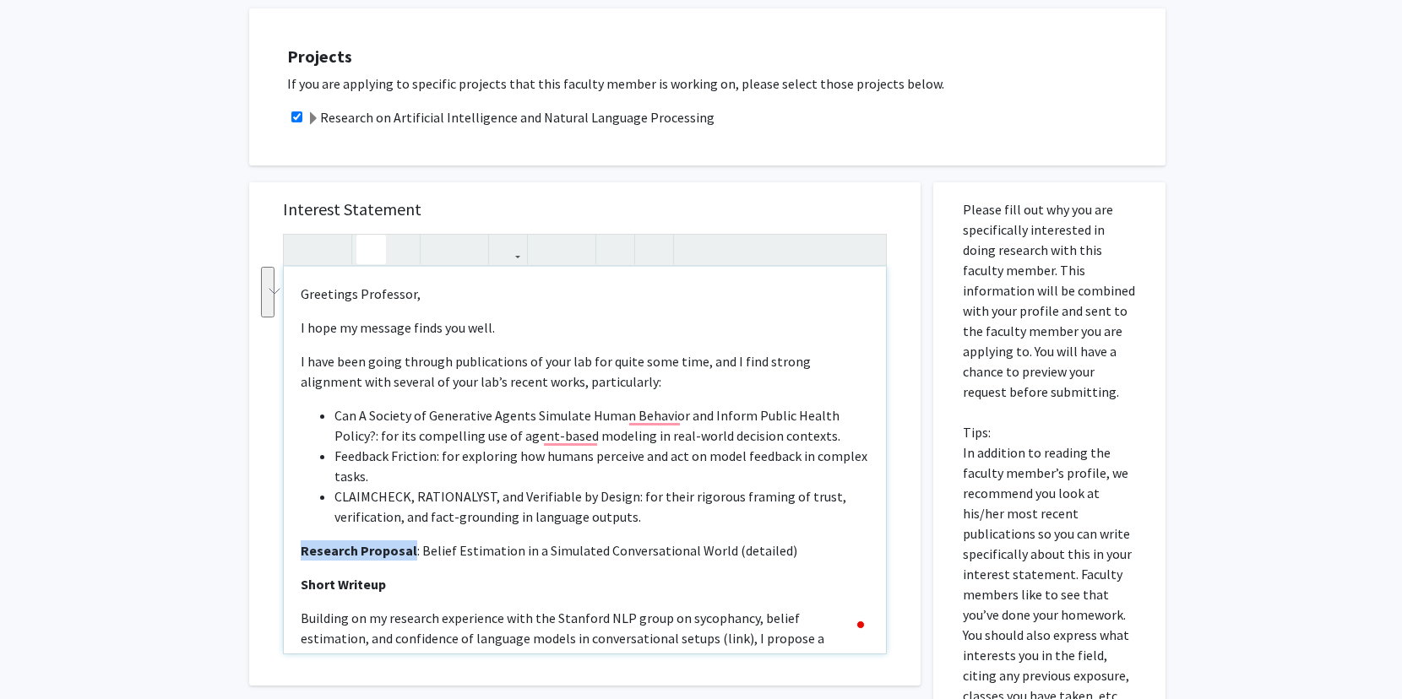
scroll to position [809, 0]
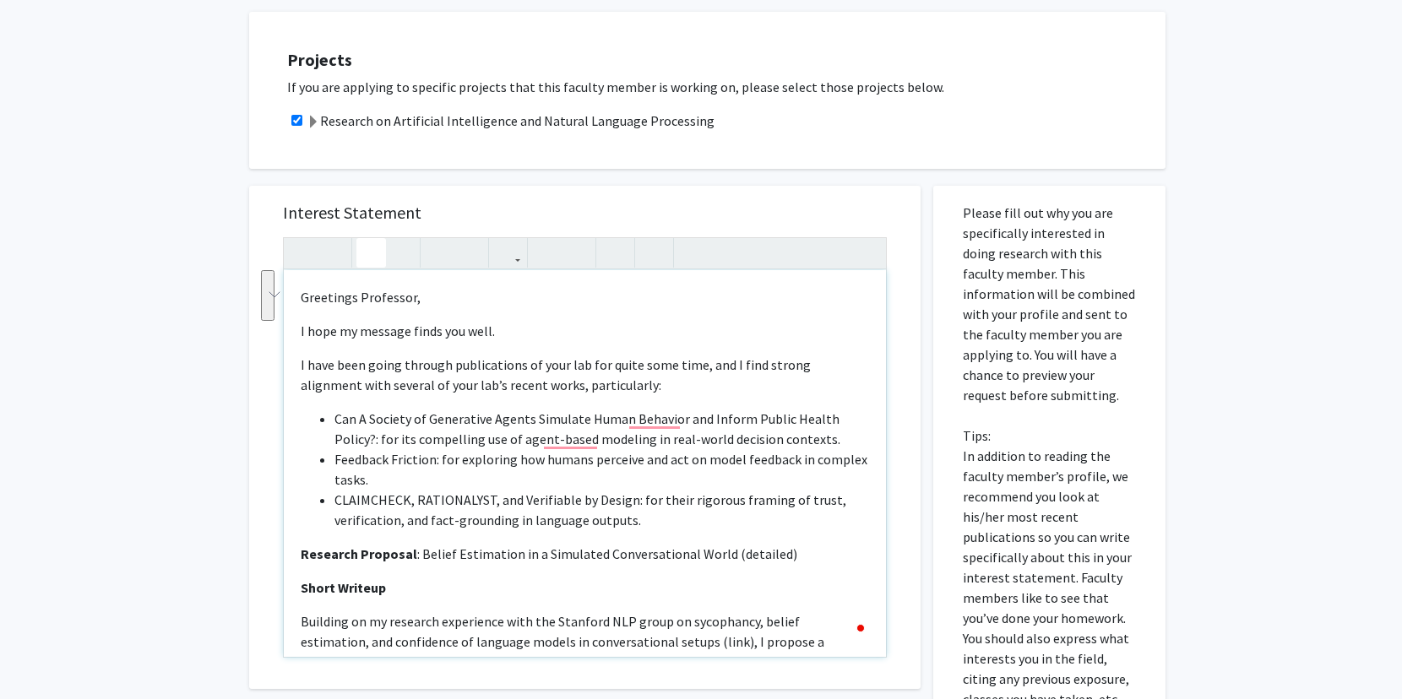
click at [501, 391] on p "I have been going through publications of your lab for quite some time, and I f…" at bounding box center [585, 375] width 568 height 41
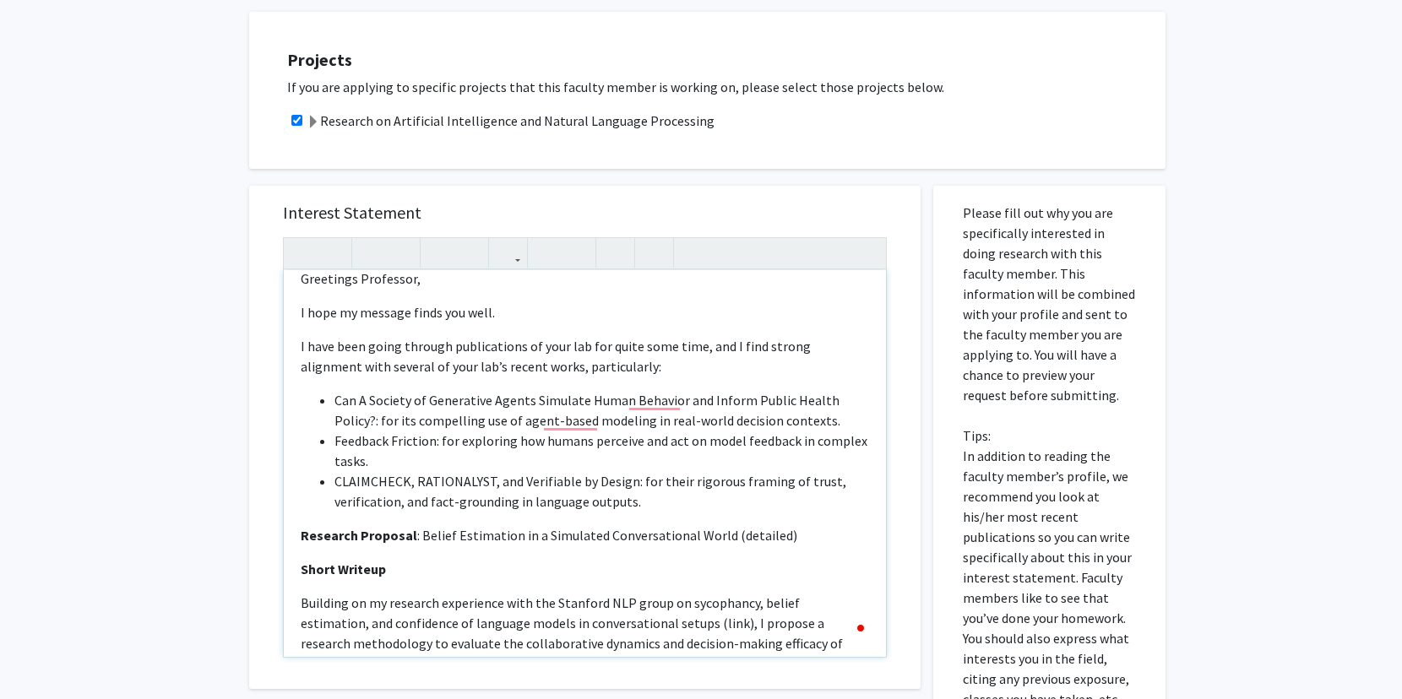
scroll to position [36, 0]
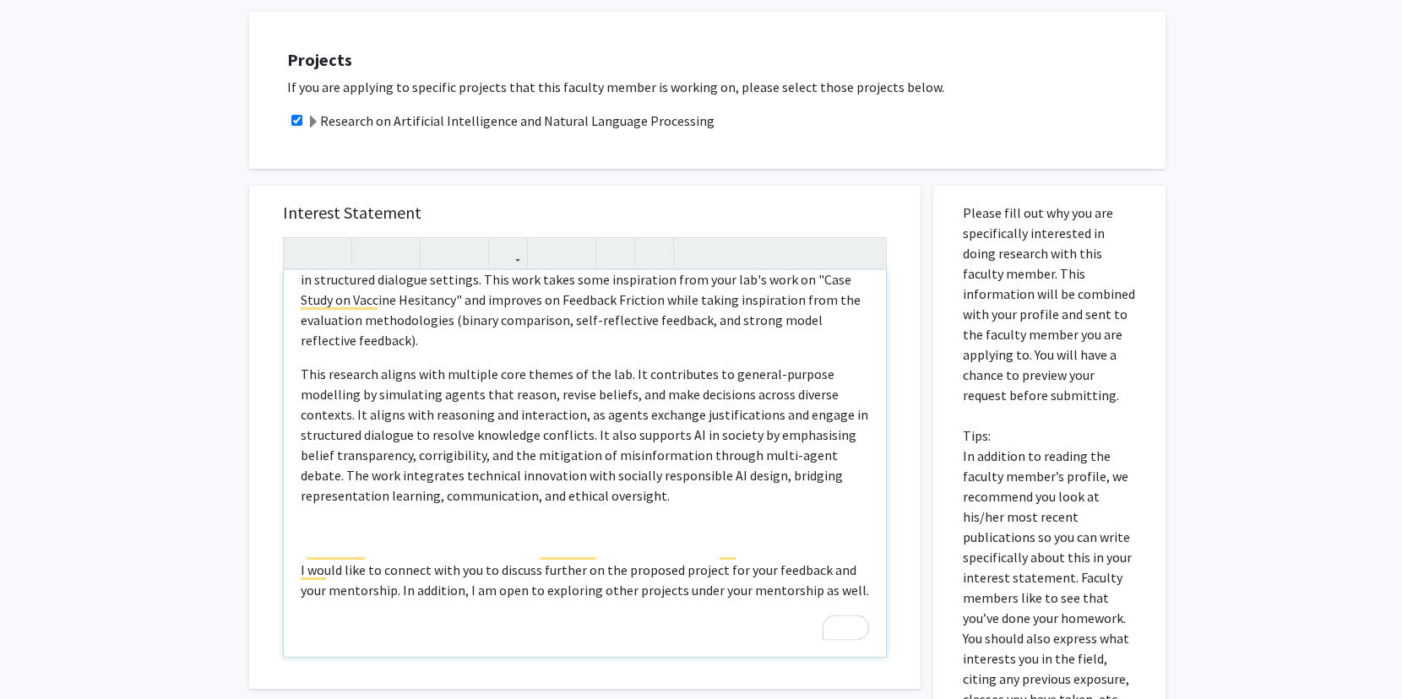
click at [530, 519] on div "Greetings Professor, I hope my message finds you well. I have been going throug…" at bounding box center [585, 463] width 602 height 387
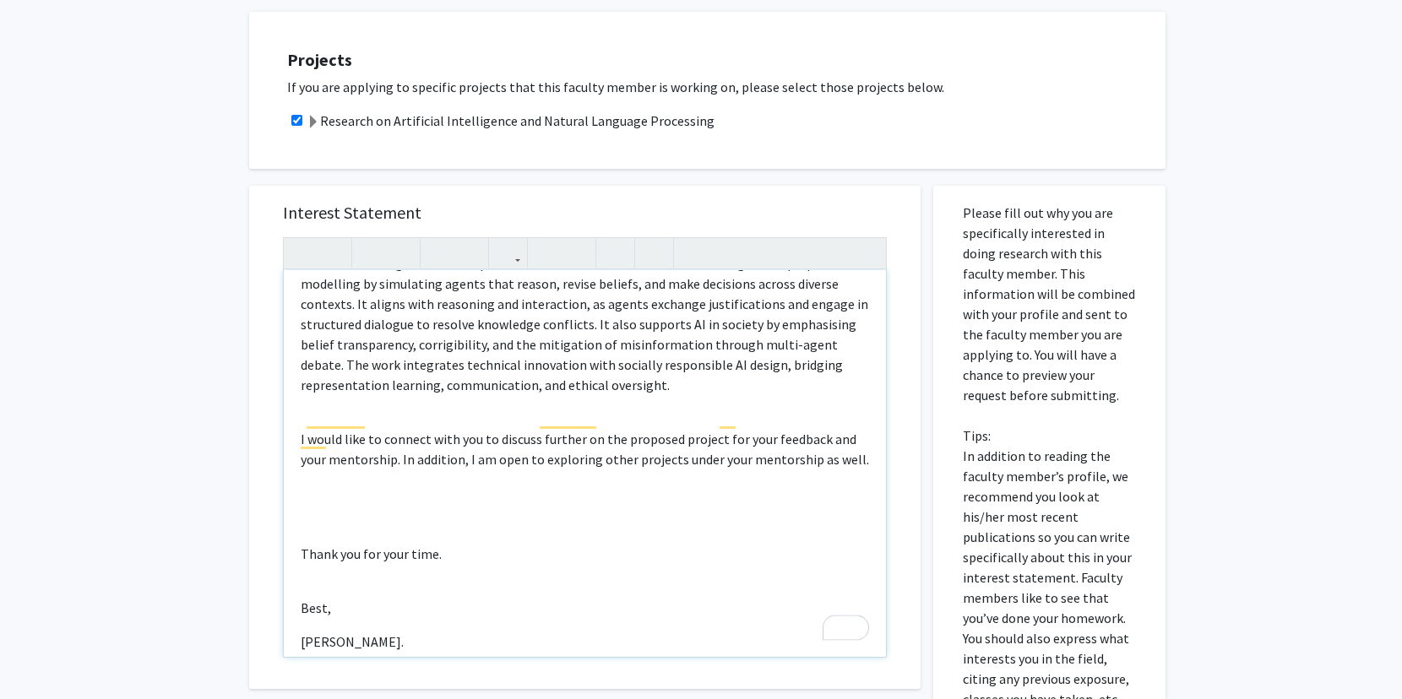
click at [503, 499] on div "Greetings Professor, I hope my message finds you well. I have been going throug…" at bounding box center [585, 463] width 602 height 387
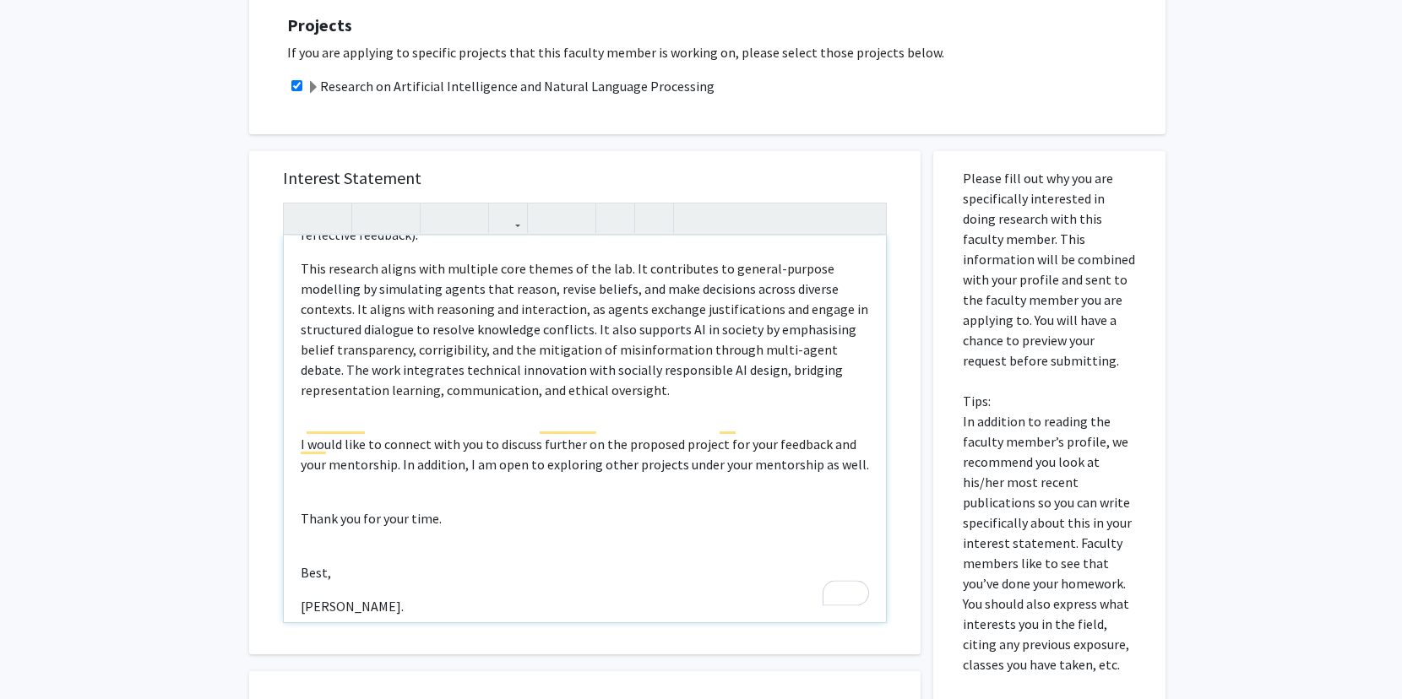
click at [368, 562] on p "Best," at bounding box center [585, 572] width 568 height 20
click at [368, 531] on div "Greetings Professor, I hope my message finds you well. I have been going throug…" at bounding box center [585, 429] width 602 height 387
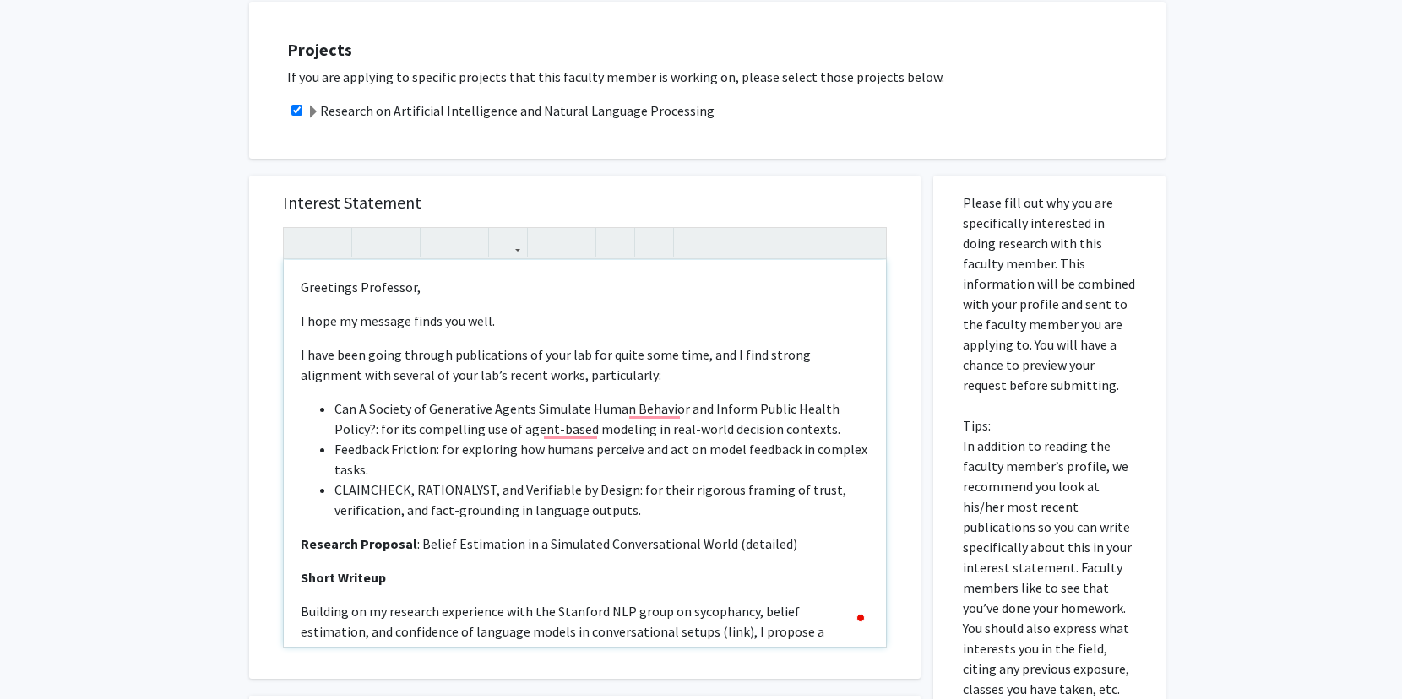
click at [512, 321] on p "I hope my message finds you well." at bounding box center [585, 321] width 568 height 20
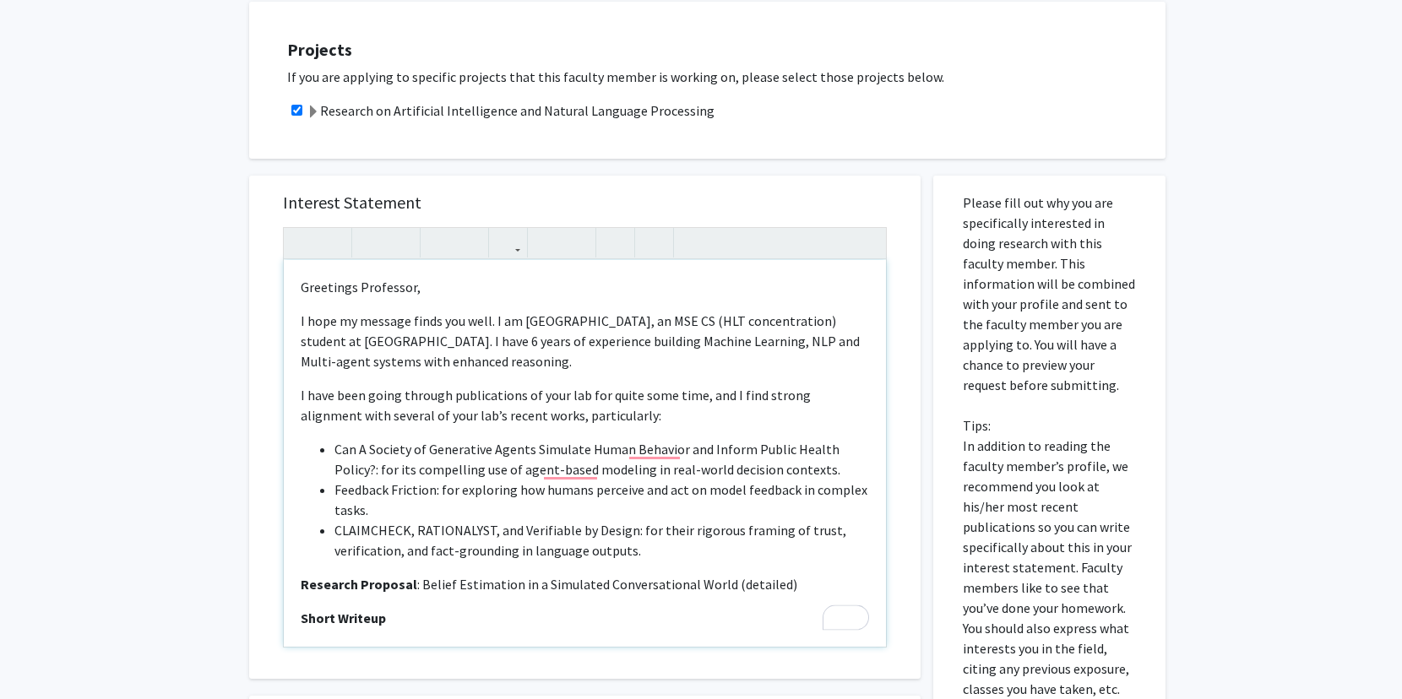
click at [682, 350] on p "I hope my message finds you well. I am [GEOGRAPHIC_DATA], an MSE CS (HLT concen…" at bounding box center [585, 341] width 568 height 61
type textarea "<l>Ipsumdolo Sitametco,</a><e>S doei te incidid utlab etd magn. A en Adminim, v…"
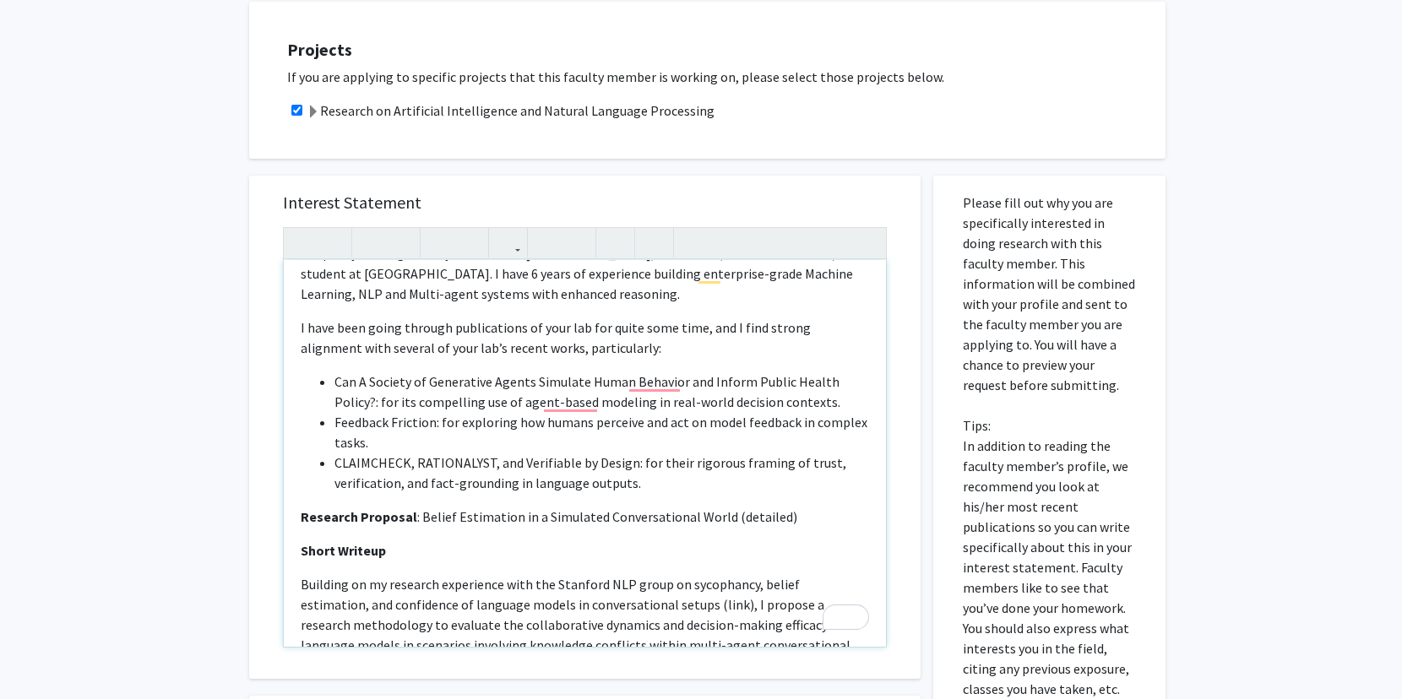
scroll to position [117, 0]
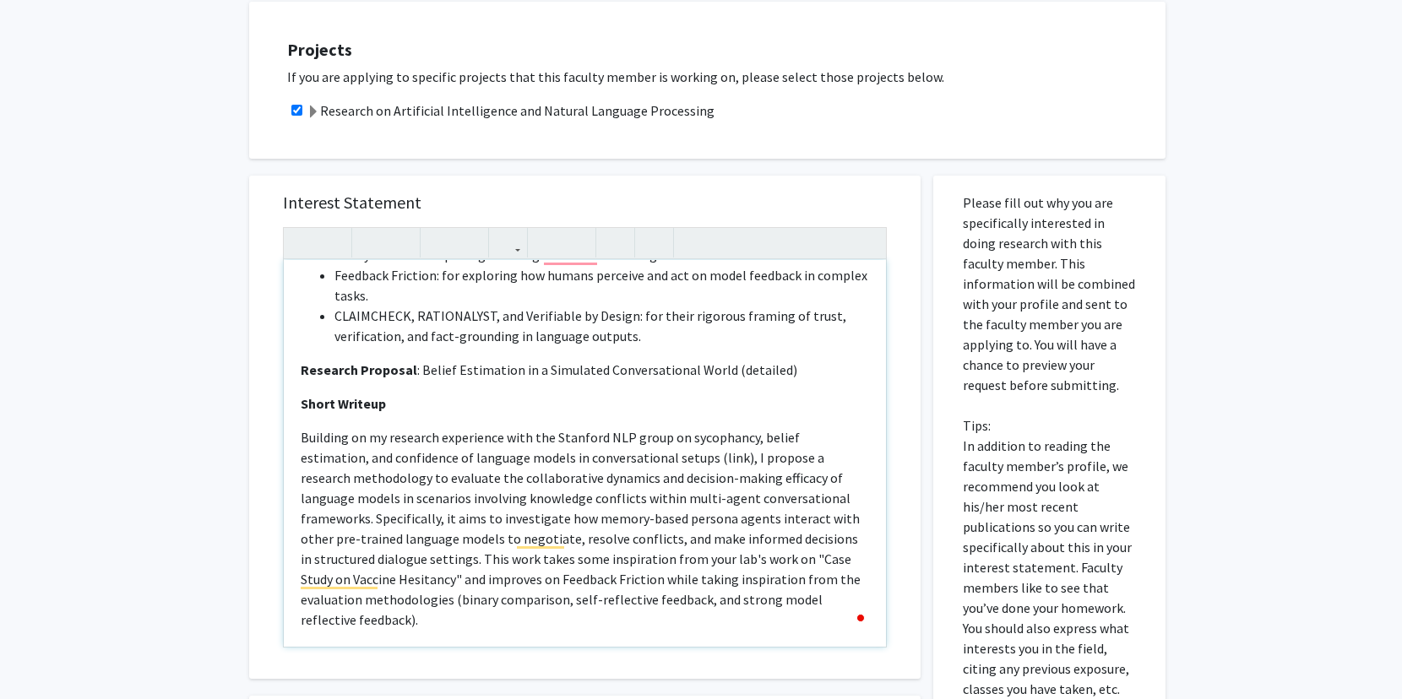
click at [731, 363] on p "Research Proposal : Belief Estimation in a Simulated Conversational World (deta…" at bounding box center [585, 370] width 568 height 20
click at [513, 244] on icon "button" at bounding box center [508, 243] width 14 height 28
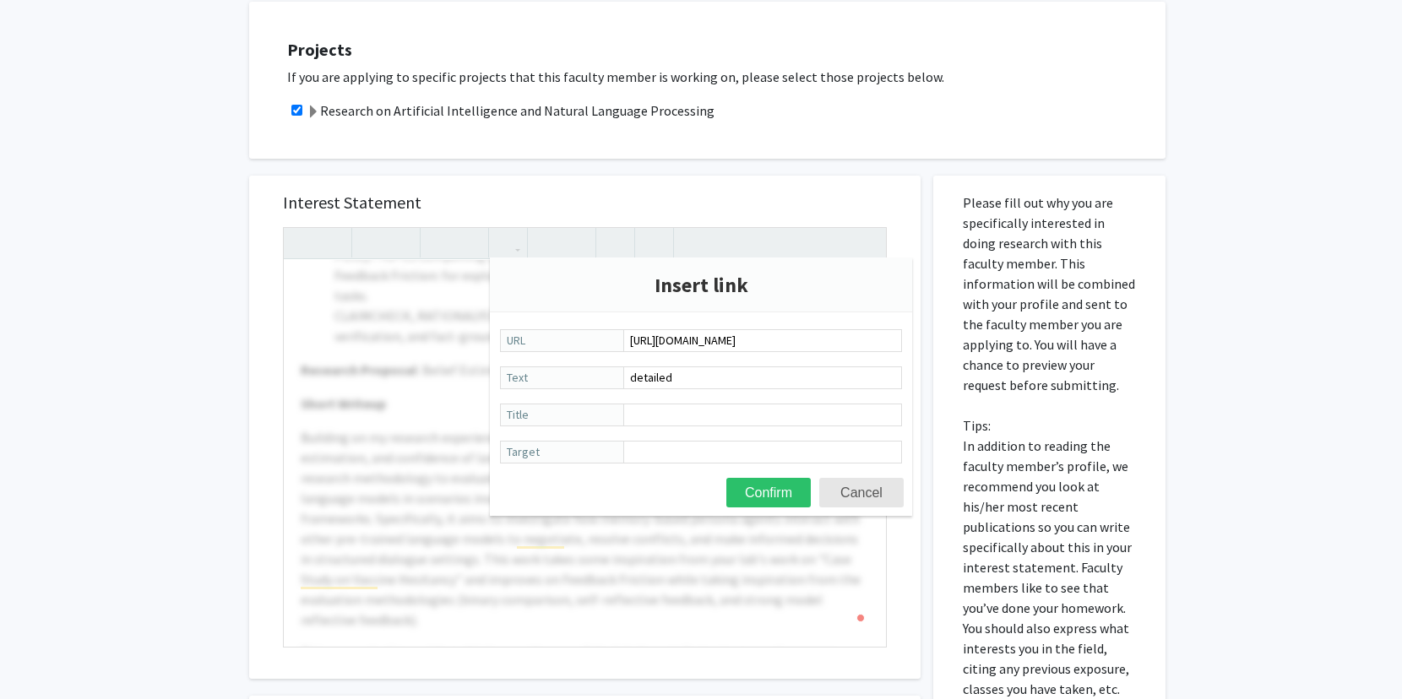
type input "[URL][DOMAIN_NAME]"
click at [726, 478] on button "Confirm" at bounding box center [768, 493] width 84 height 30
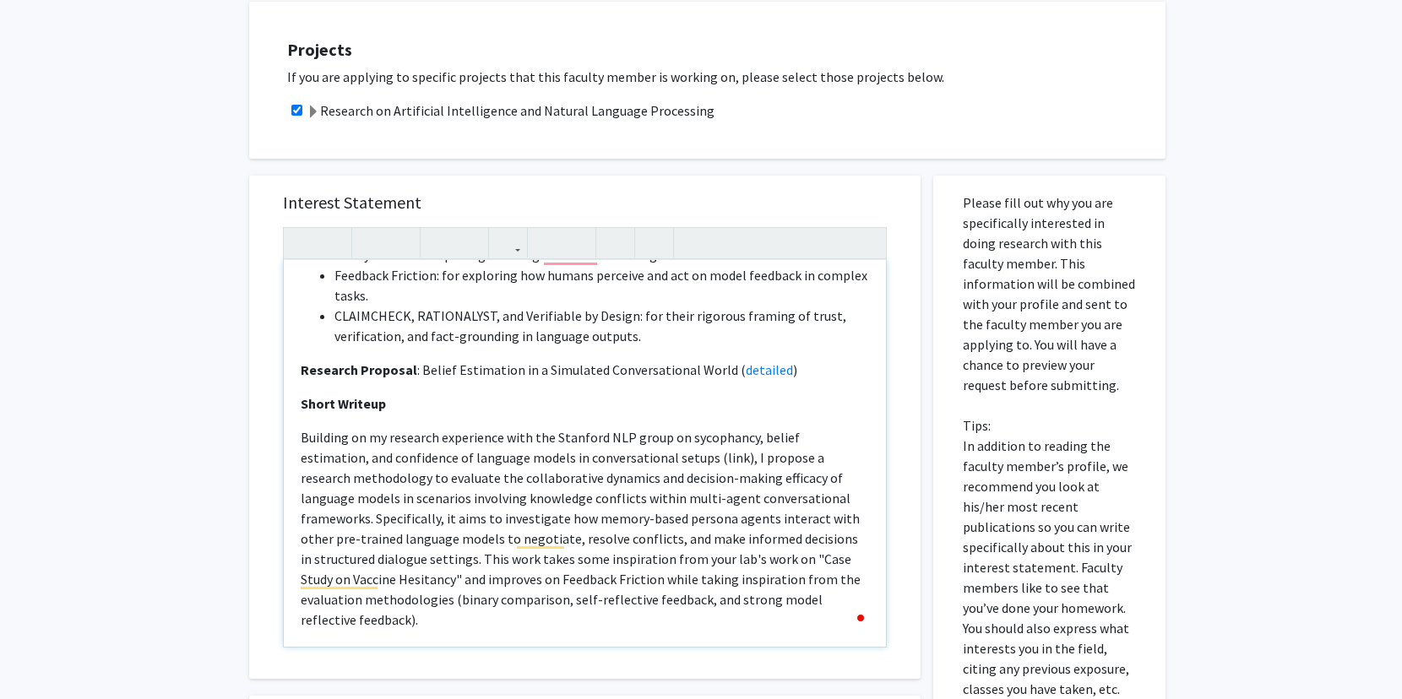
click at [823, 417] on div "Greetings Professor, I hope my message finds you well. I am [GEOGRAPHIC_DATA], …" at bounding box center [585, 453] width 602 height 387
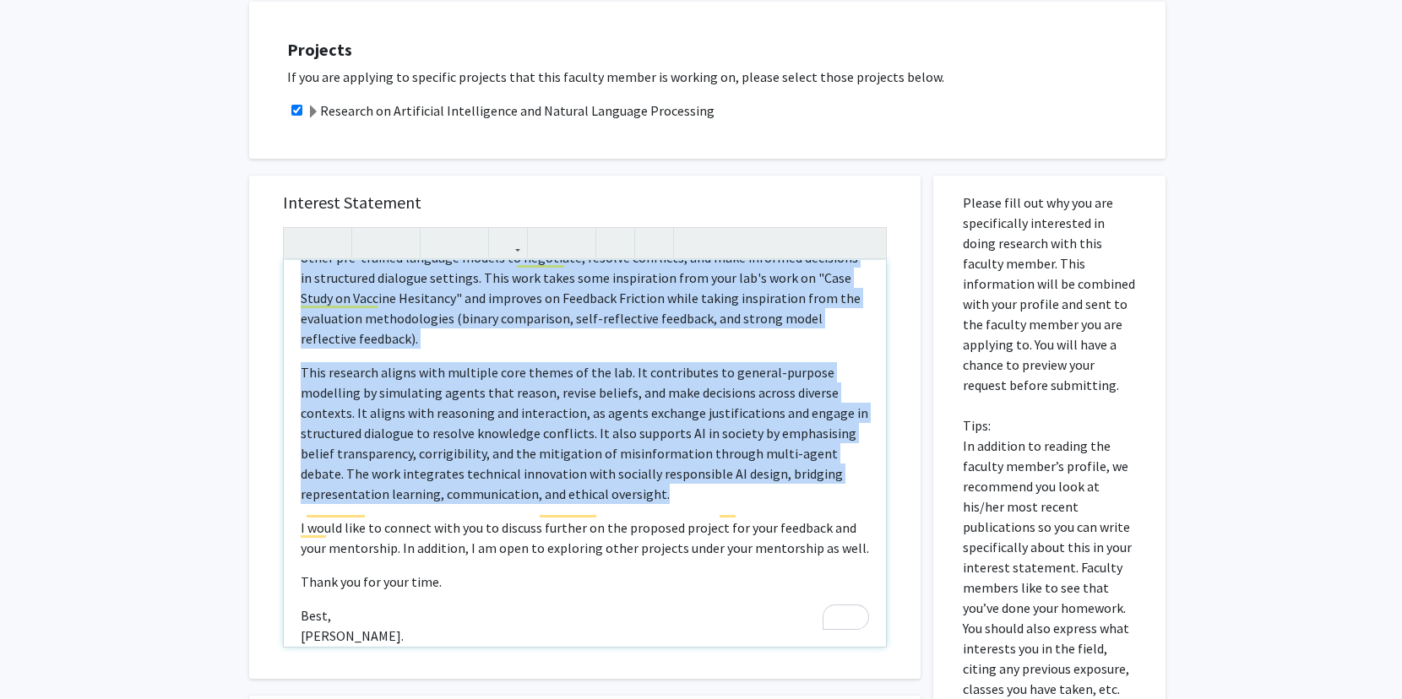
copy div "Research Proposal : Belief Estimation in a Simulated Conversational World ( det…"
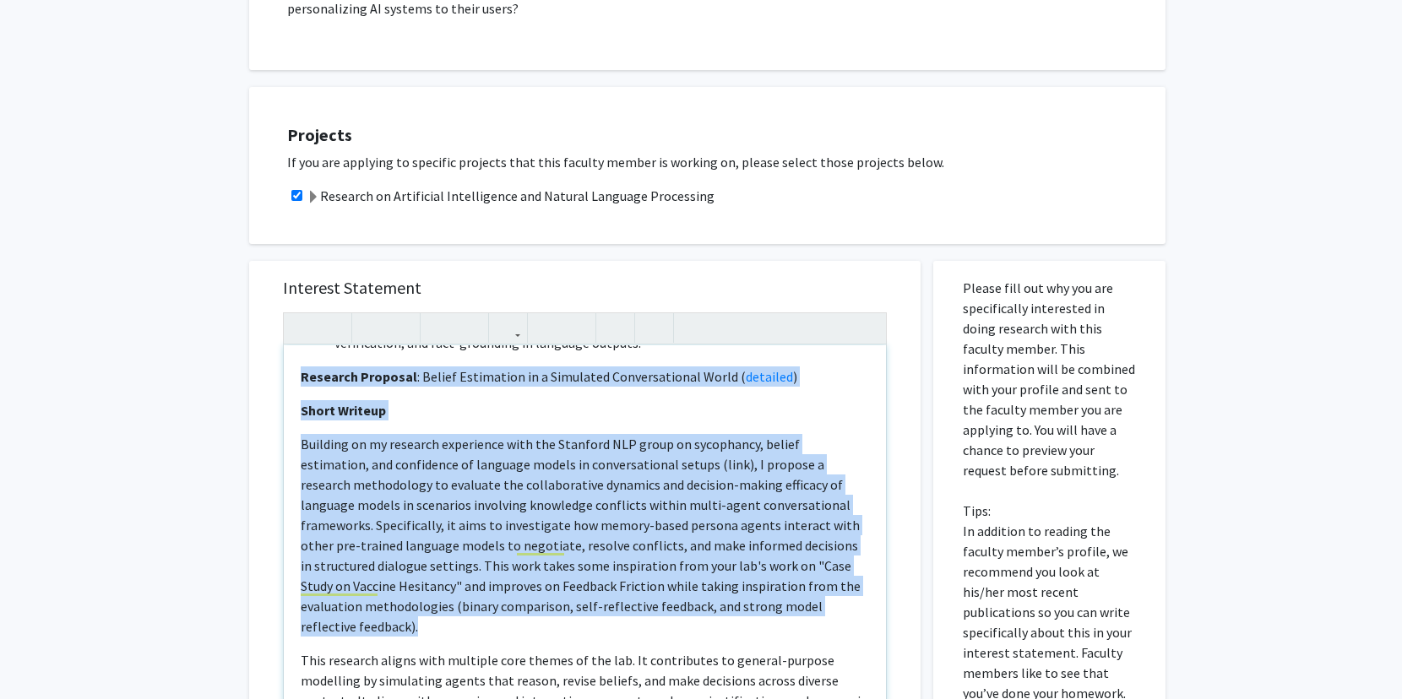
drag, startPoint x: 779, startPoint y: 606, endPoint x: 300, endPoint y: 376, distance: 531.5
click at [300, 376] on div "Greetings Professor, I hope my message finds you well. I am [GEOGRAPHIC_DATA], …" at bounding box center [585, 538] width 602 height 387
copy div "Research Proposal : Belief Estimation in a Simulated Conversational World ( det…"
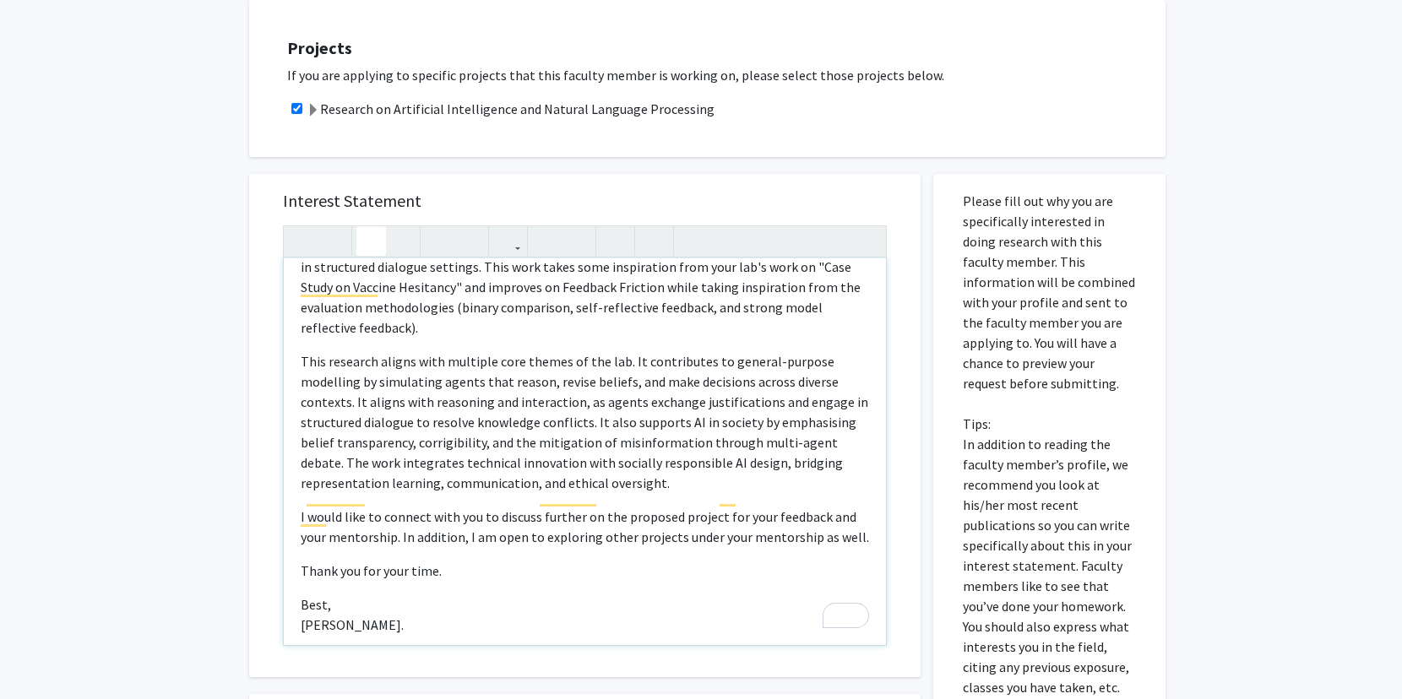
click at [396, 599] on p "Best, [PERSON_NAME]." at bounding box center [585, 615] width 568 height 41
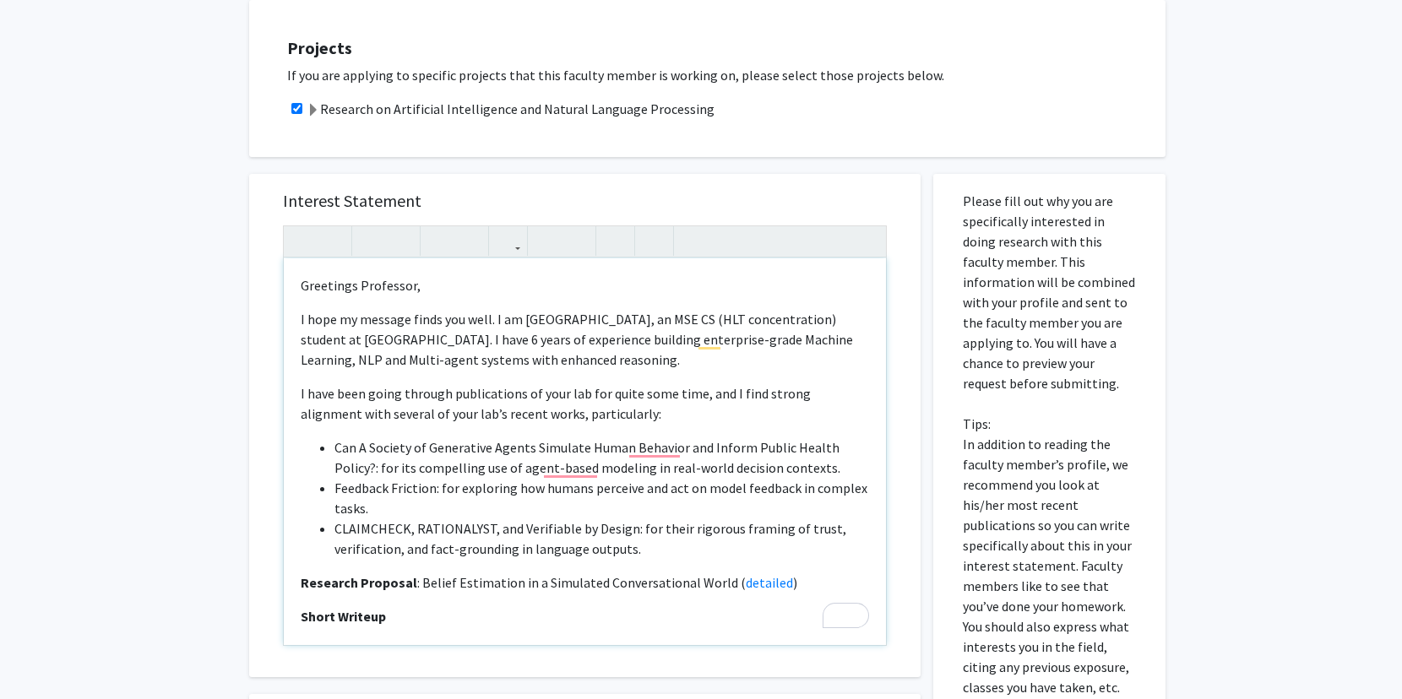
click at [562, 318] on p "I hope my message finds you well. I am [GEOGRAPHIC_DATA], an MSE CS (HLT concen…" at bounding box center [585, 339] width 568 height 61
type textarea "<l>Ipsumdolo Sitametco,</a><e>S doei te incidid utlab etd magn. A en Adminim (V…"
click at [501, 227] on use "button" at bounding box center [501, 227] width 0 height 0
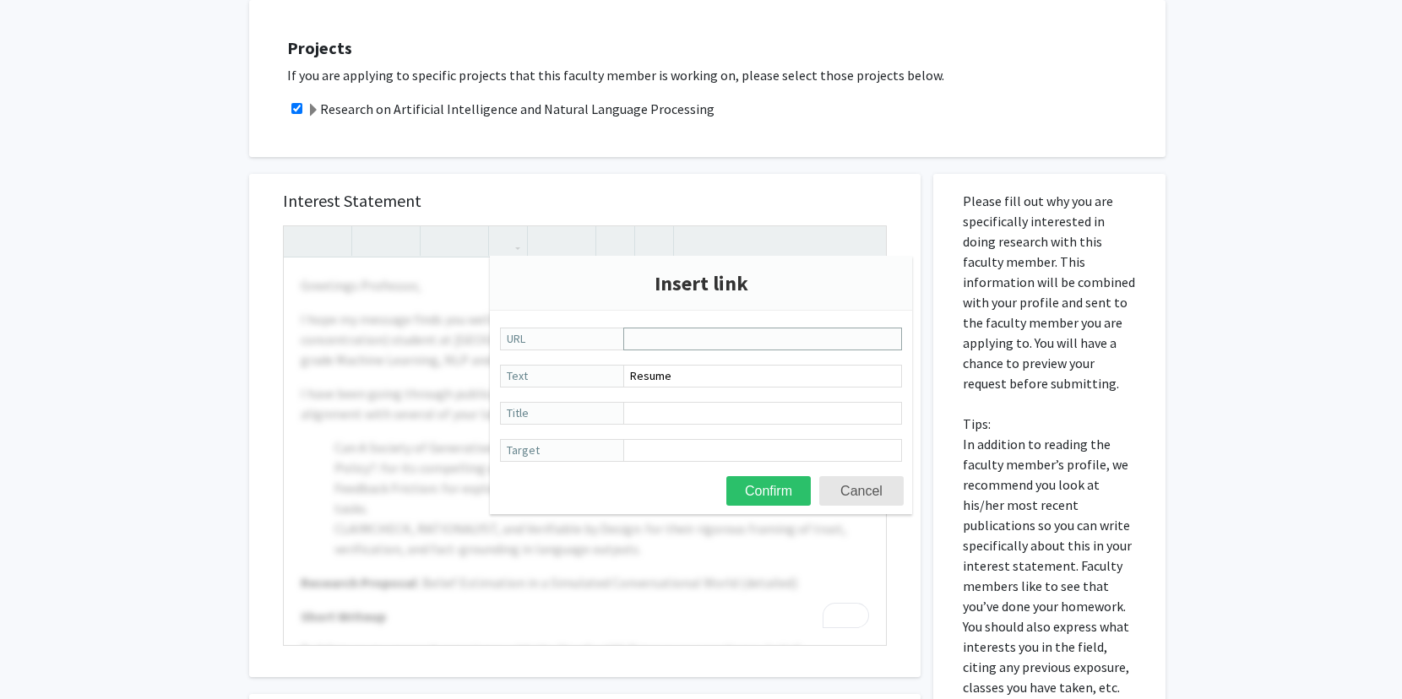
paste input "[URL][DOMAIN_NAME]"
type input "[URL][DOMAIN_NAME]"
click at [790, 490] on button "Confirm" at bounding box center [768, 491] width 84 height 30
type textarea "<l>Ipsumdolo Sitametco,</a><e>S doei te incidid utlab etd magn. A en Adminim (<…"
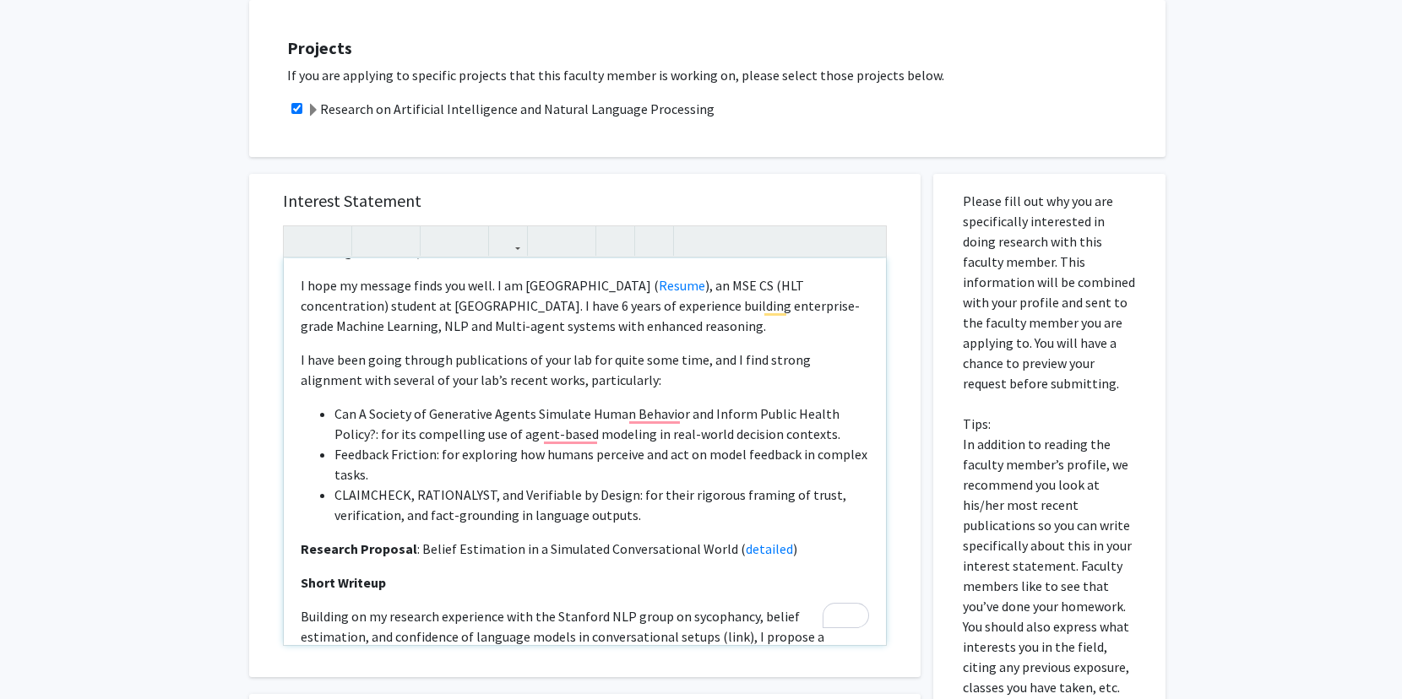
click at [699, 490] on li "CLAIMCHECK, RATIONALYST, and Verifiable by Design: for their rigorous framing o…" at bounding box center [601, 505] width 535 height 41
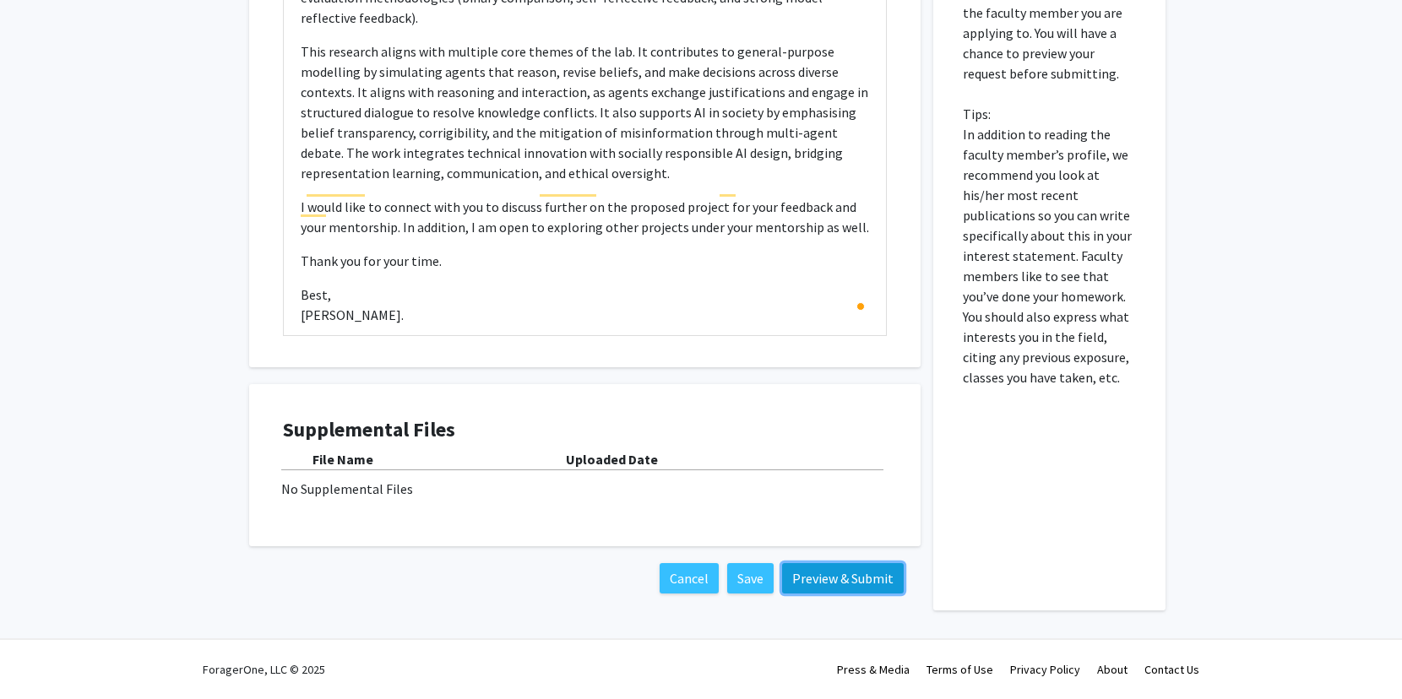
click at [838, 566] on button "Preview & Submit" at bounding box center [843, 578] width 122 height 30
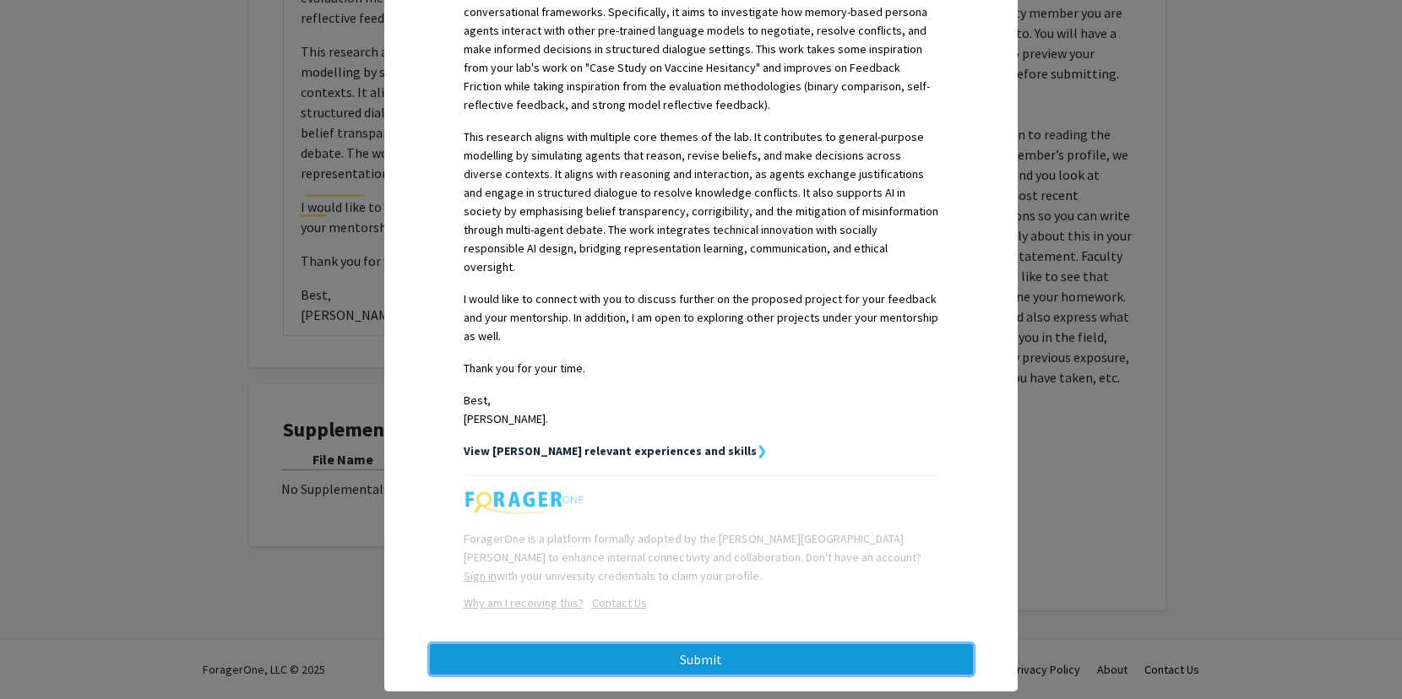
click at [750, 644] on button "Submit" at bounding box center [701, 659] width 543 height 30
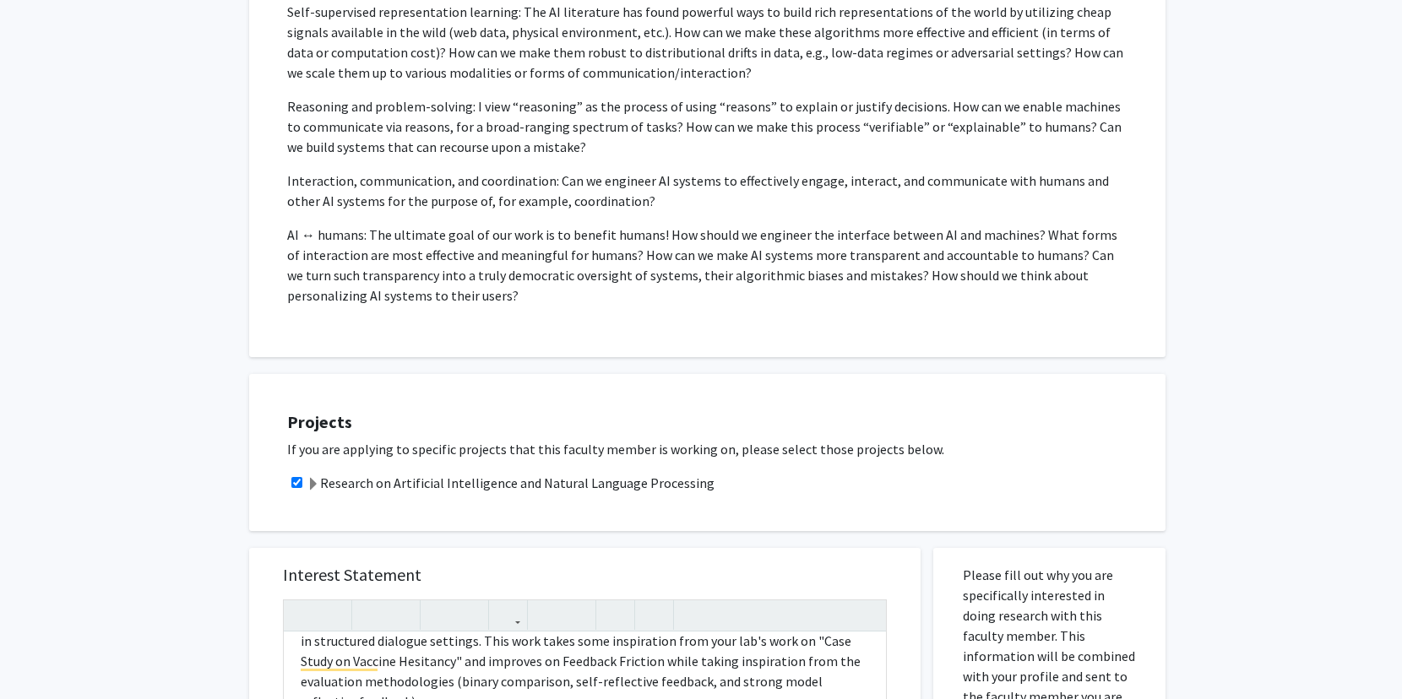
scroll to position [0, 0]
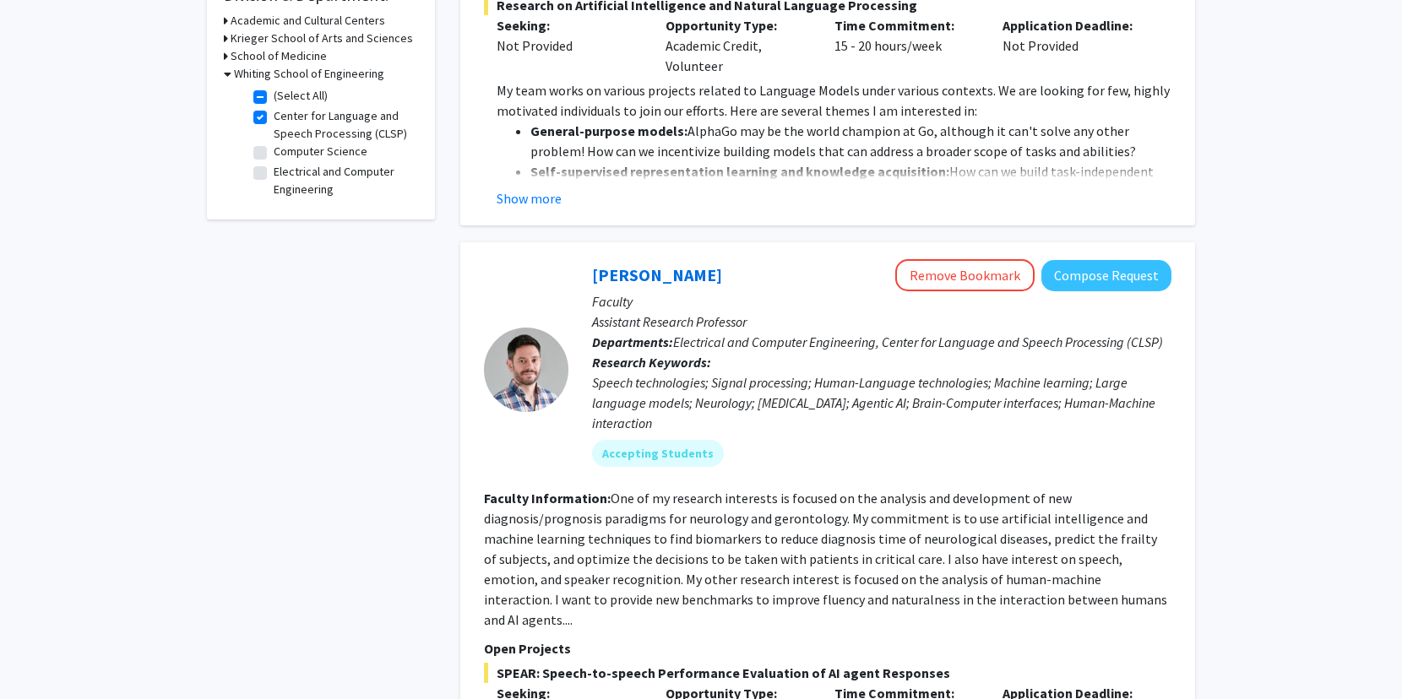
scroll to position [372, 0]
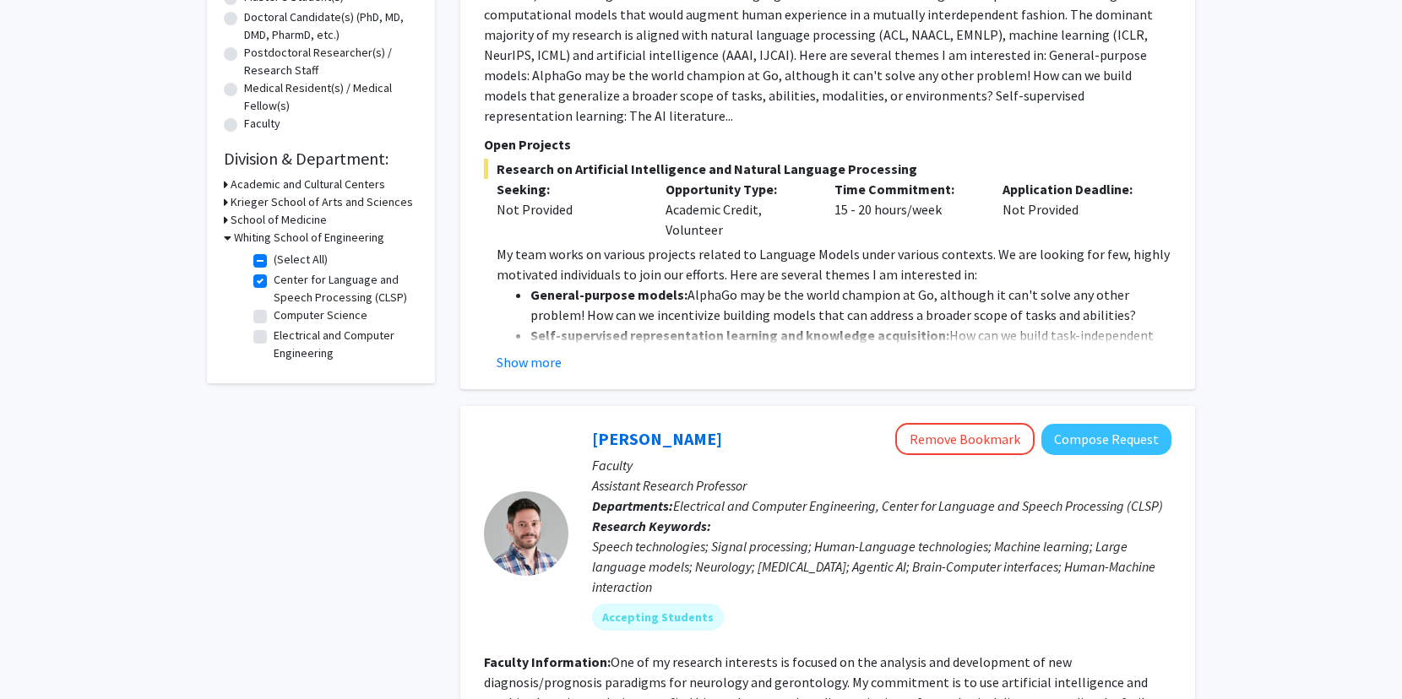
click at [299, 291] on label "Center for Language and Speech Processing (CLSP)" at bounding box center [344, 288] width 140 height 35
click at [285, 282] on input "Center for Language and Speech Processing (CLSP)" at bounding box center [279, 276] width 11 height 11
checkbox input "false"
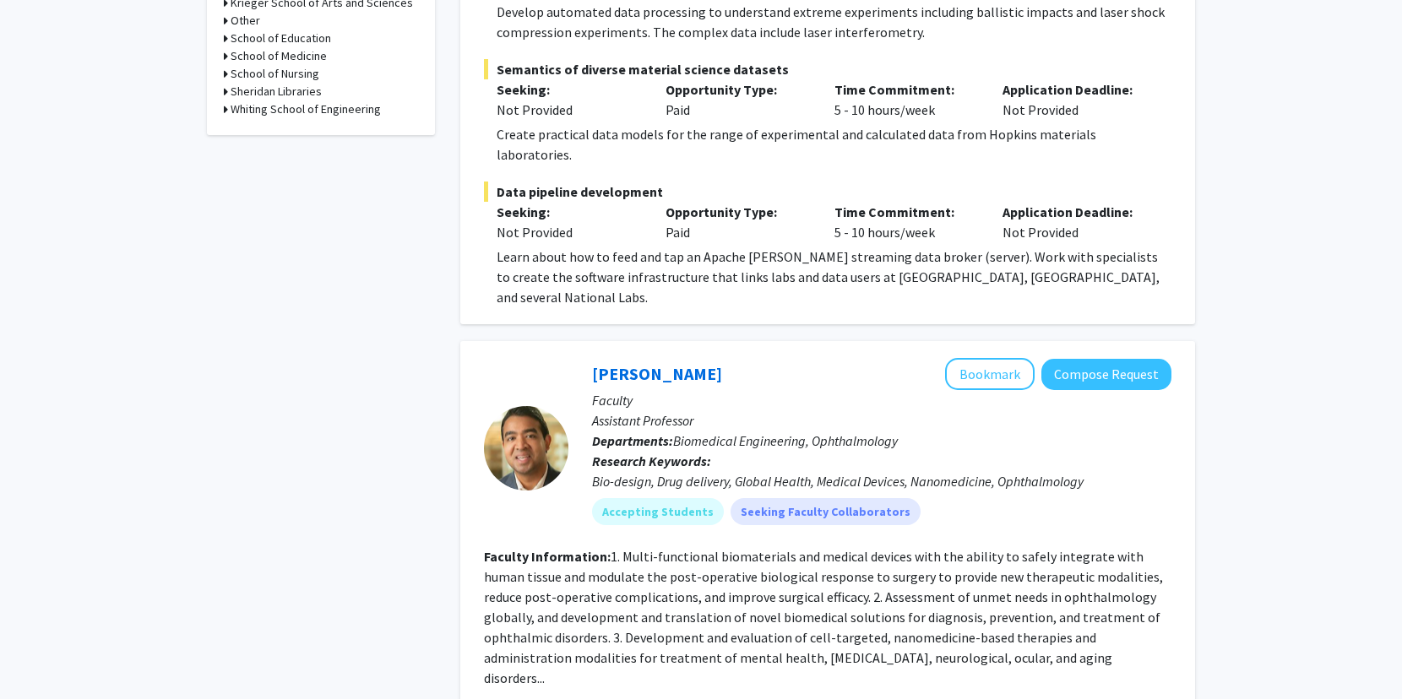
scroll to position [745, 0]
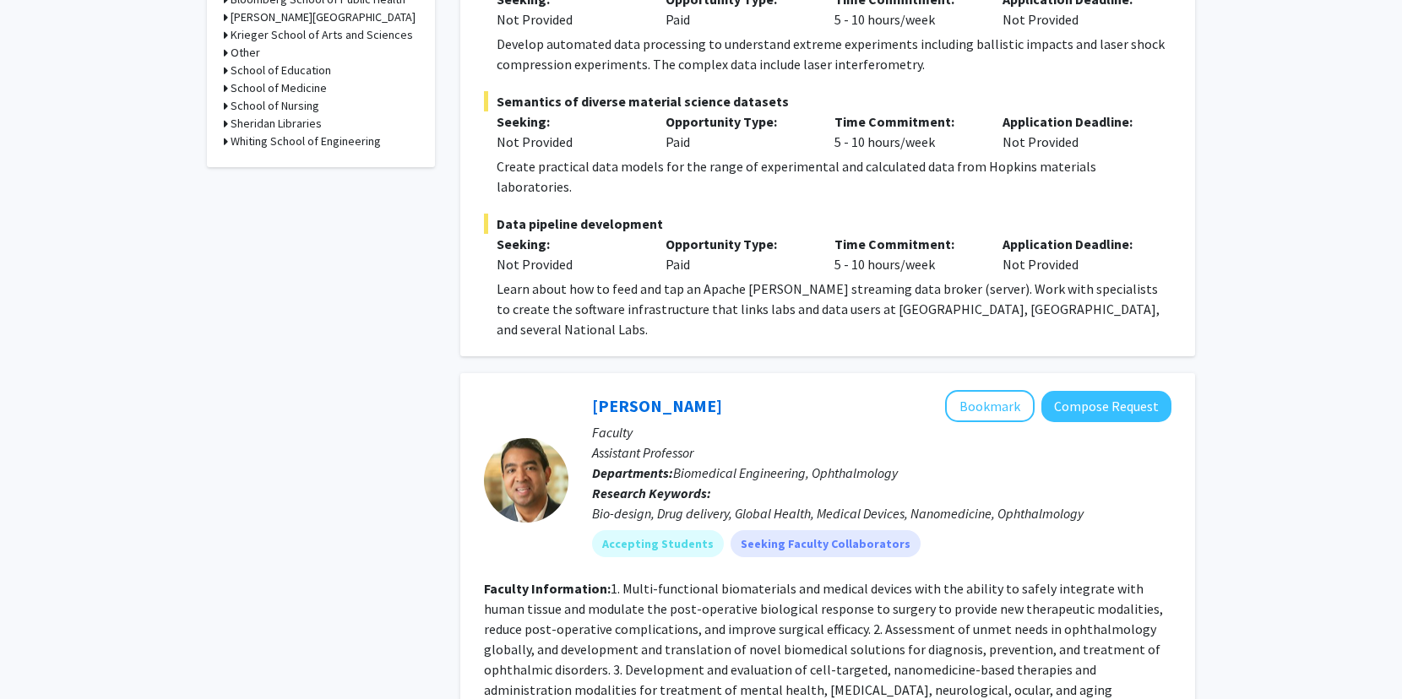
click at [281, 141] on h3 "Whiting School of Engineering" at bounding box center [306, 142] width 150 height 18
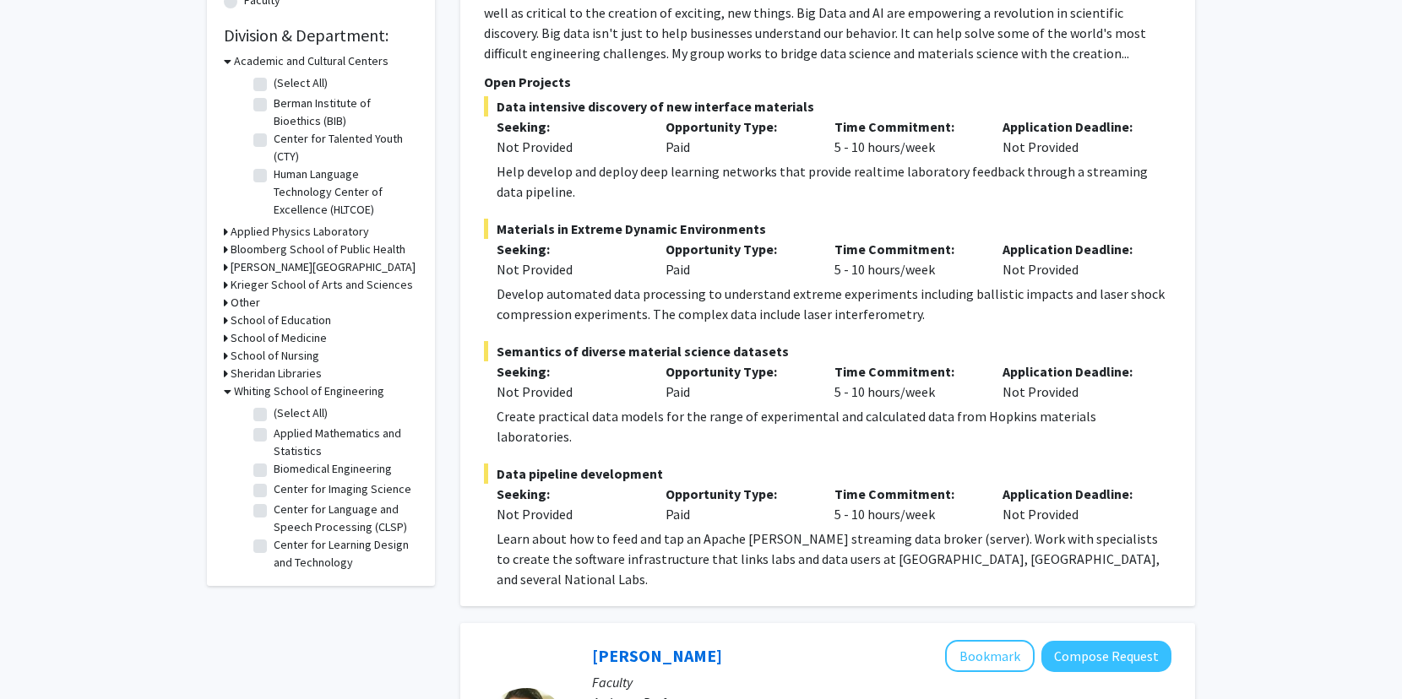
scroll to position [493, 0]
click at [274, 173] on label "Human Language Technology Center of Excellence (HLTCOE)" at bounding box center [344, 193] width 140 height 53
click at [274, 173] on input "Human Language Technology Center of Excellence (HLTCOE)" at bounding box center [279, 172] width 11 height 11
checkbox input "true"
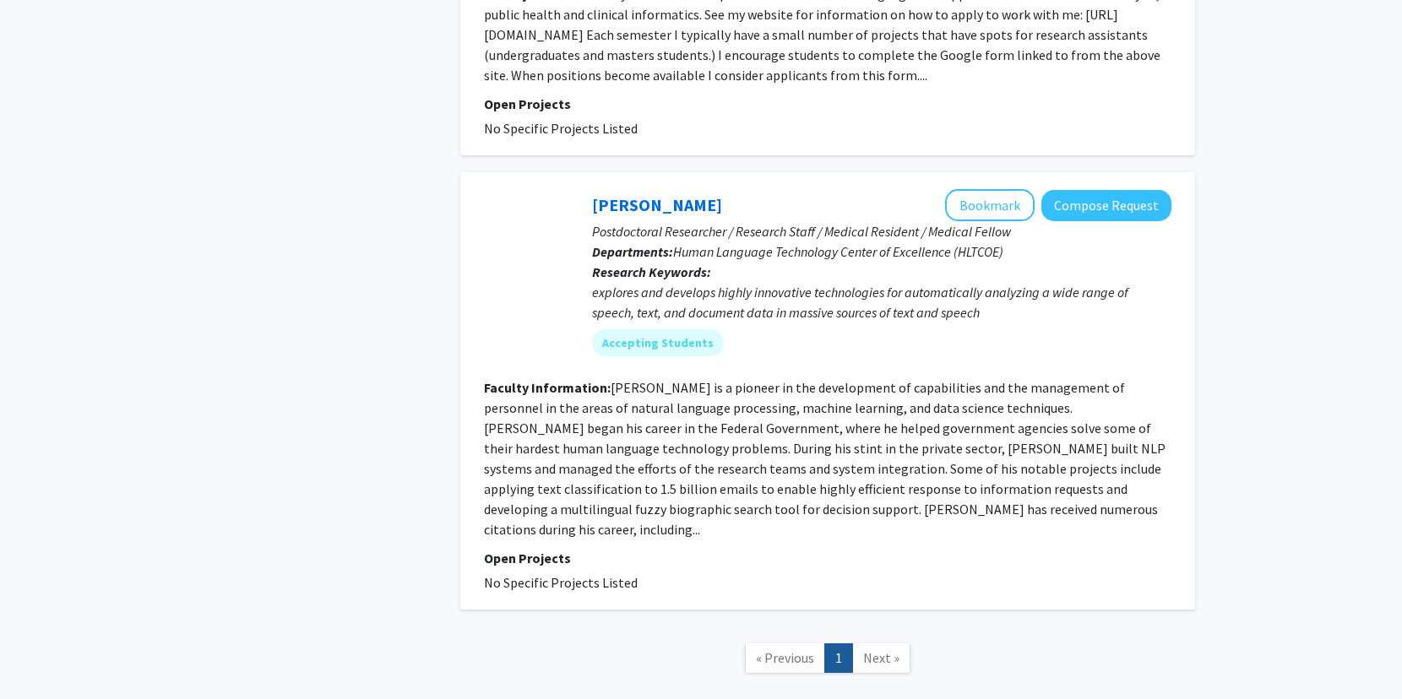
scroll to position [2274, 0]
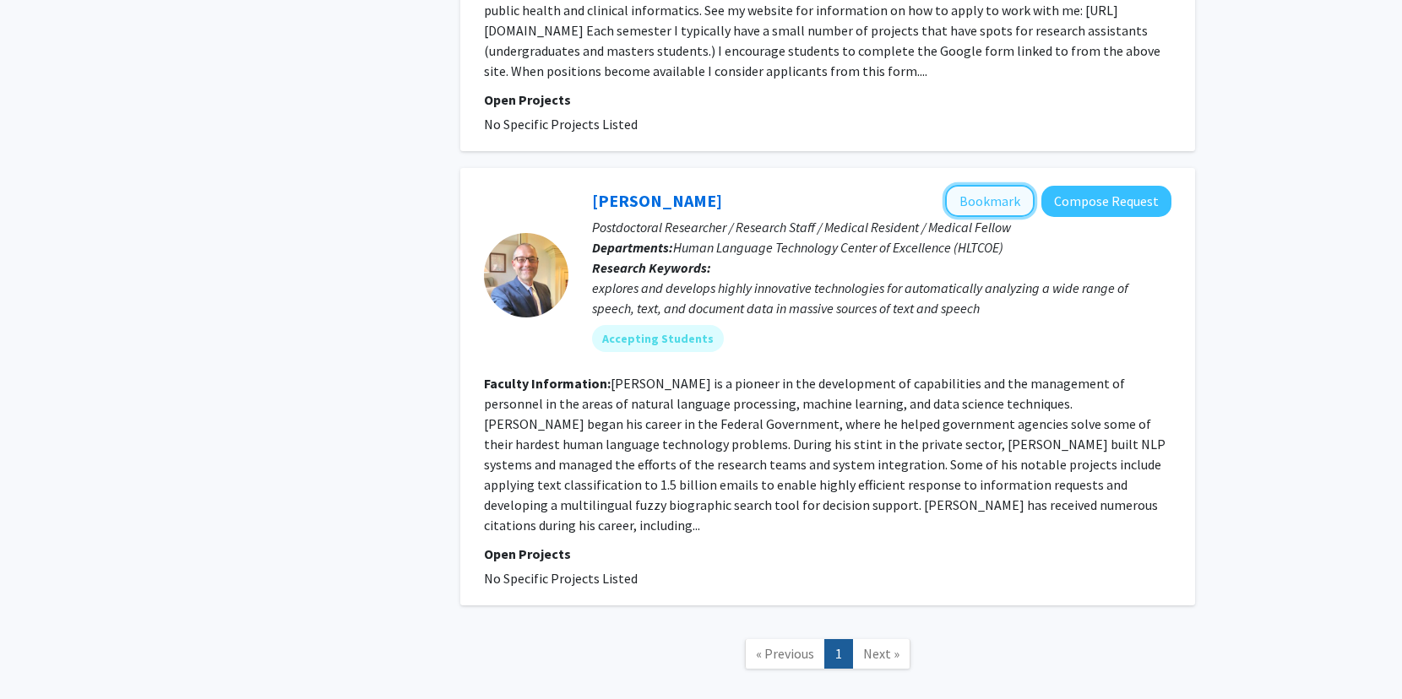
click at [996, 185] on button "Bookmark" at bounding box center [990, 201] width 90 height 32
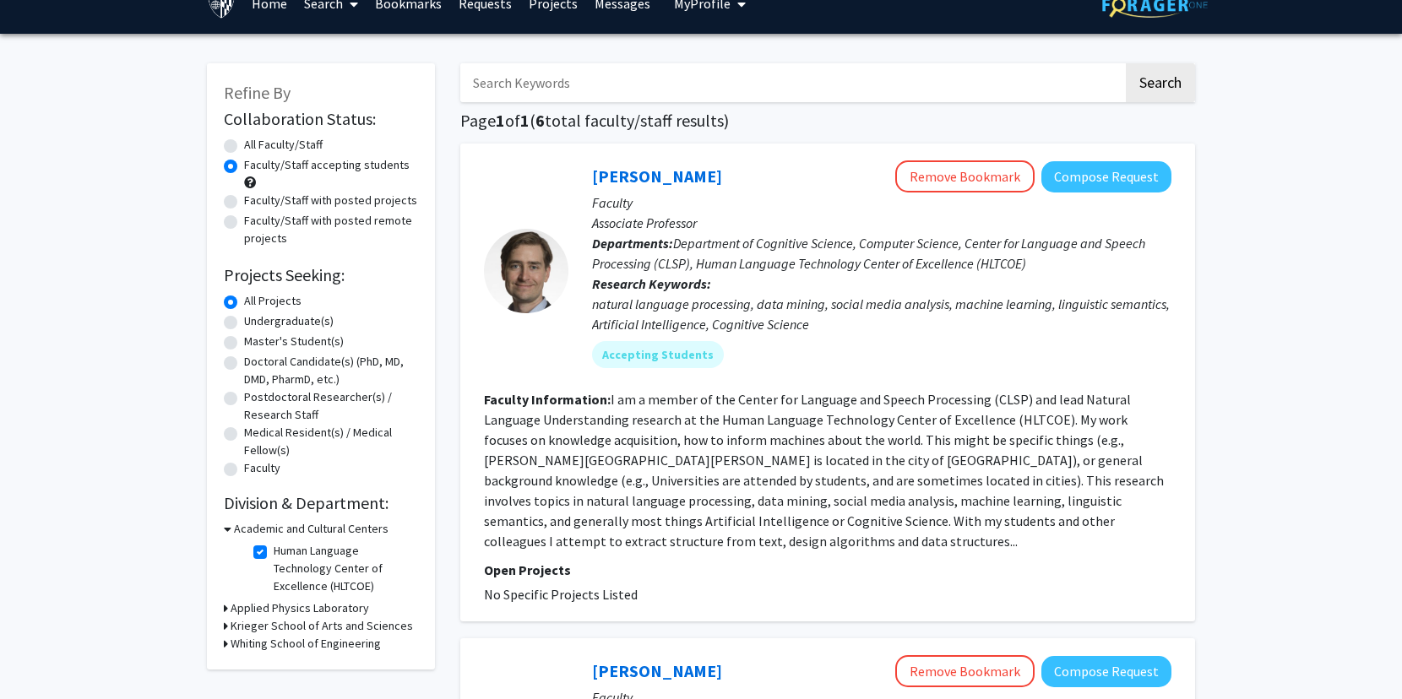
scroll to position [0, 0]
